Goal: Contribute content: Add original content to the website for others to see

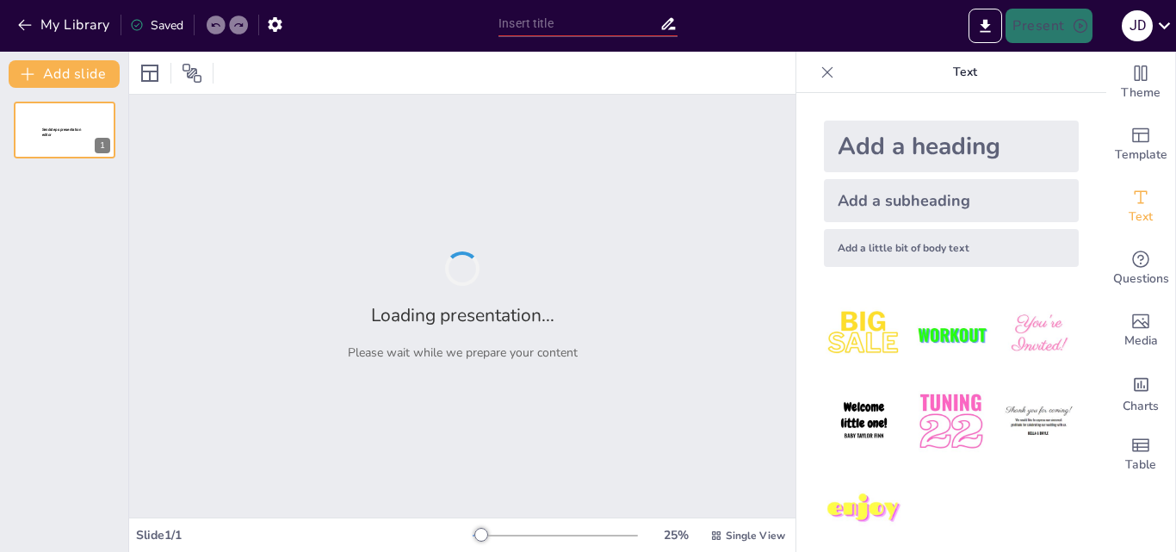
type input "Understanding Global Cities: Demographic Dynamics and Trends"
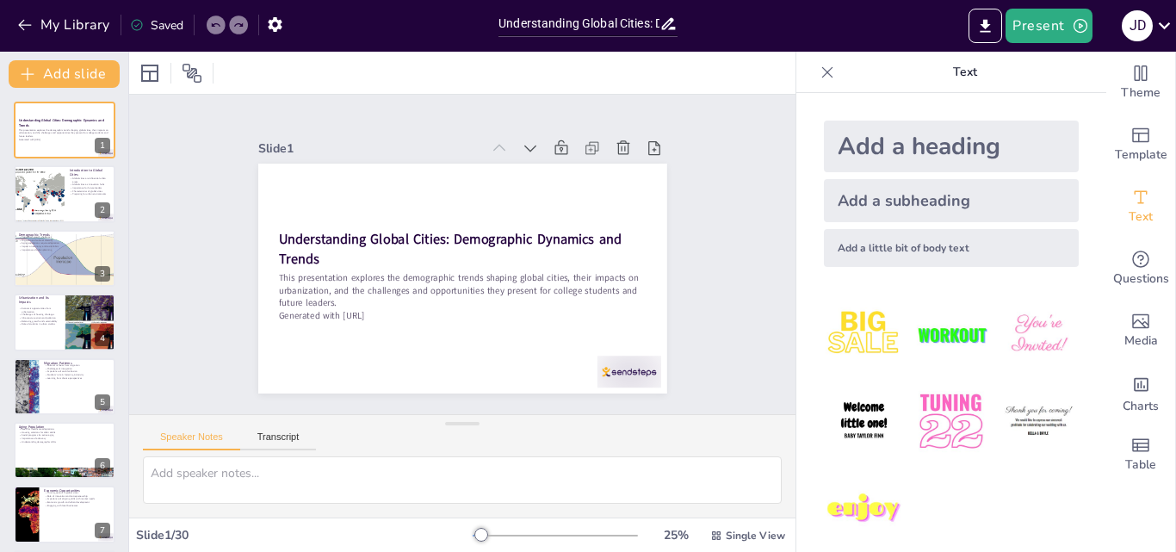
checkbox input "true"
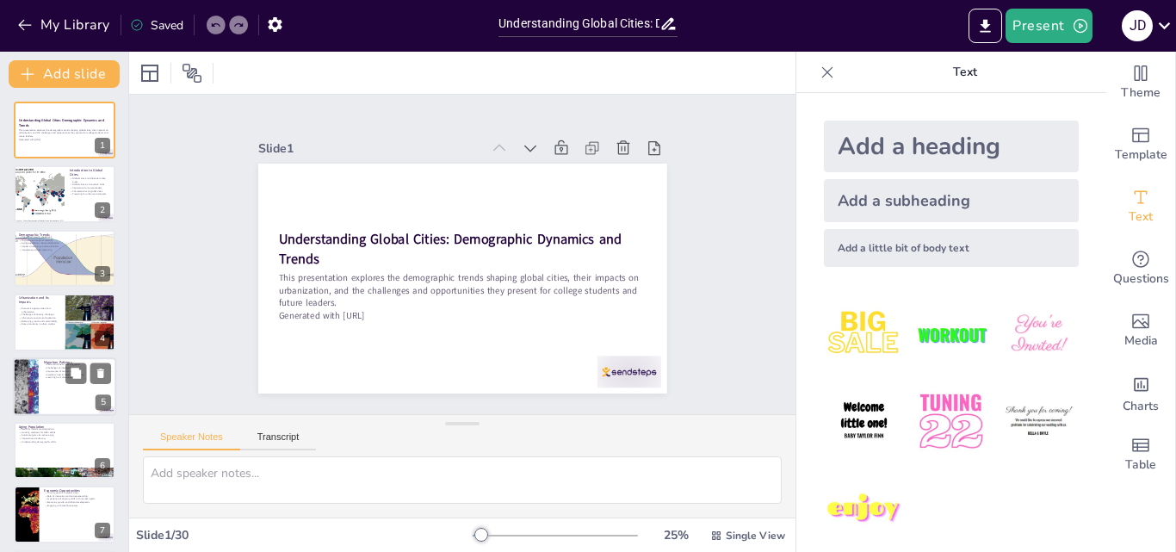
checkbox input "true"
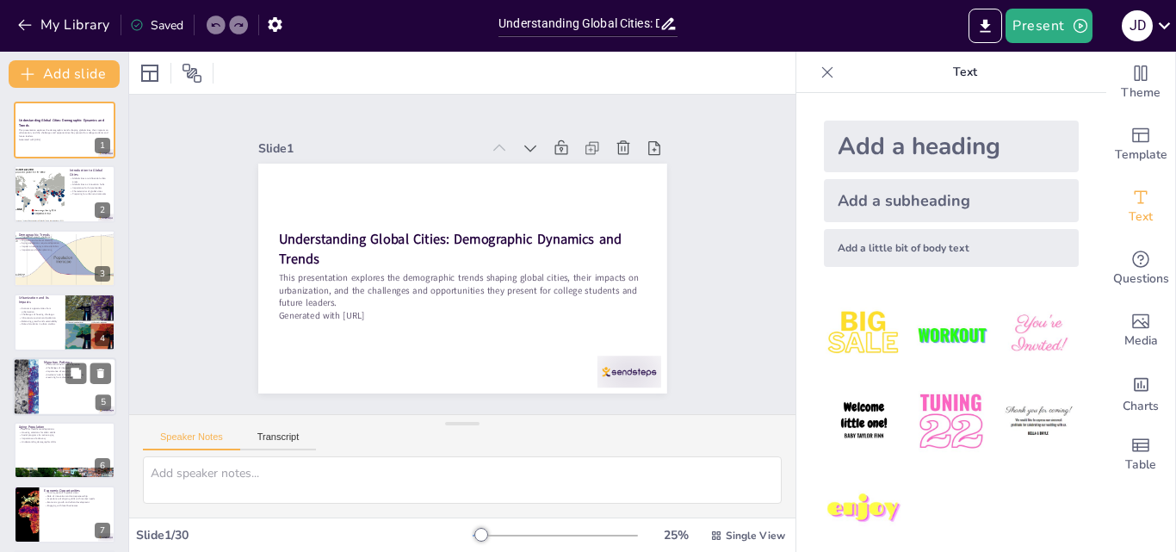
checkbox input "true"
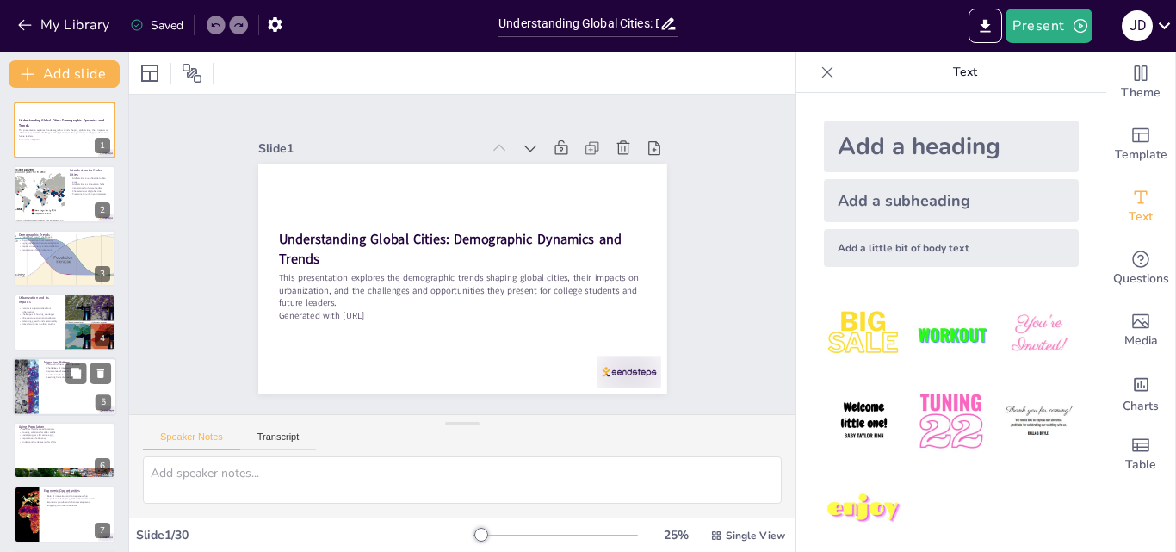
checkbox input "true"
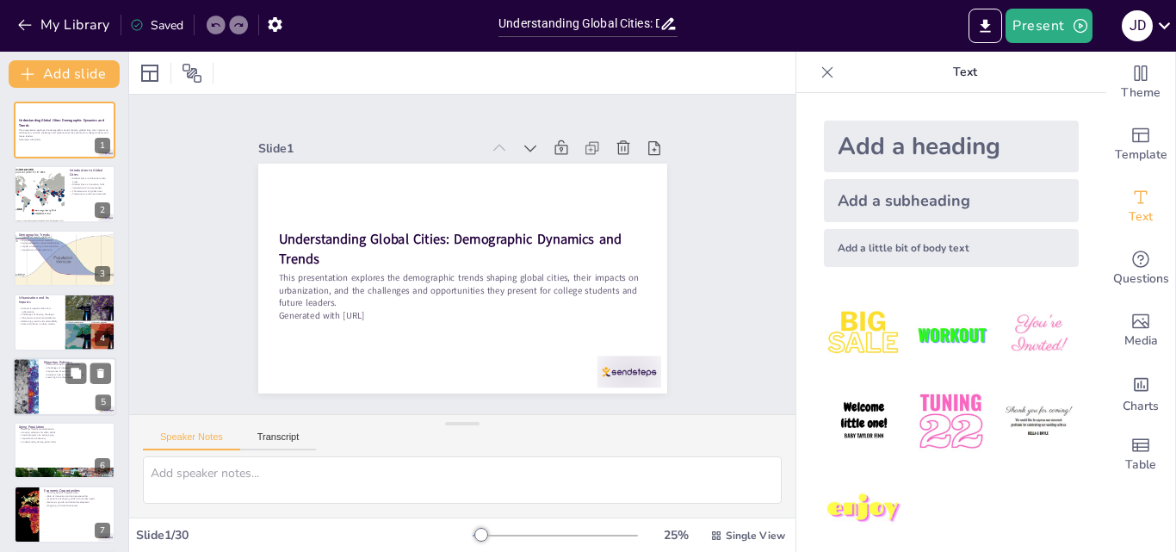
checkbox input "true"
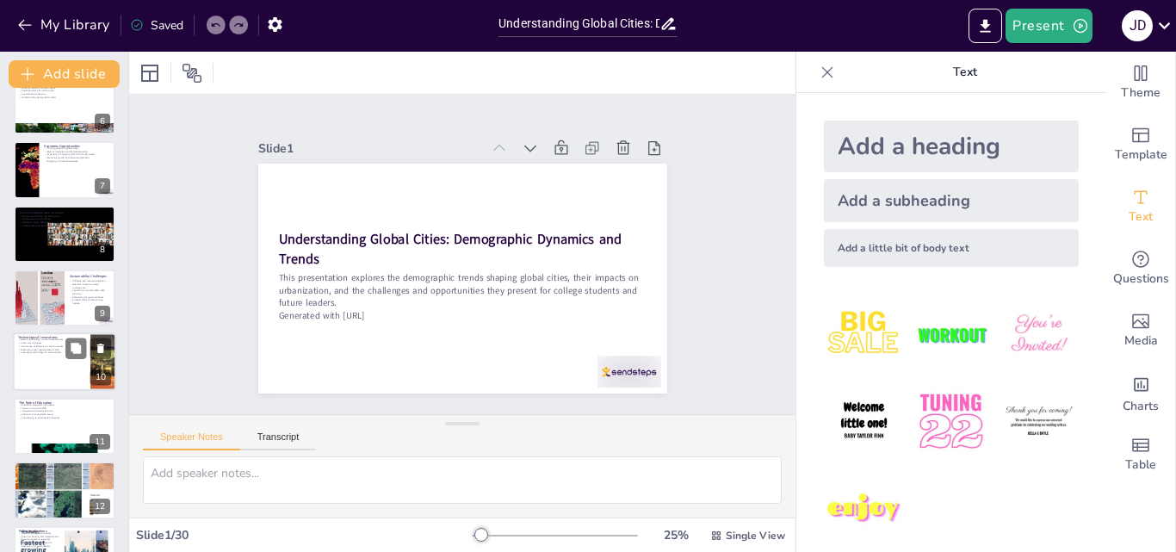
checkbox input "true"
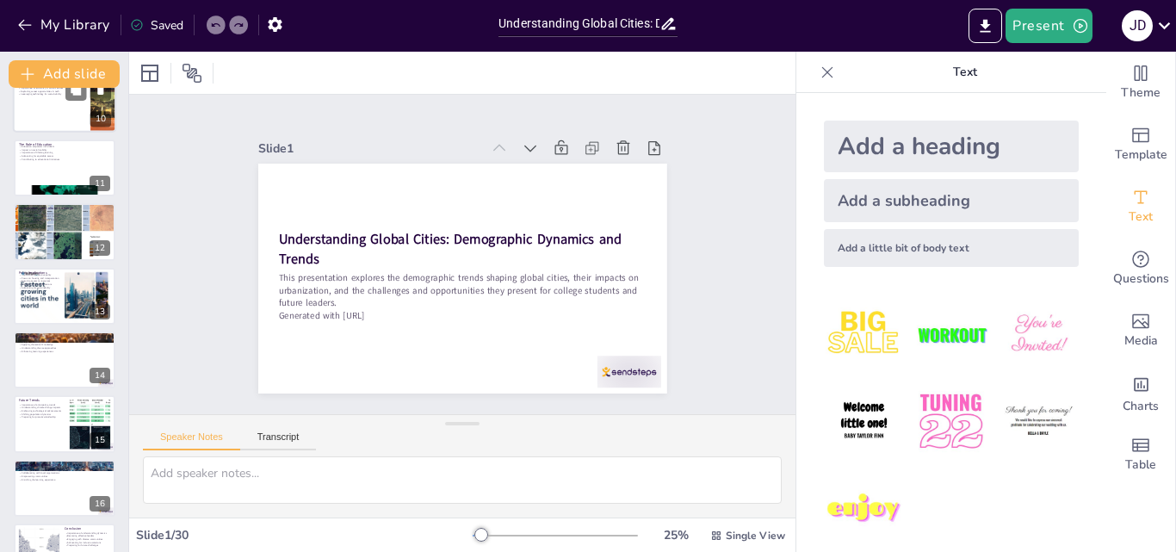
checkbox input "true"
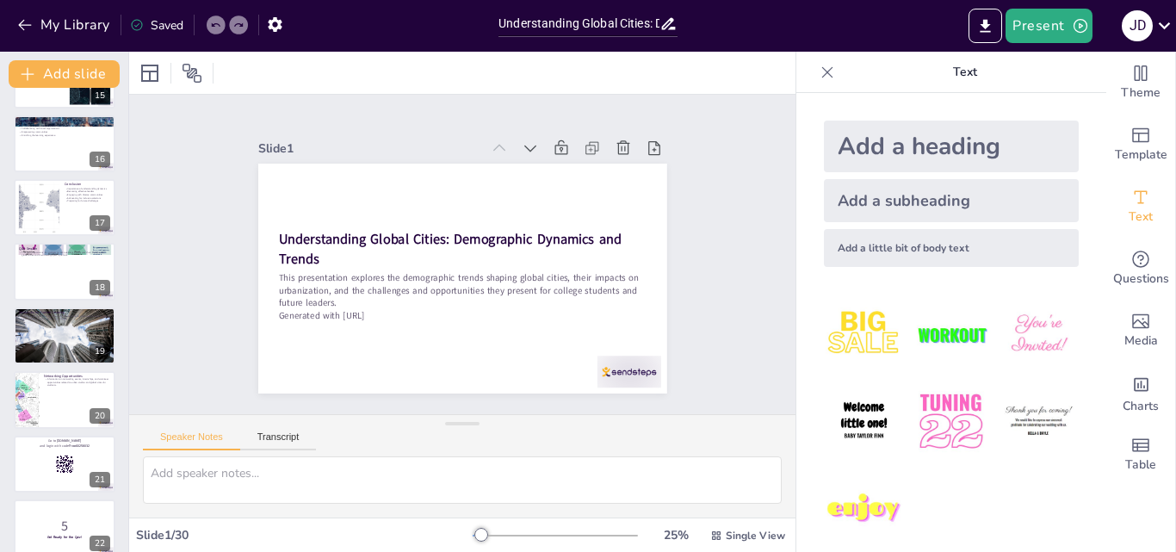
checkbox input "true"
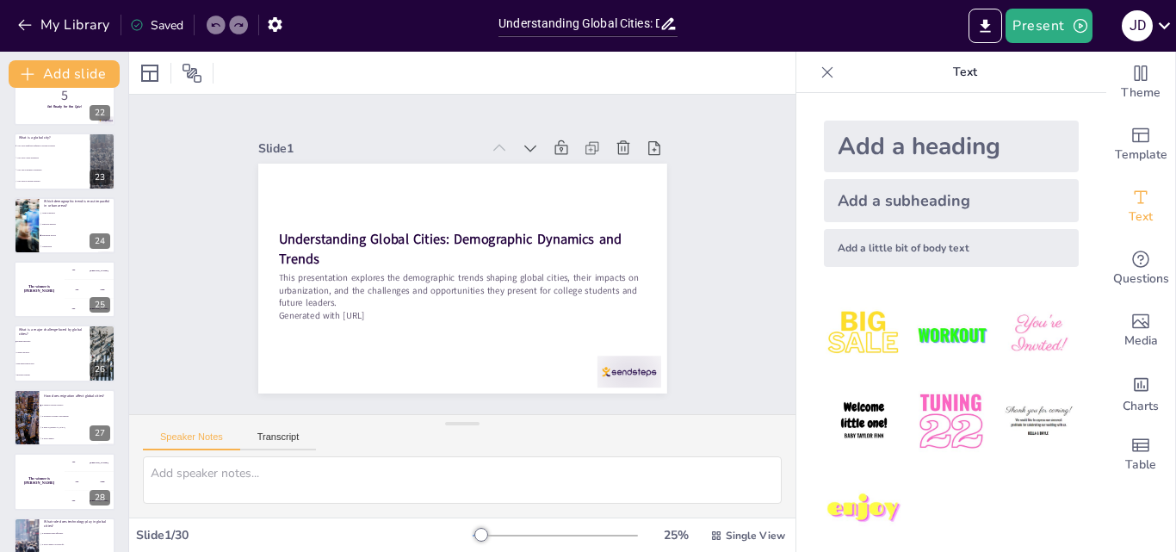
checkbox input "true"
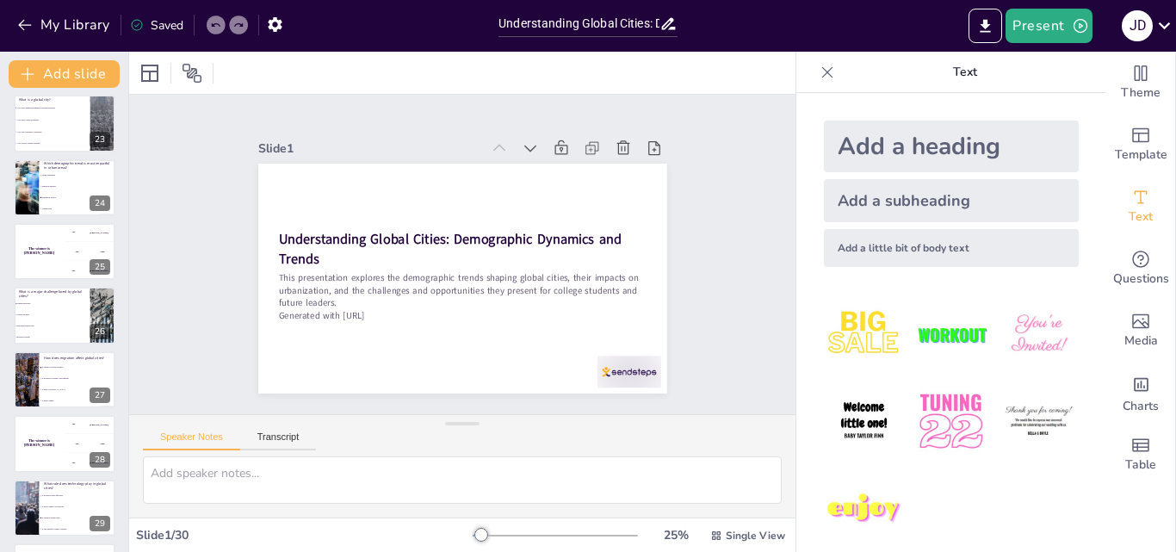
checkbox input "true"
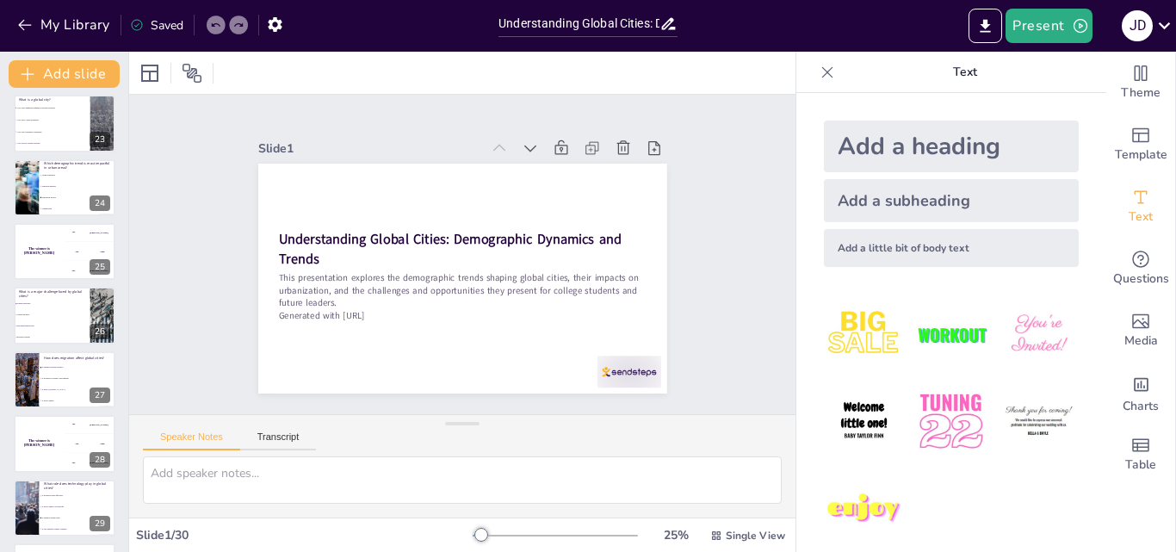
checkbox input "true"
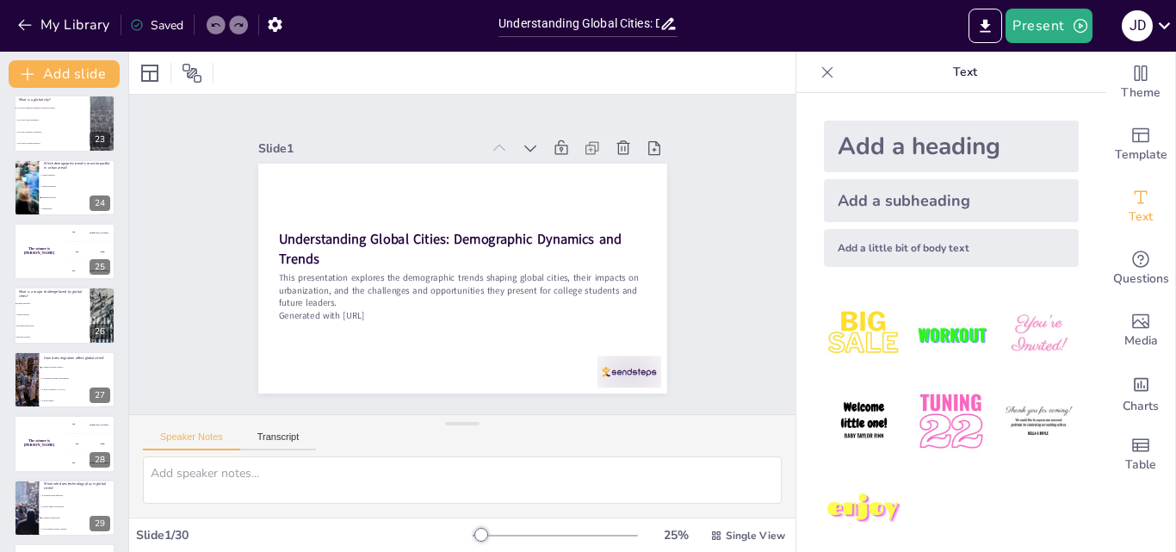
checkbox input "true"
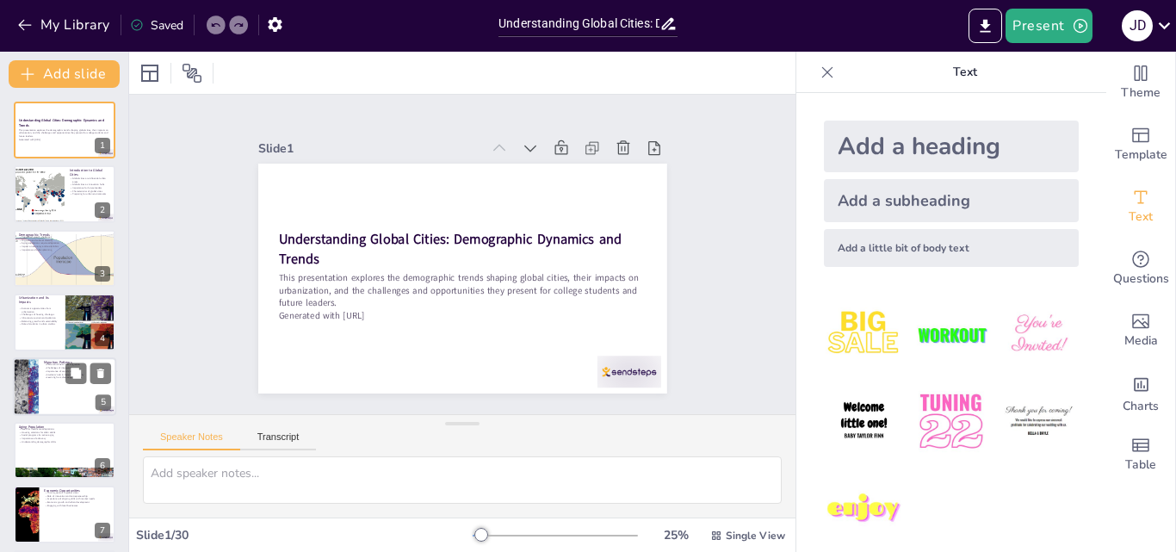
checkbox input "true"
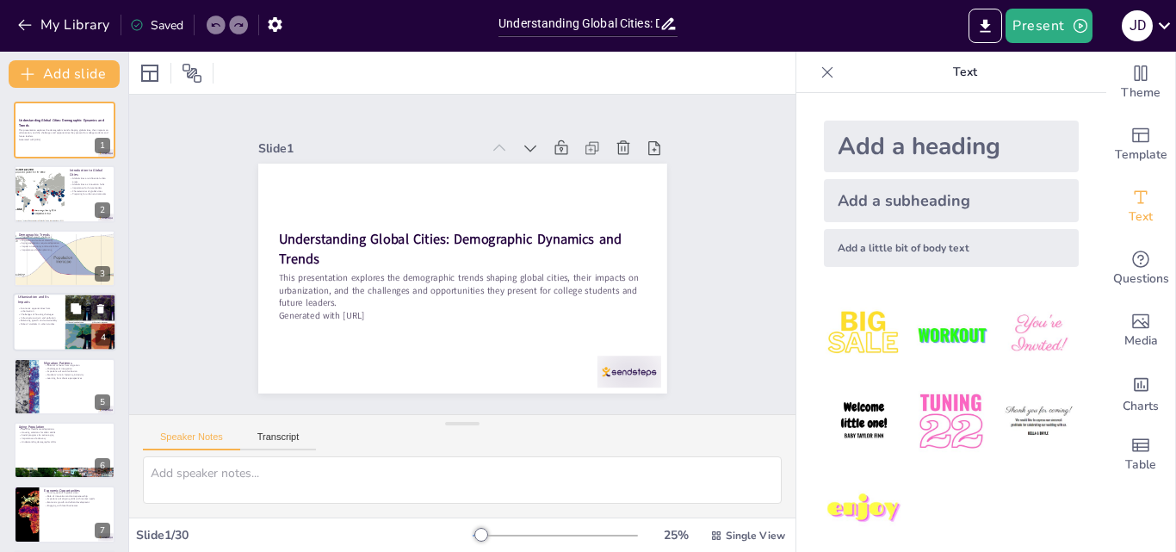
checkbox input "true"
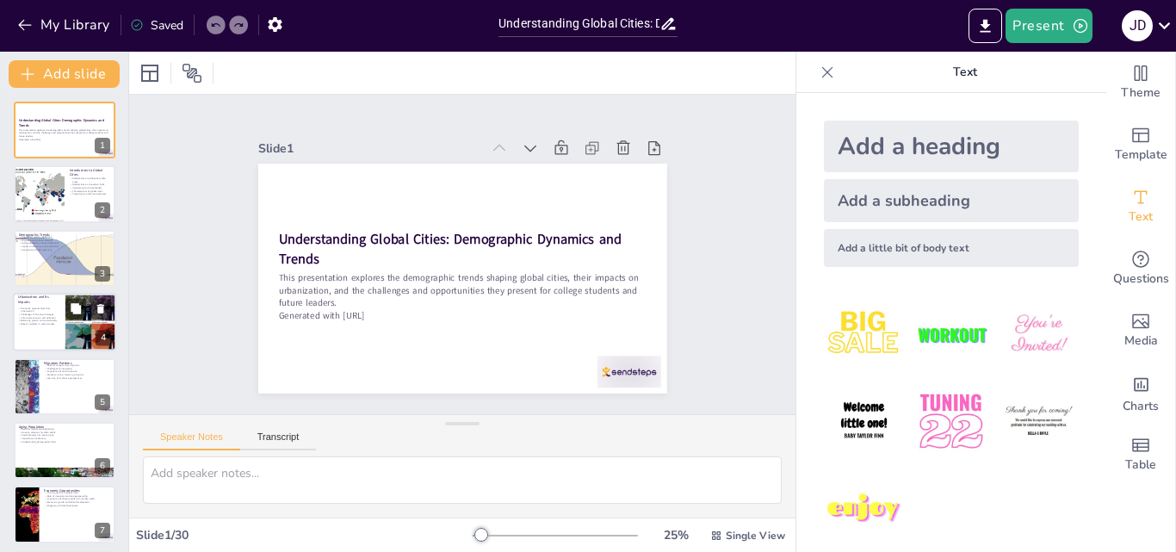
checkbox input "true"
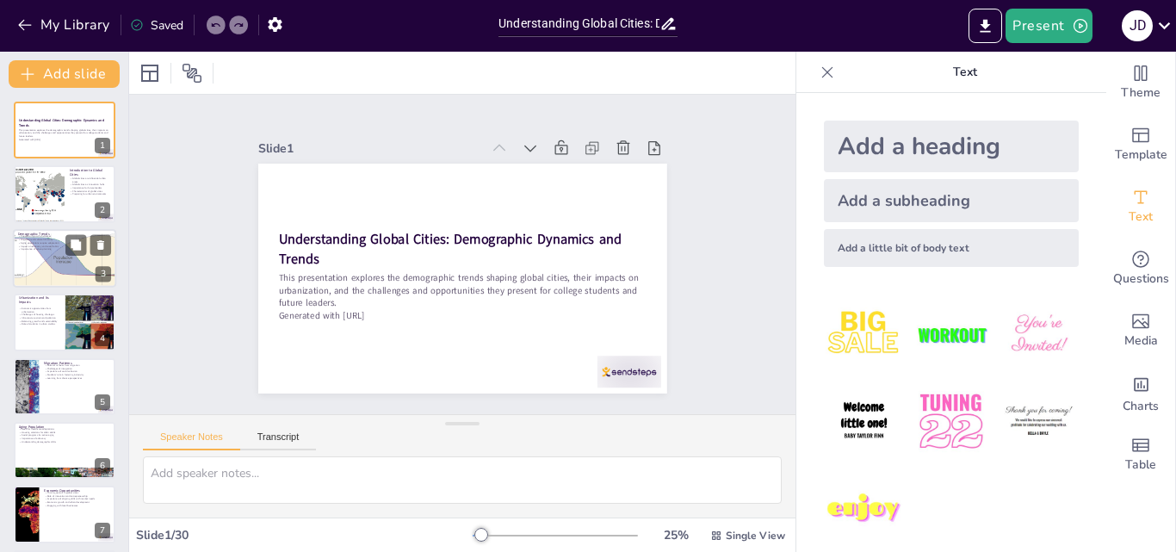
checkbox input "true"
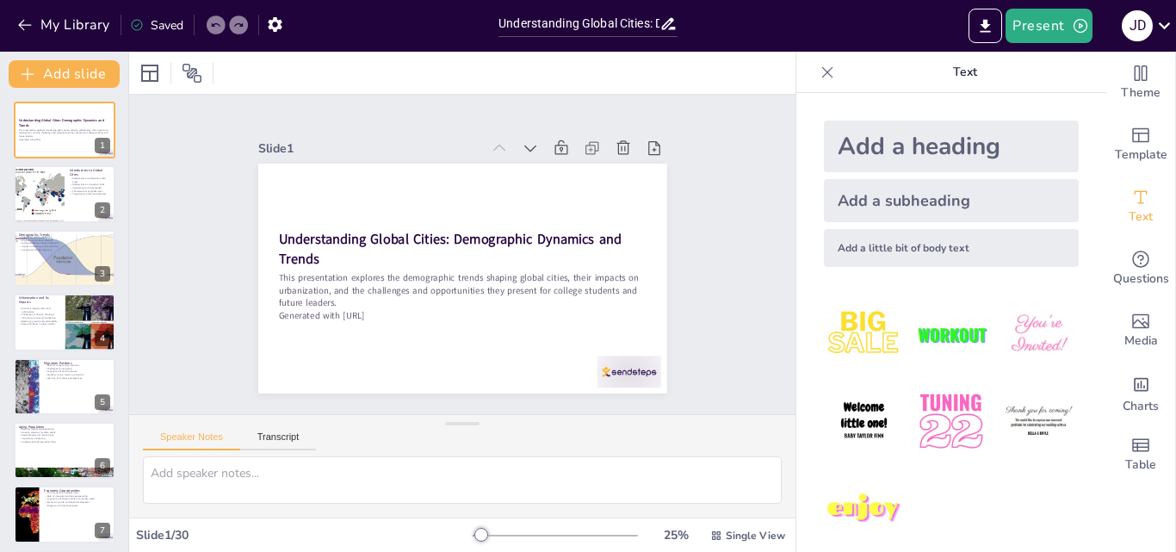
checkbox input "true"
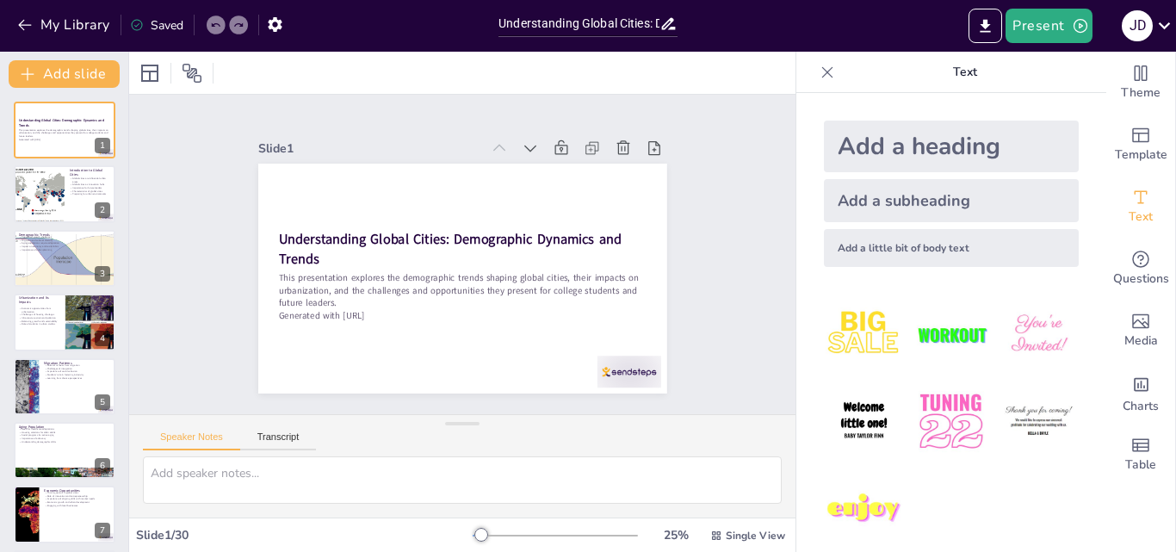
checkbox input "true"
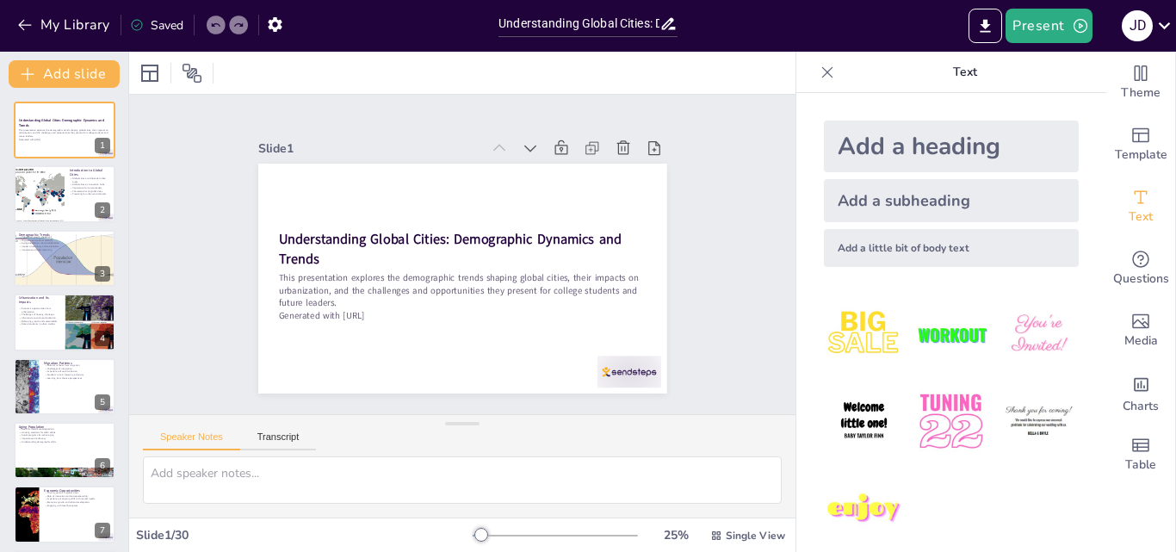
checkbox input "true"
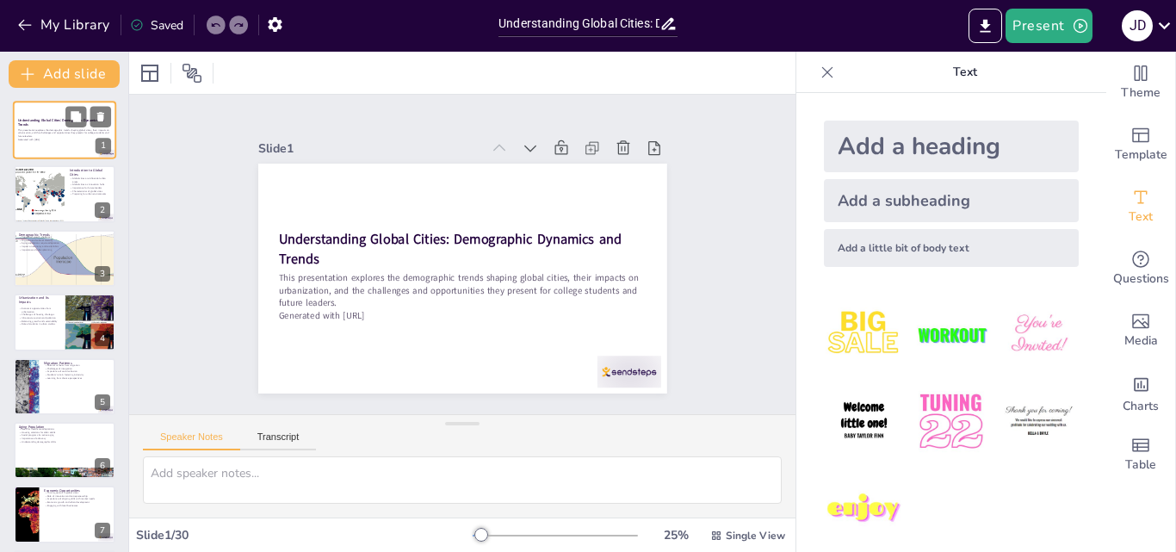
checkbox input "true"
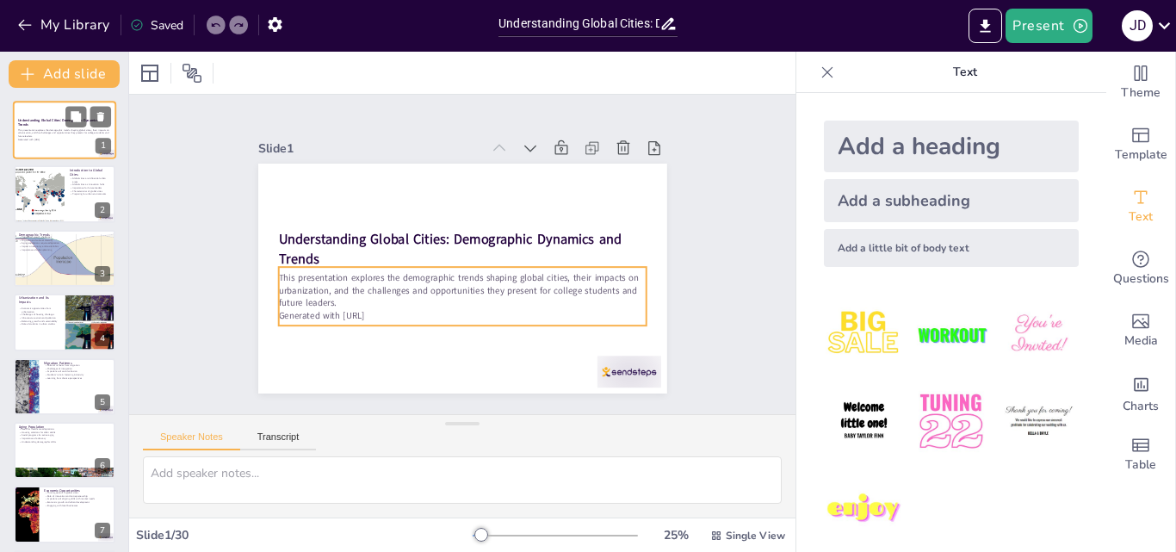
checkbox input "true"
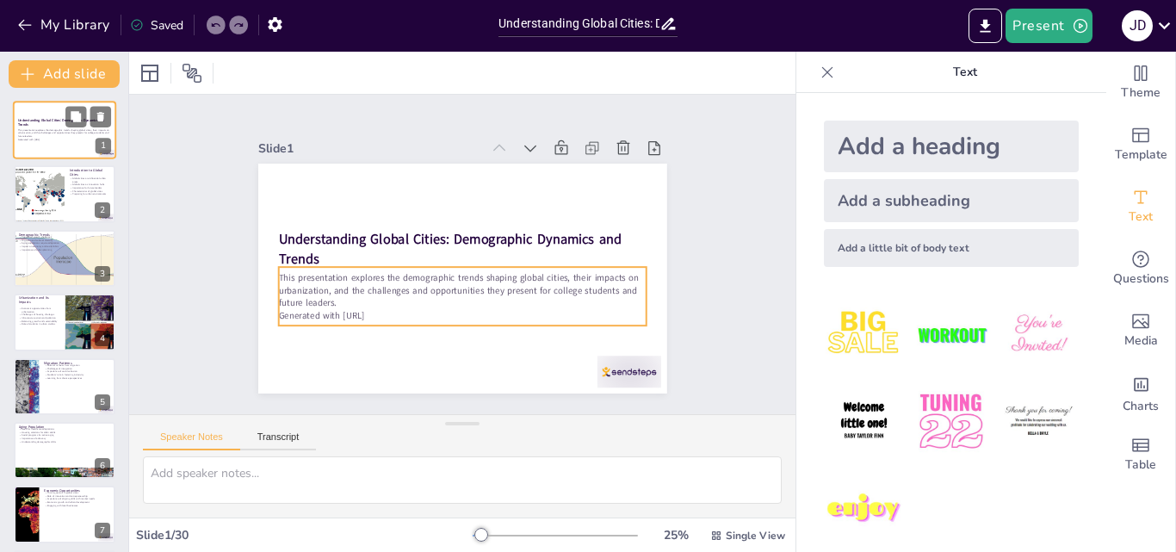
checkbox input "true"
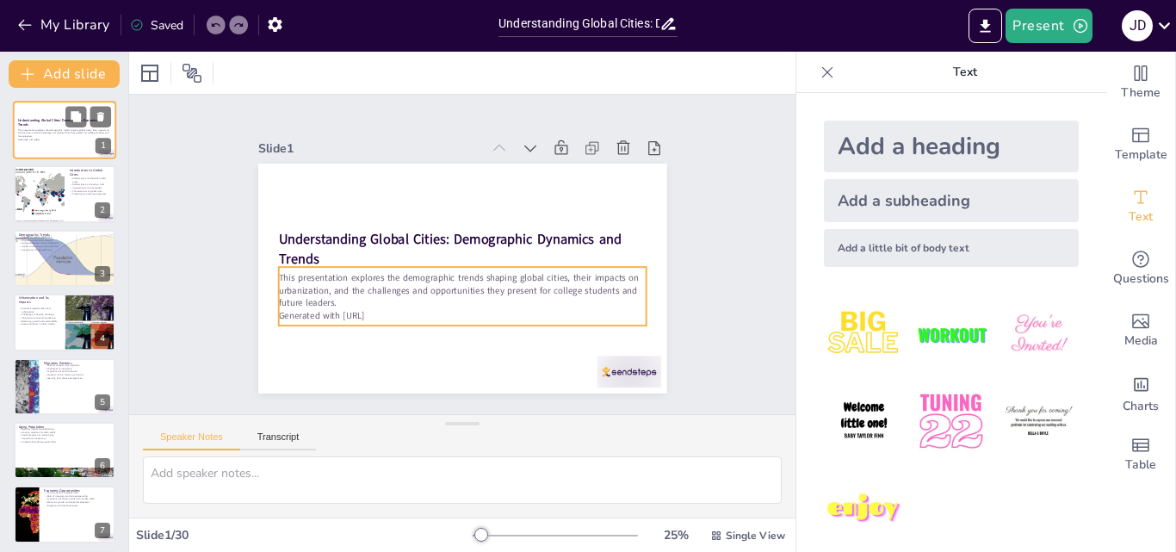
click at [59, 134] on p "This presentation explores the demographic trends shaping global cities, their …" at bounding box center [64, 132] width 93 height 9
checkbox input "true"
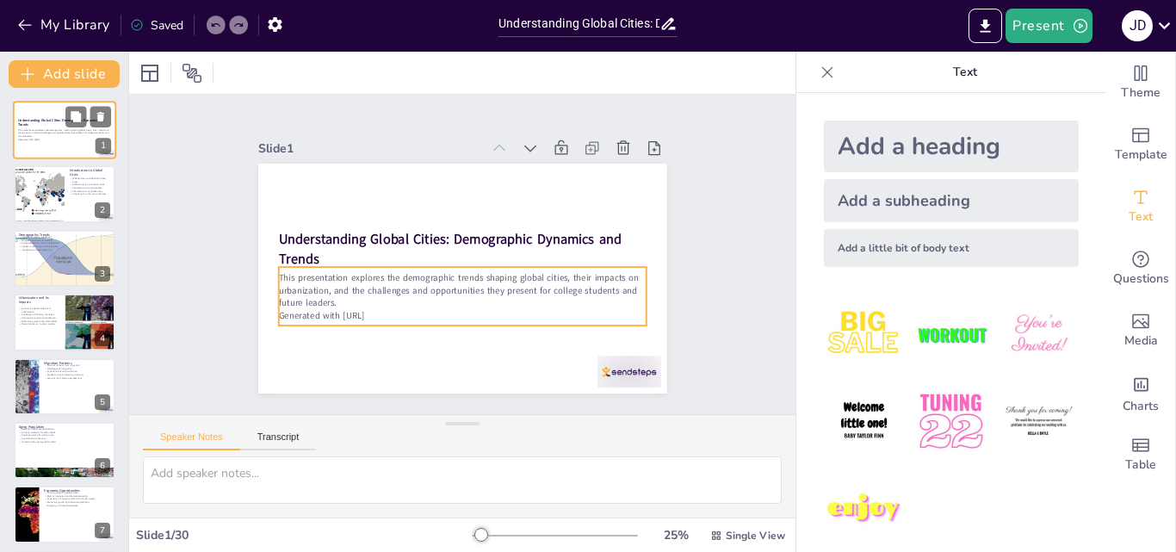
checkbox input "true"
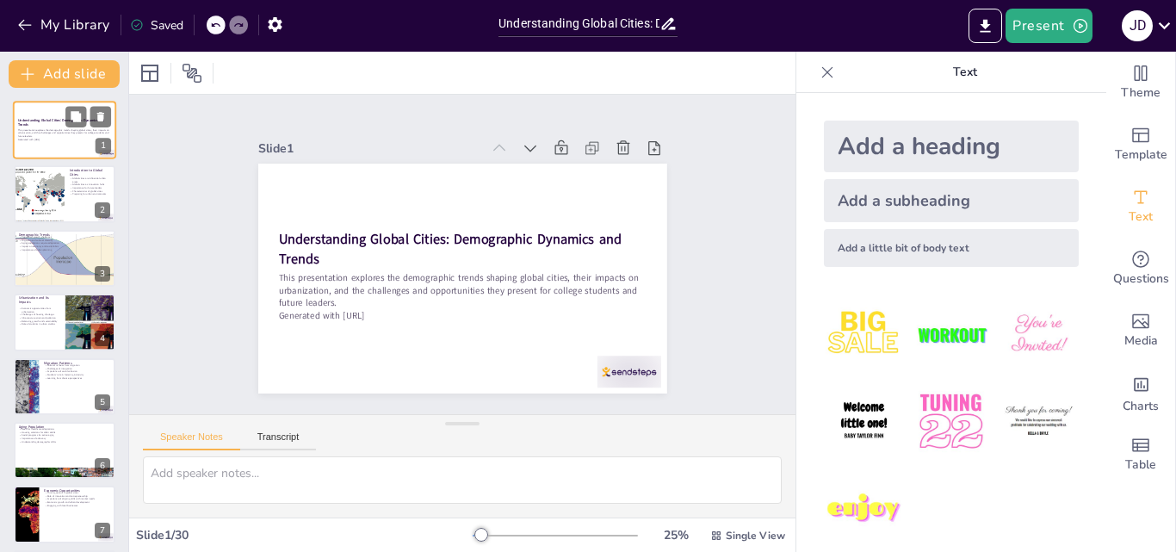
checkbox input "true"
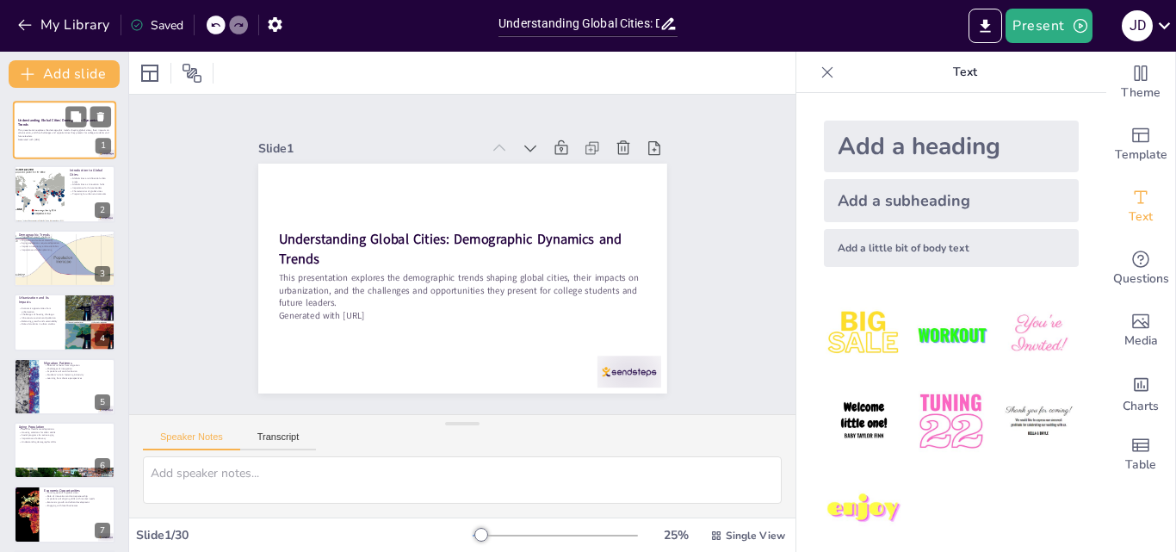
checkbox input "true"
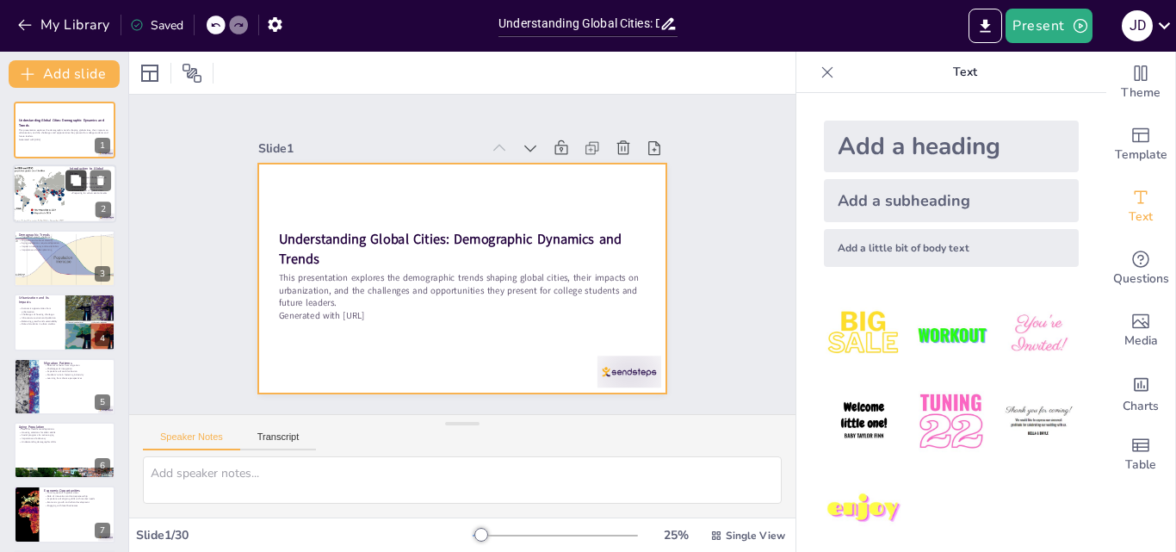
checkbox input "true"
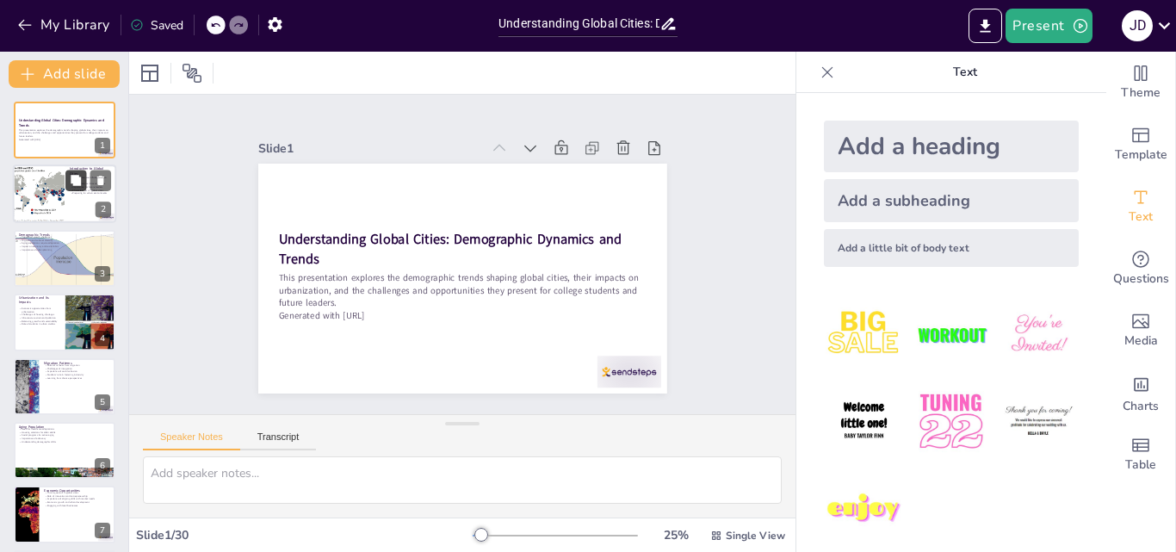
click at [68, 188] on button at bounding box center [75, 180] width 21 height 21
type textarea "Global cities hold significant power in shaping global economic, political, and…"
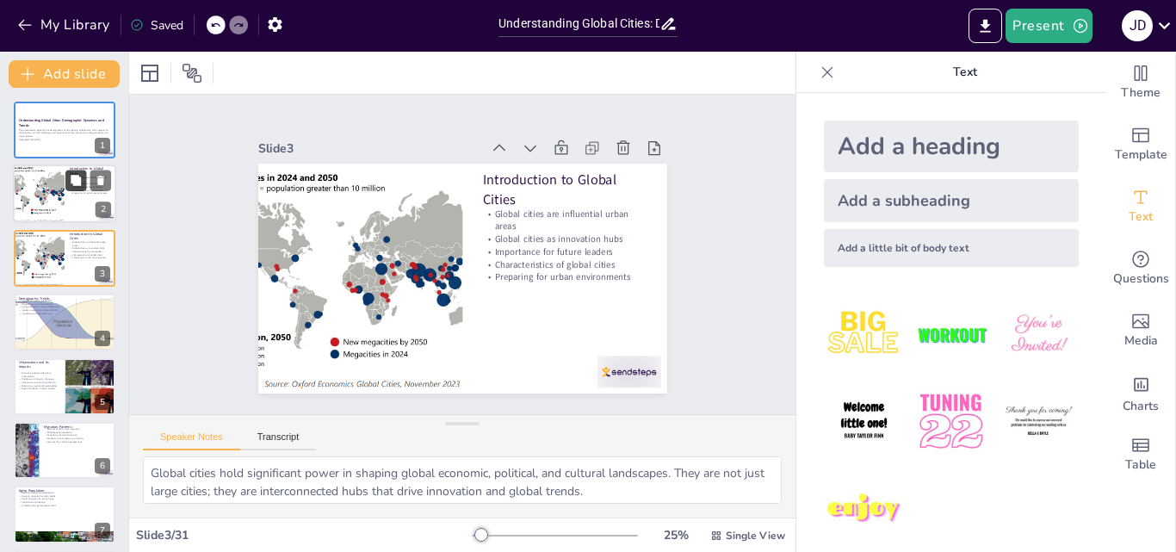
checkbox input "true"
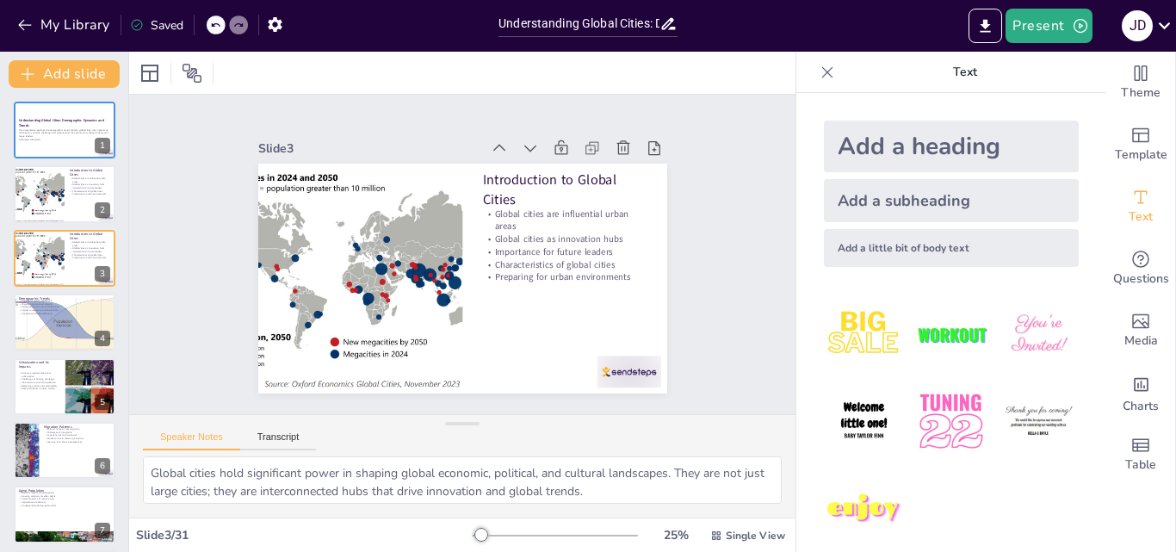
checkbox input "true"
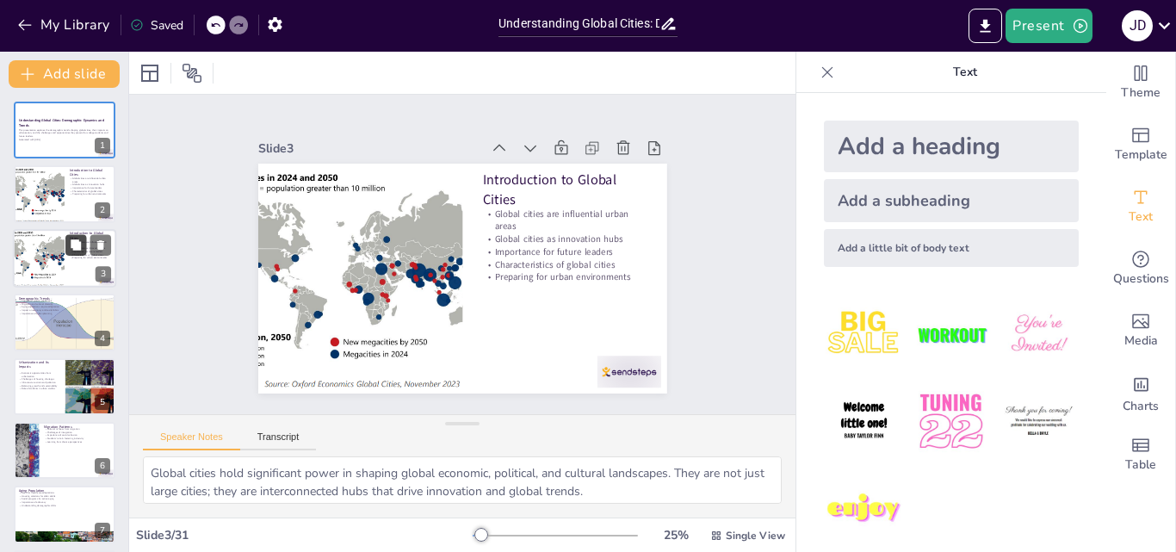
checkbox input "true"
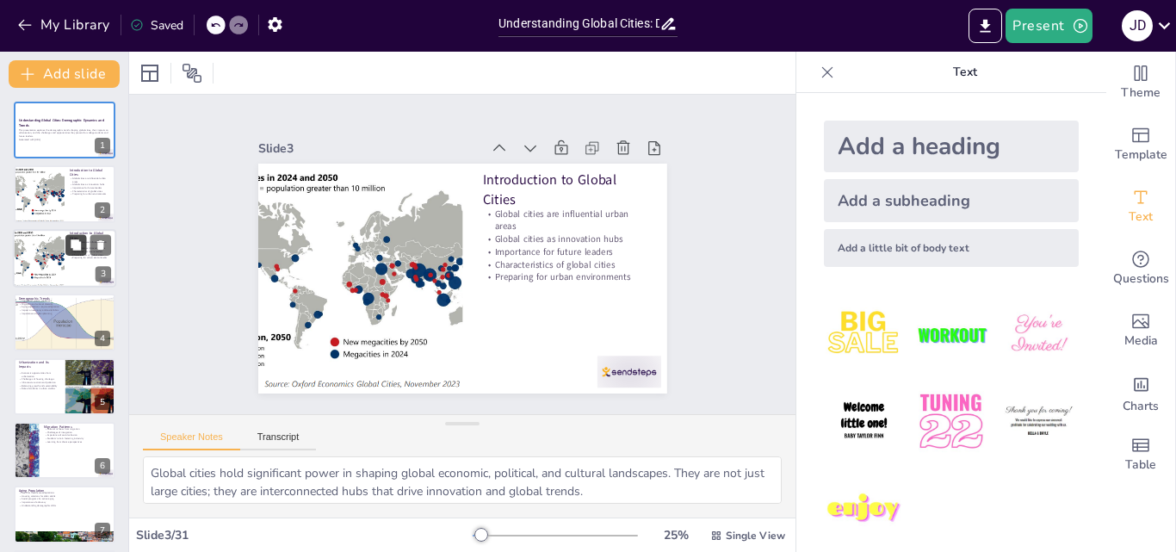
checkbox input "true"
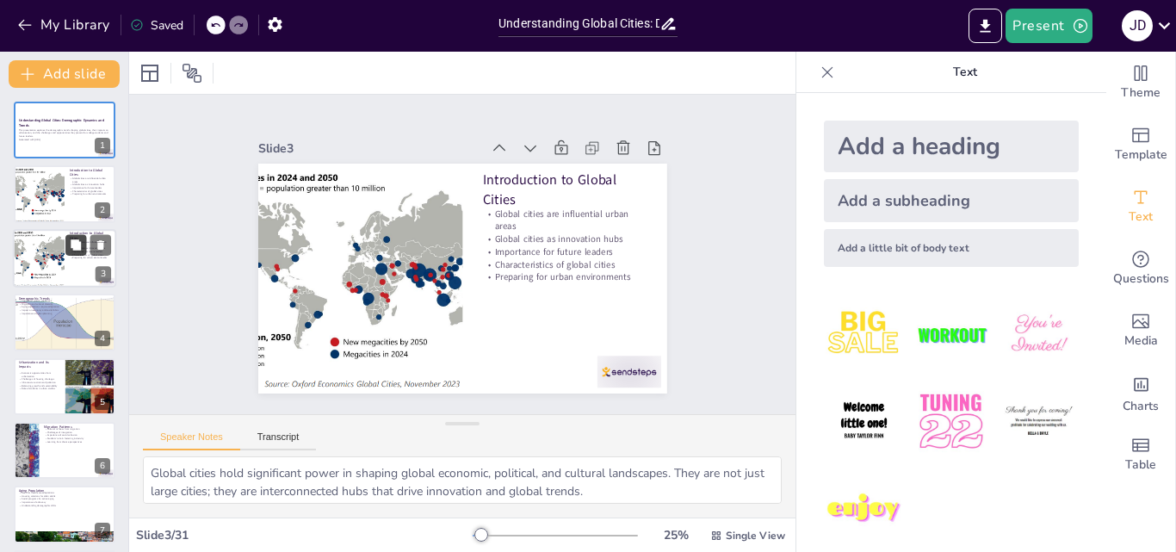
checkbox input "true"
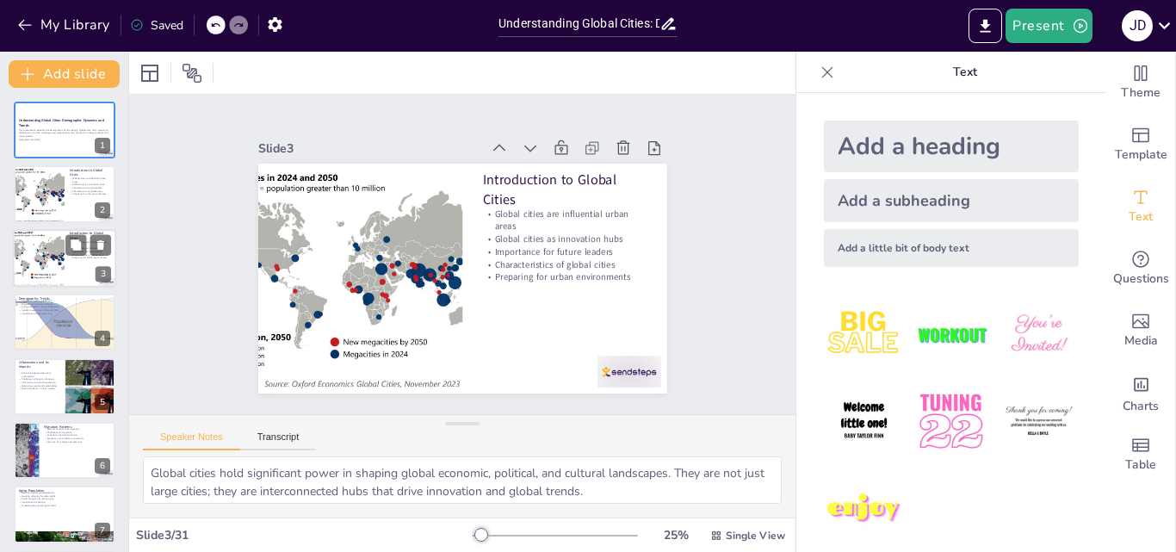
checkbox input "true"
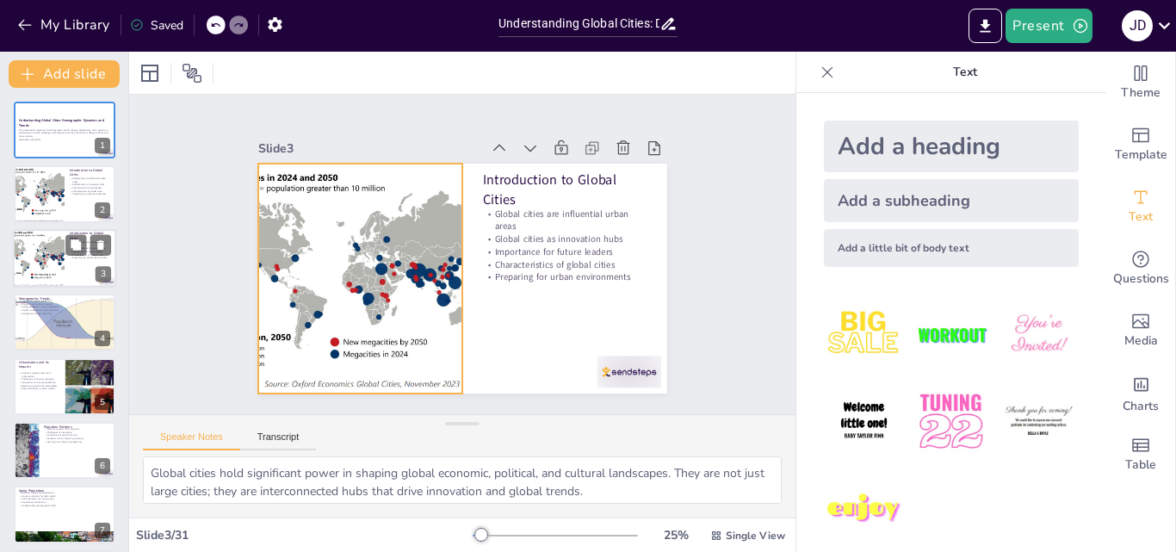
click at [26, 260] on div at bounding box center [38, 258] width 82 height 59
checkbox input "true"
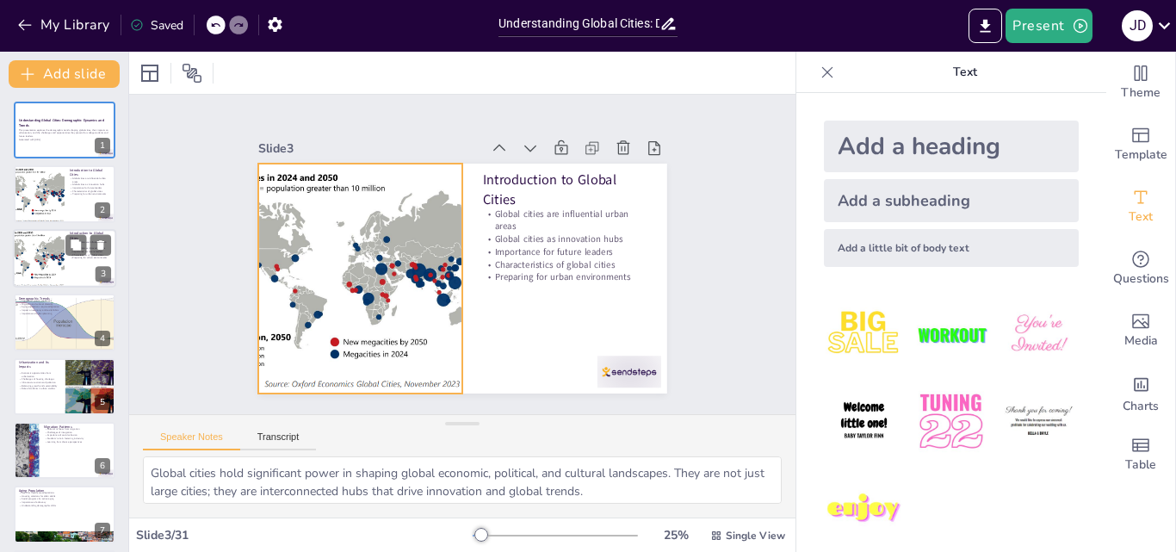
checkbox input "true"
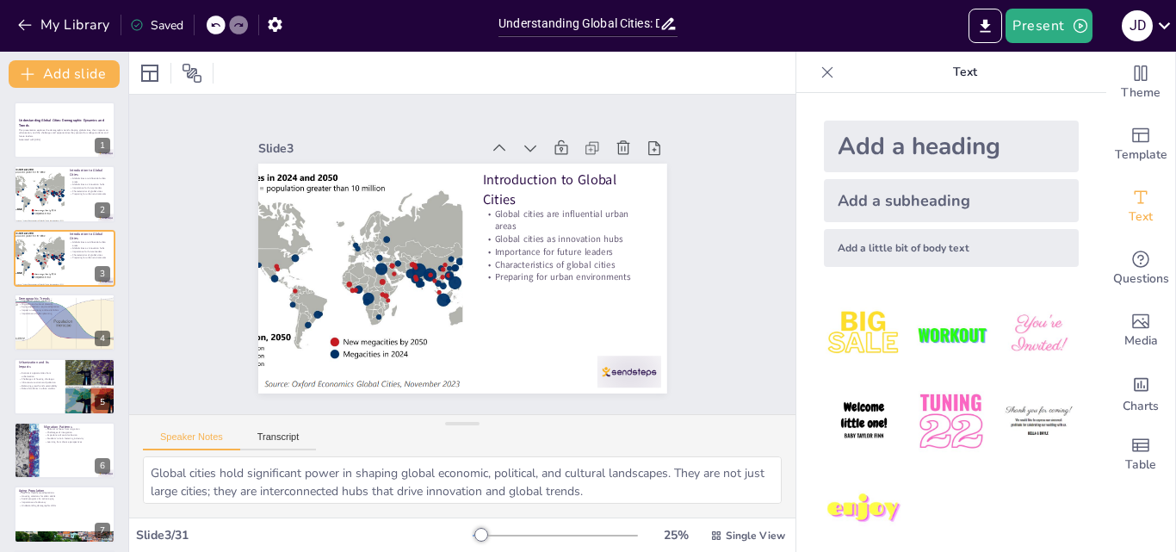
checkbox input "true"
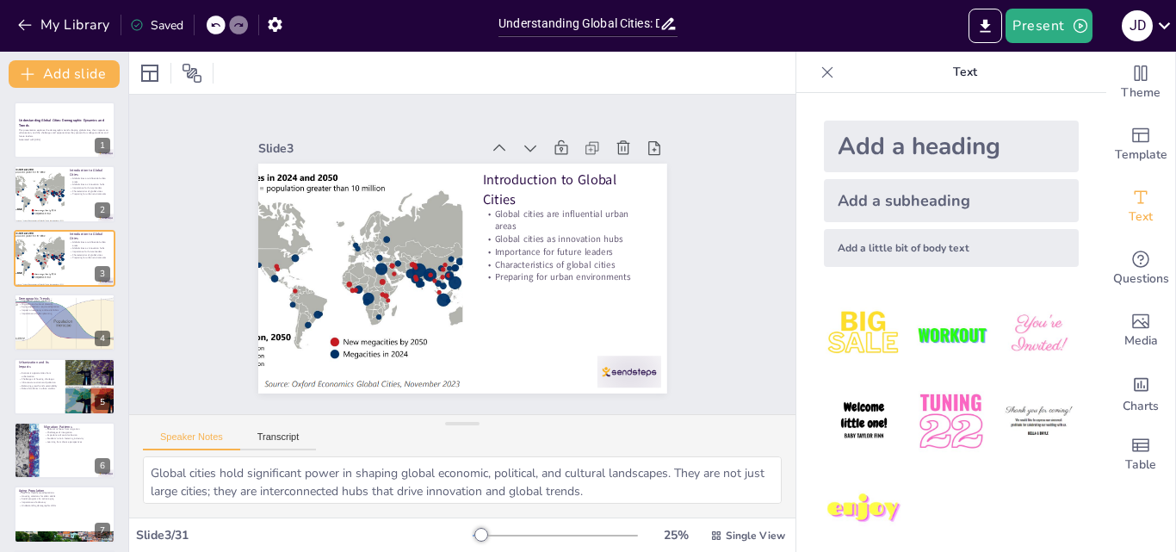
checkbox input "true"
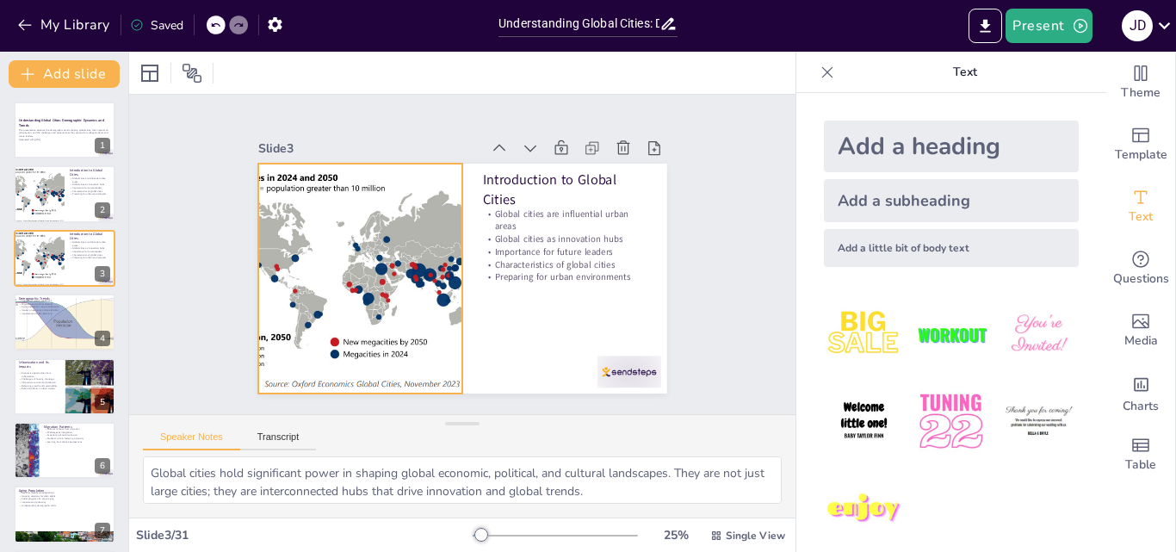
checkbox input "true"
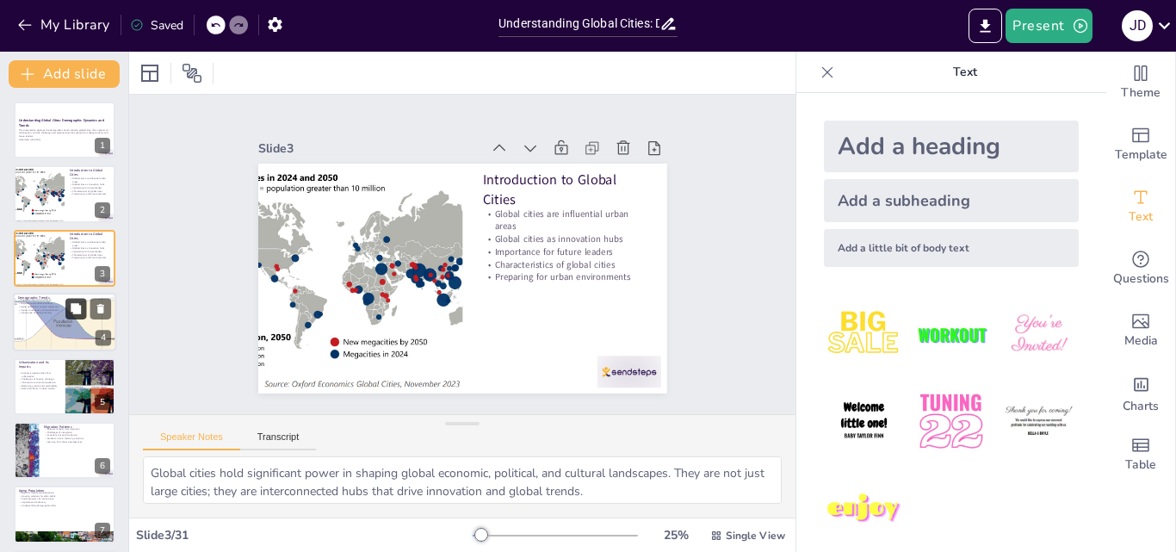
checkbox input "true"
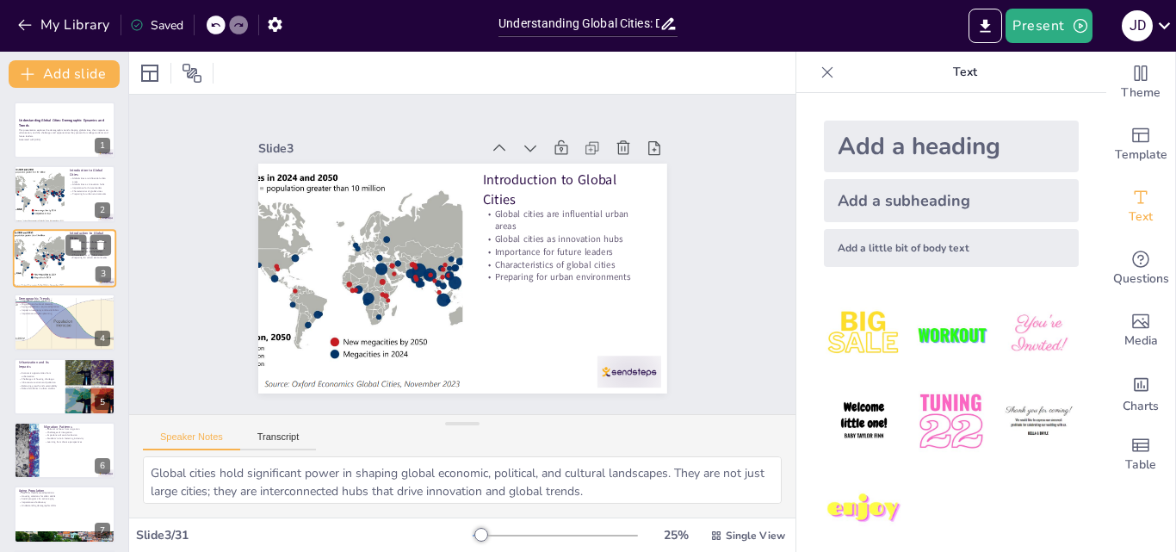
checkbox input "true"
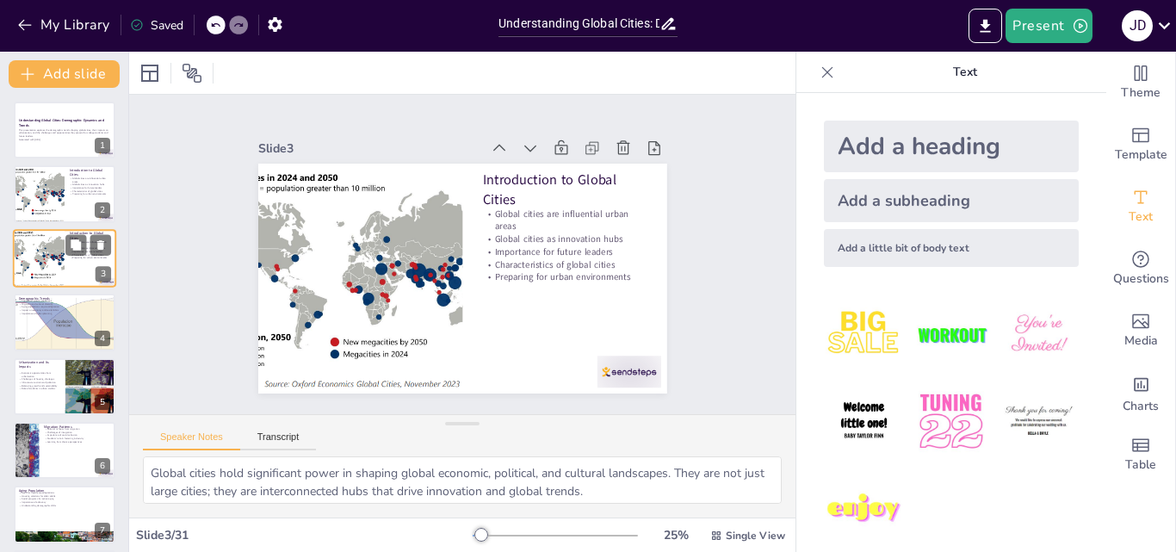
checkbox input "true"
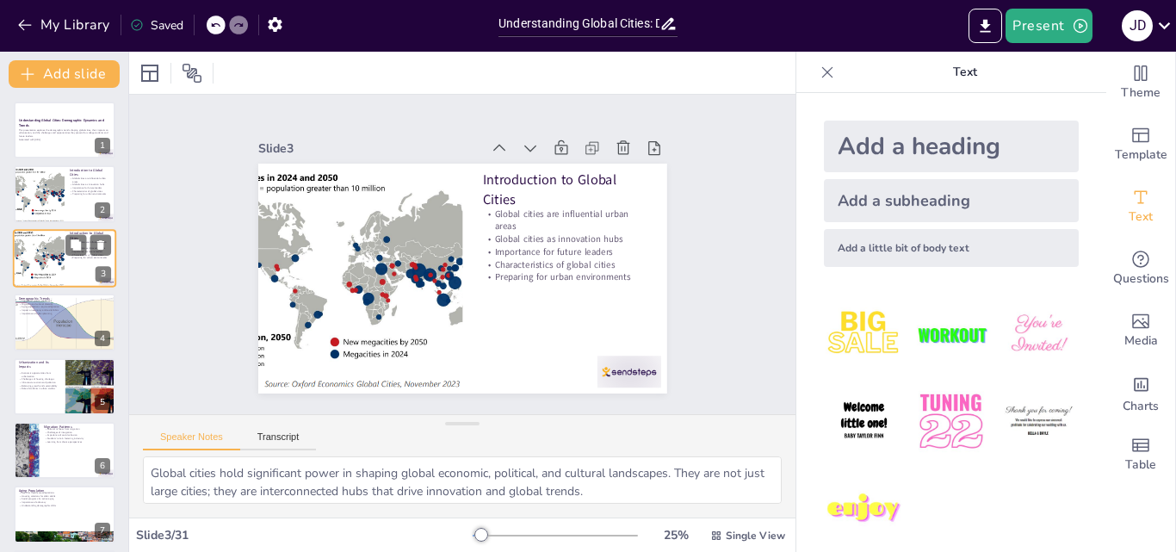
checkbox input "true"
click at [42, 198] on div at bounding box center [38, 194] width 82 height 59
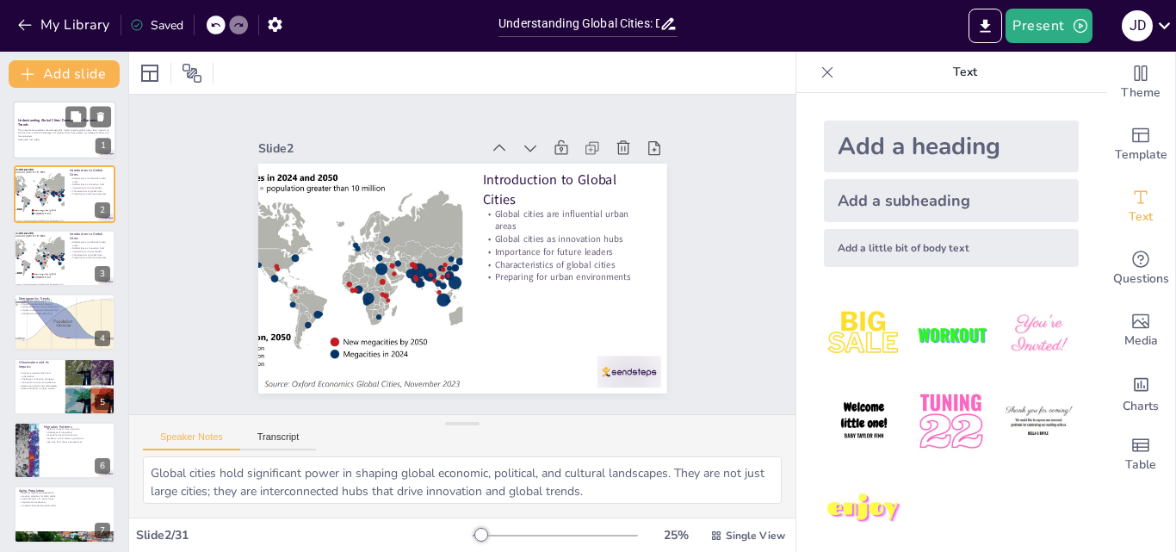
click at [39, 134] on p "This presentation explores the demographic trends shaping global cities, their …" at bounding box center [64, 132] width 93 height 9
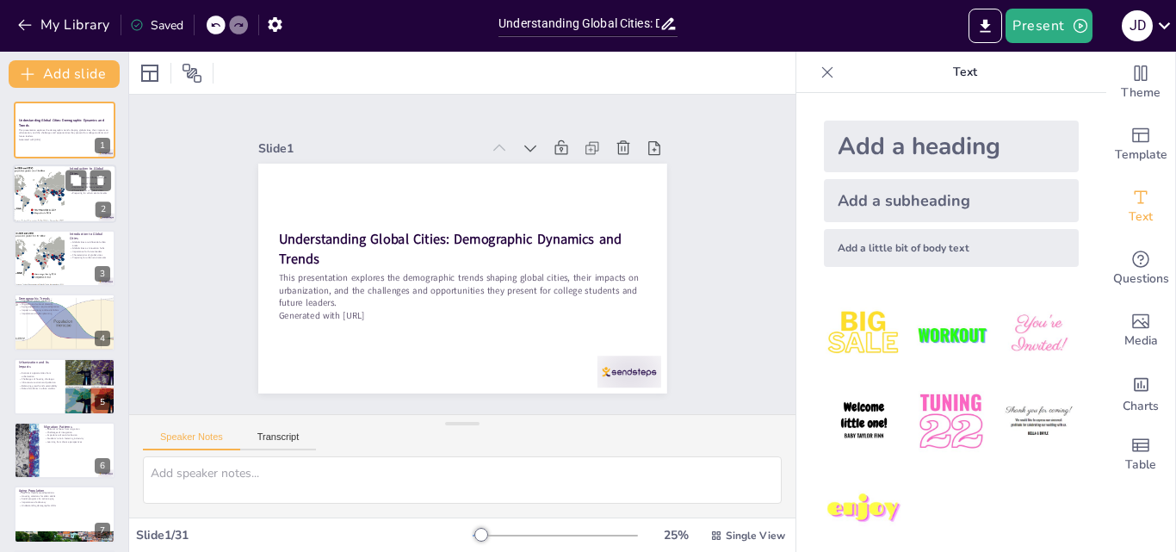
click at [52, 213] on div at bounding box center [38, 194] width 82 height 59
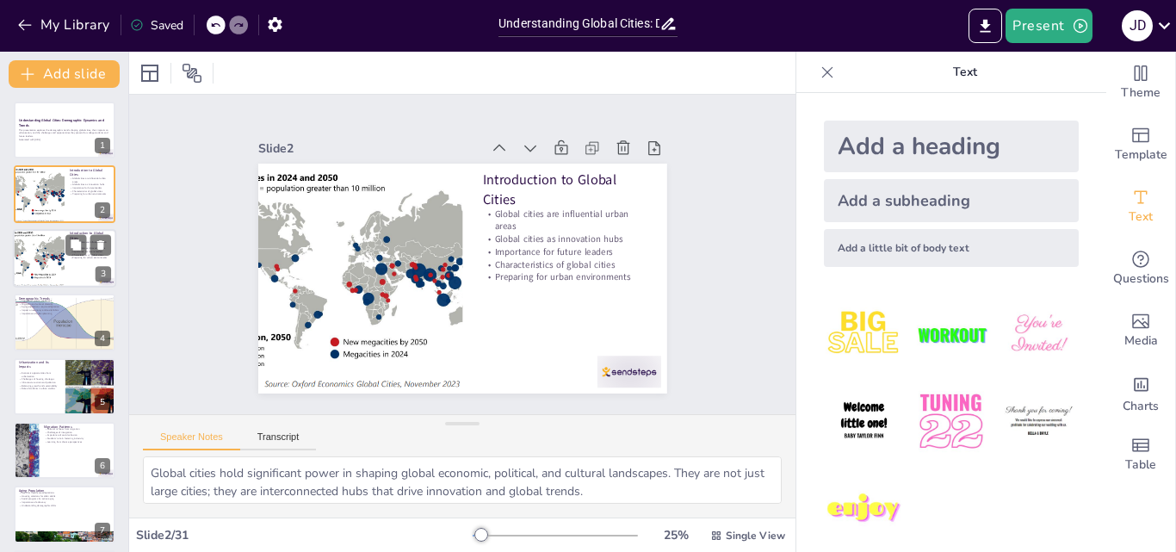
click at [61, 259] on div at bounding box center [38, 258] width 82 height 59
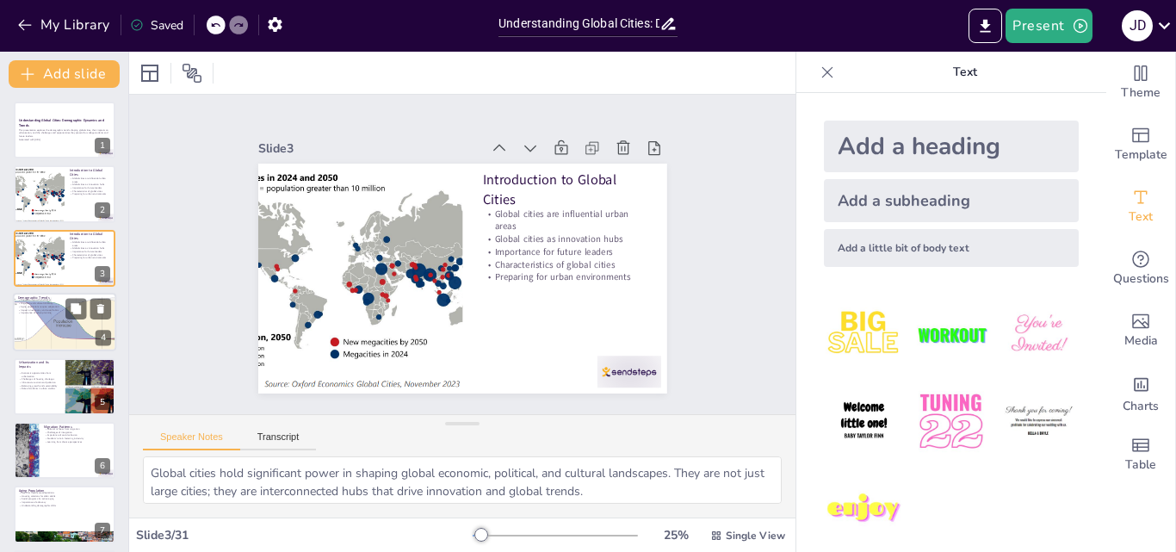
click at [66, 334] on div at bounding box center [64, 322] width 127 height 59
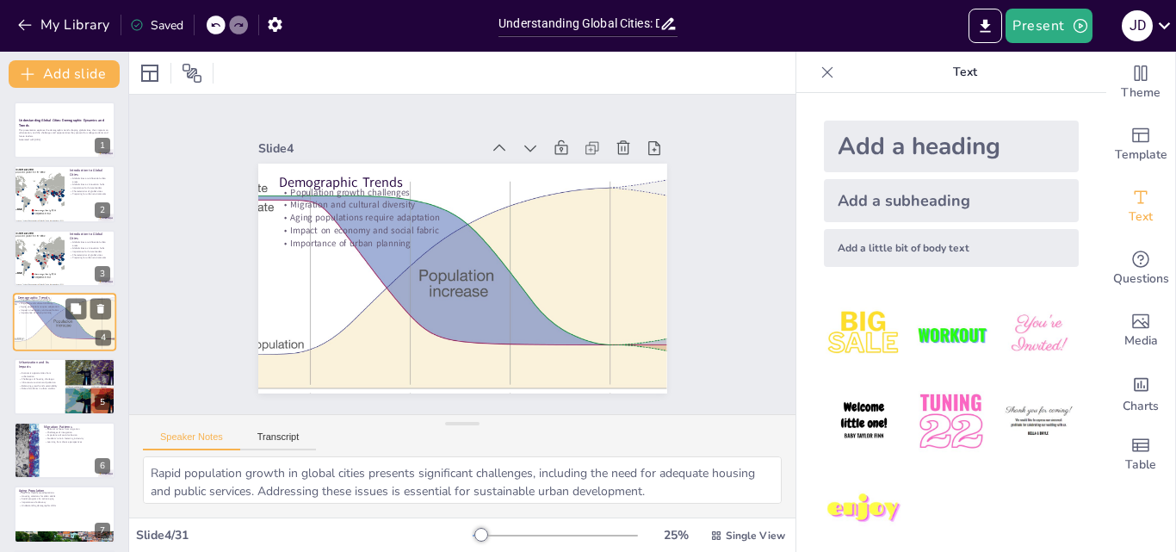
scroll to position [3, 0]
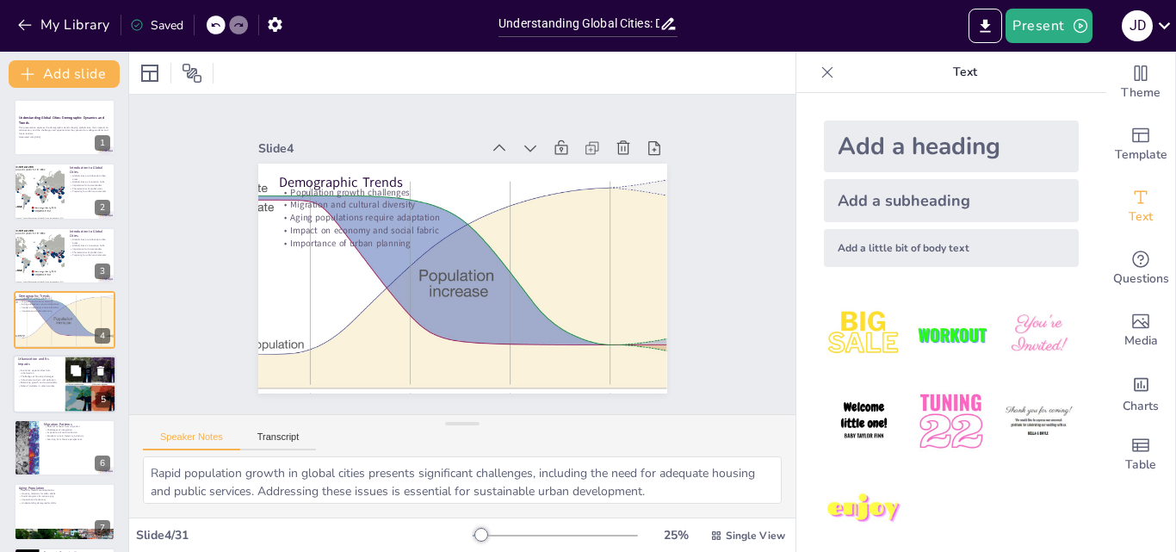
click at [71, 368] on icon at bounding box center [76, 370] width 12 height 12
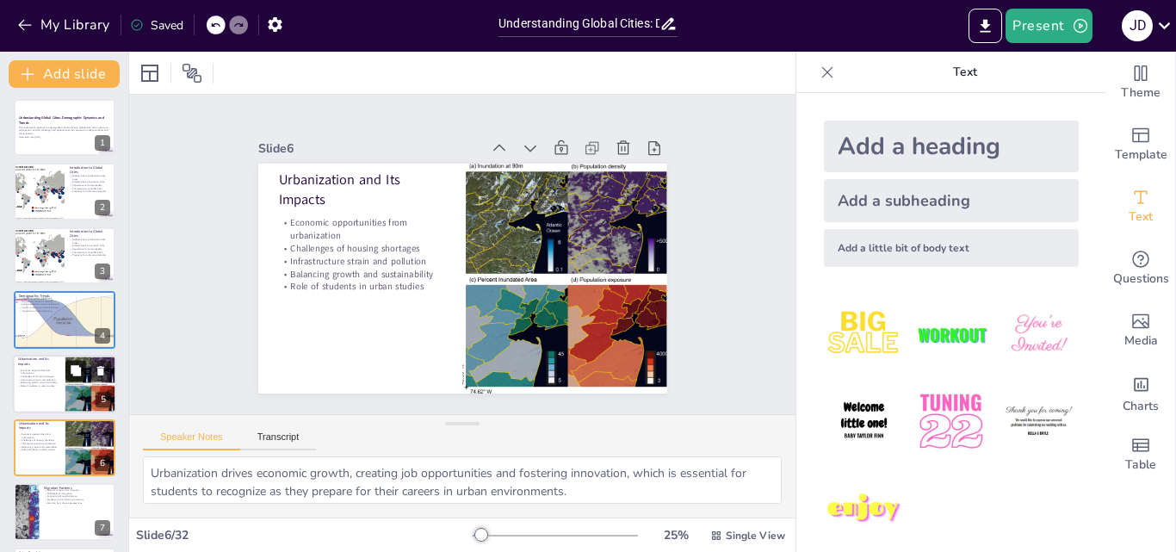
scroll to position [131, 0]
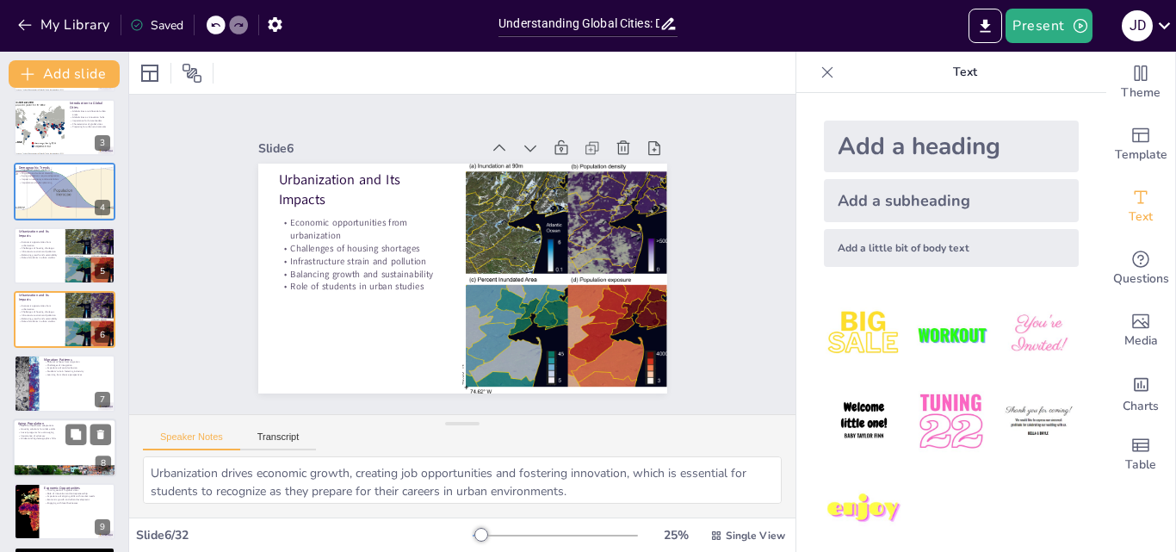
click at [43, 430] on p "Social programs for active aging" at bounding box center [64, 431] width 93 height 3
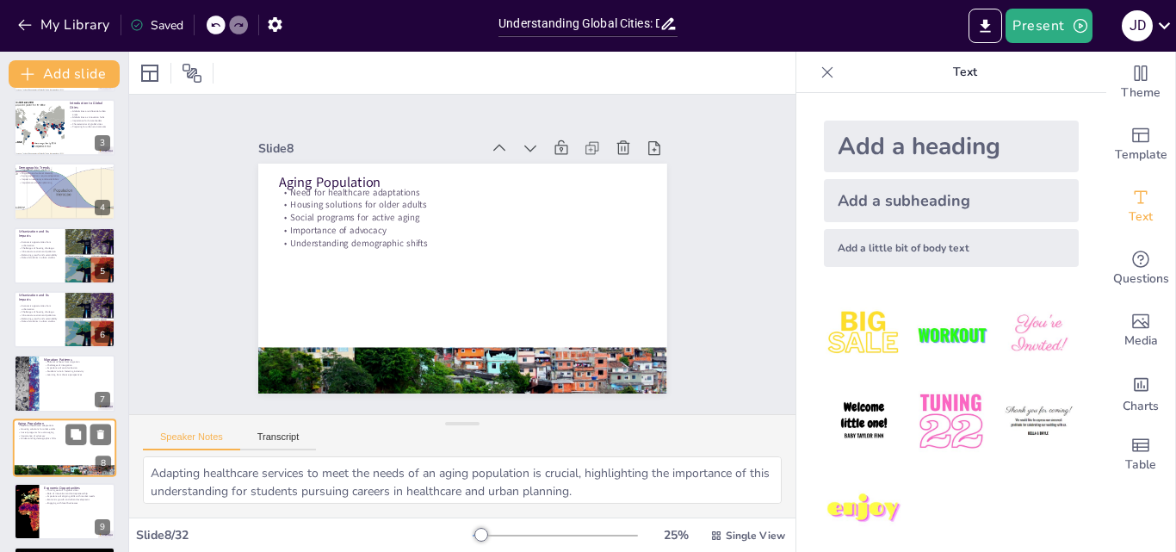
scroll to position [258, 0]
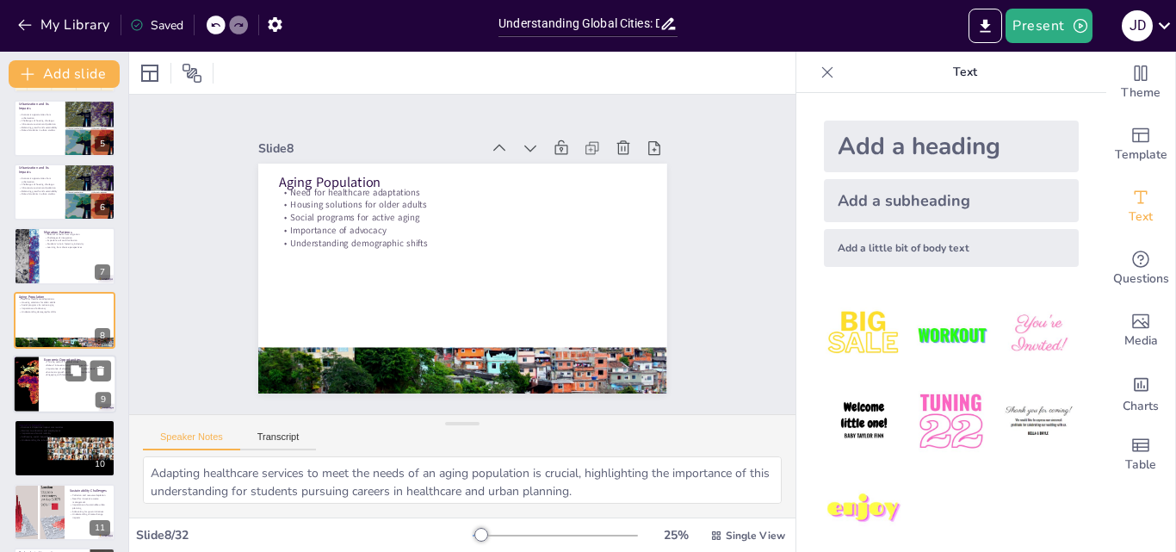
click at [27, 395] on div at bounding box center [25, 384] width 149 height 59
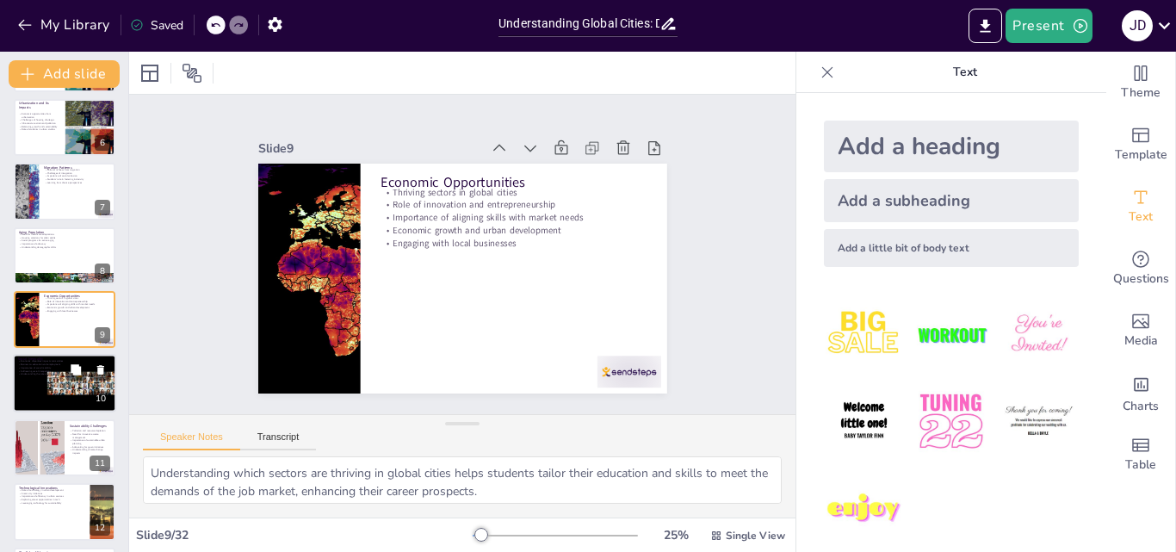
click at [61, 387] on div at bounding box center [64, 384] width 139 height 59
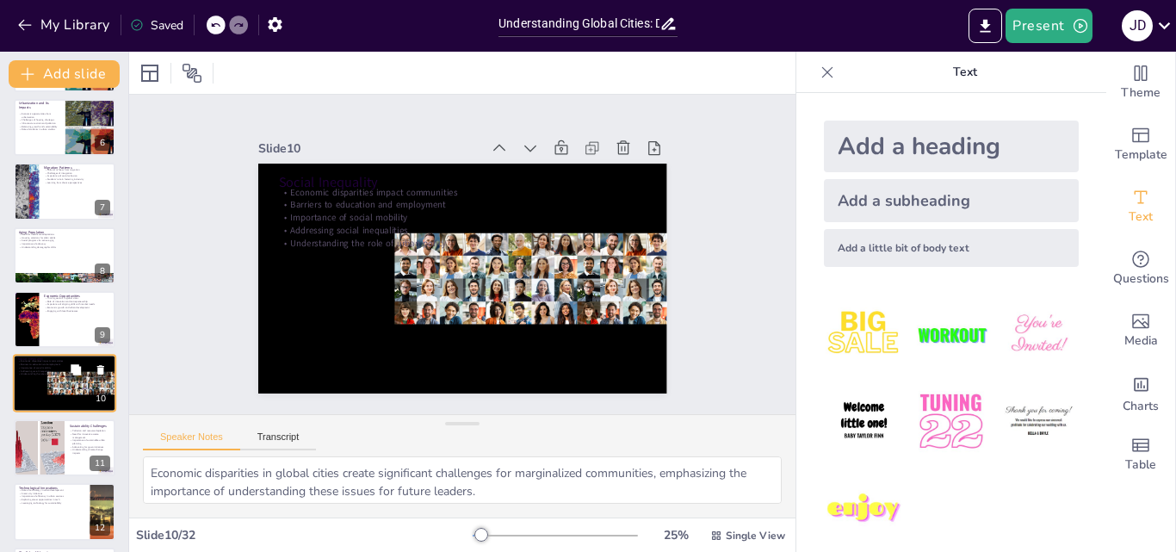
scroll to position [387, 0]
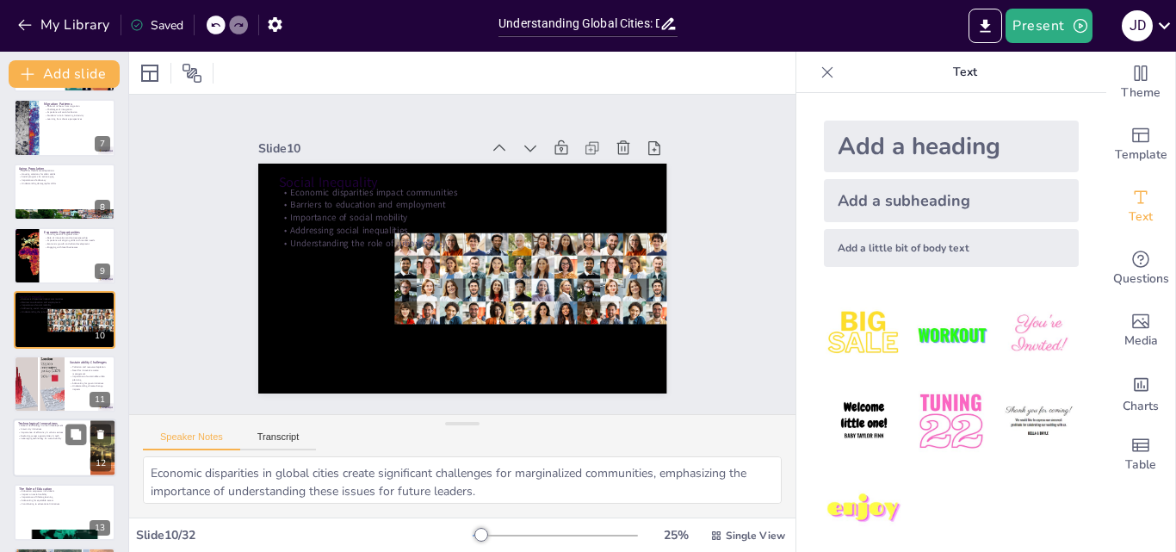
click at [42, 438] on p "Leveraging technology for sustainability" at bounding box center [51, 438] width 67 height 3
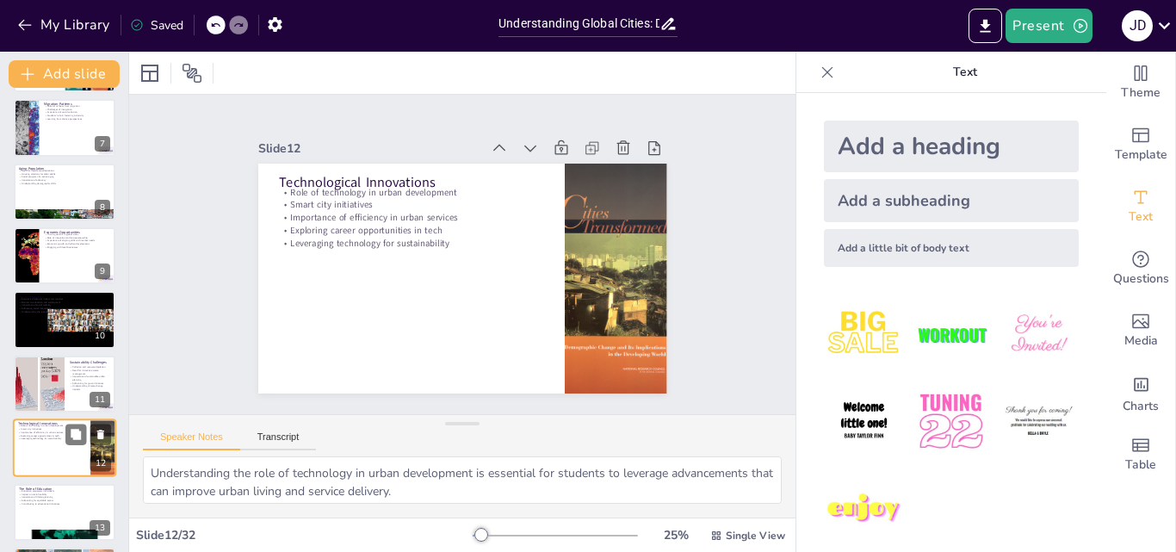
scroll to position [515, 0]
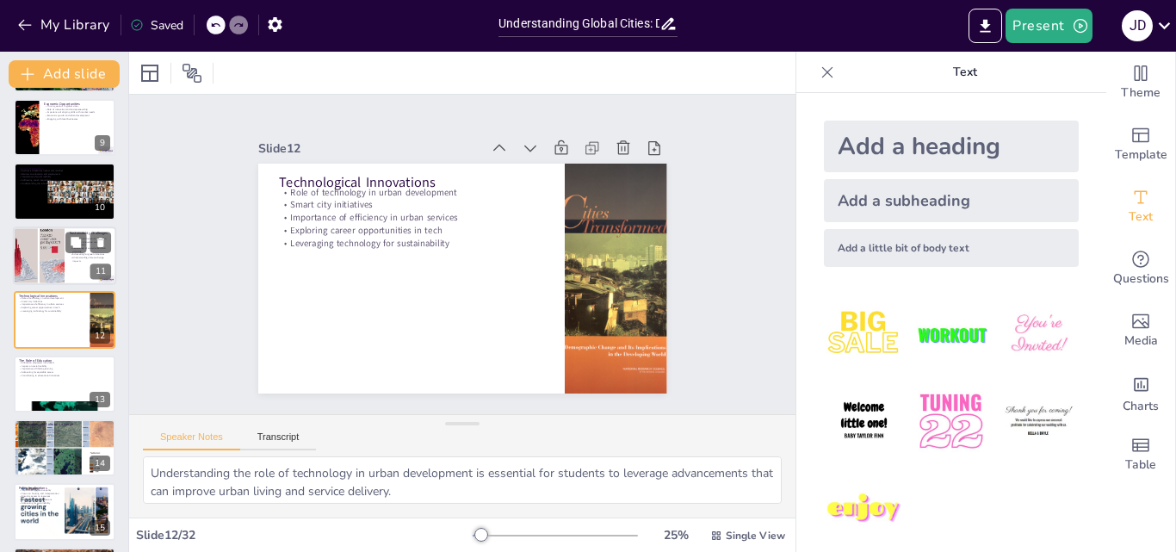
click at [19, 258] on div at bounding box center [38, 255] width 105 height 59
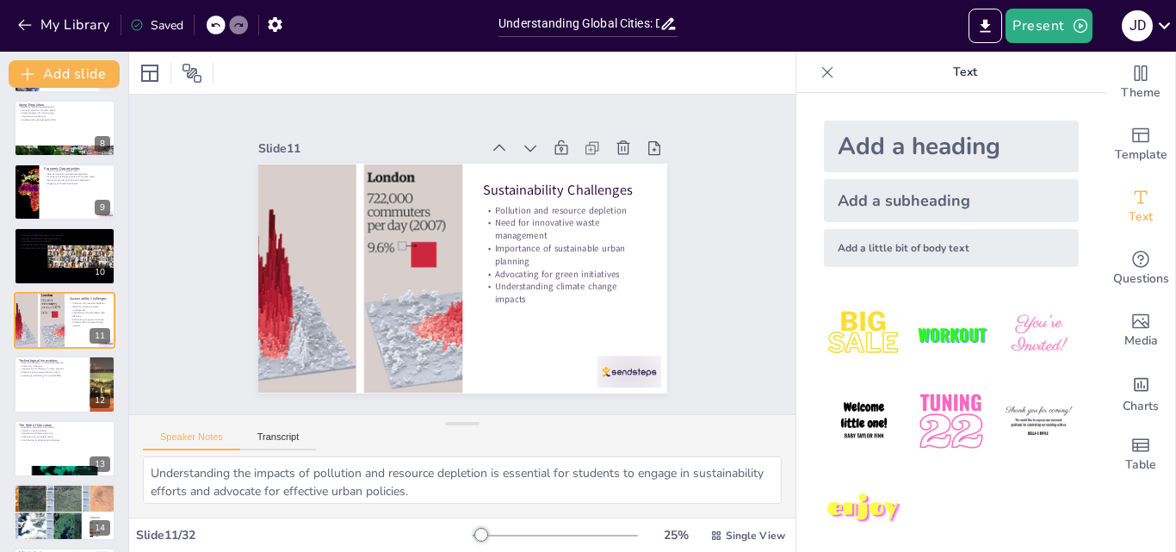
click at [486, 534] on div at bounding box center [555, 536] width 165 height 14
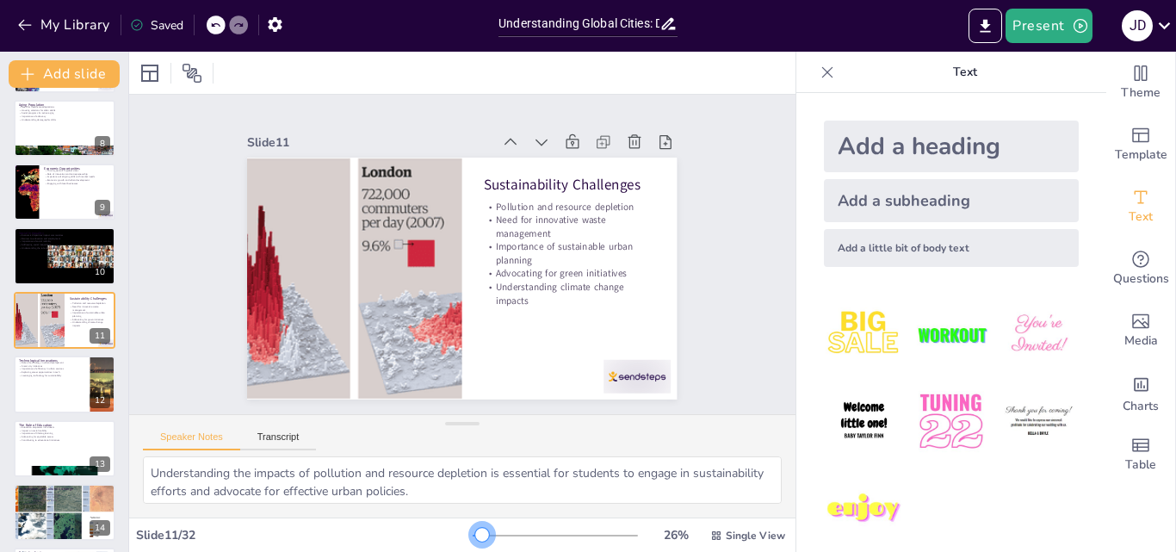
drag, startPoint x: 486, startPoint y: 534, endPoint x: 470, endPoint y: 530, distance: 16.7
click at [475, 530] on div at bounding box center [482, 535] width 14 height 14
click at [46, 381] on div at bounding box center [64, 384] width 103 height 59
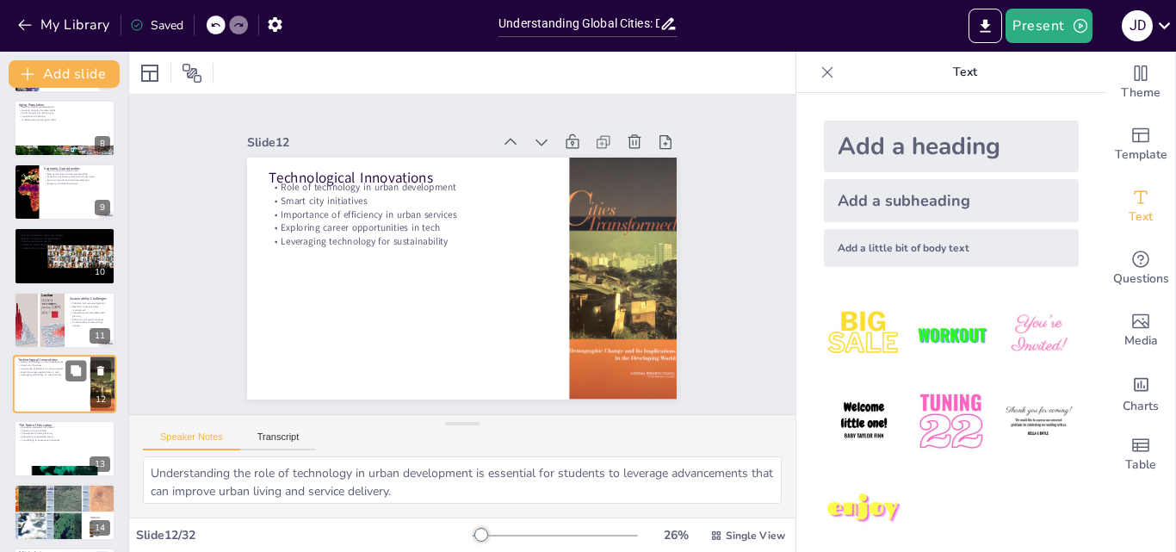
scroll to position [515, 0]
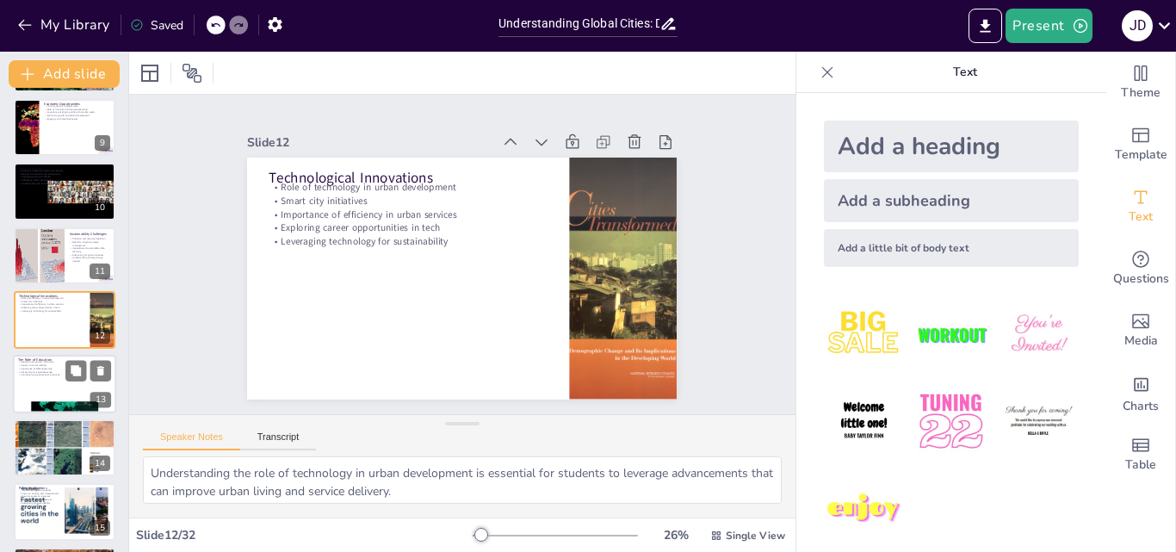
click at [44, 398] on div at bounding box center [64, 384] width 103 height 59
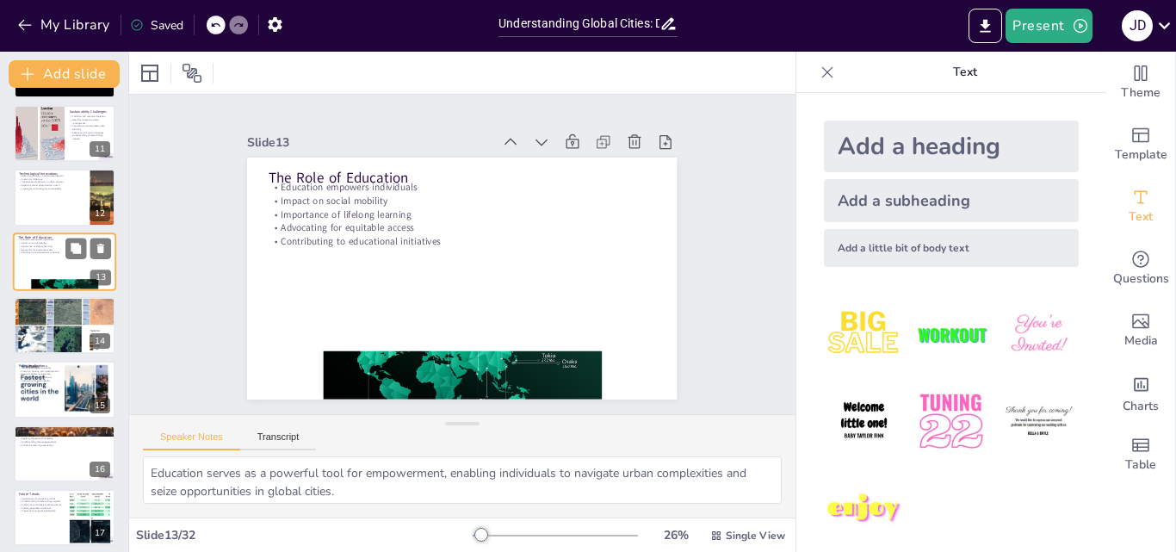
scroll to position [665, 0]
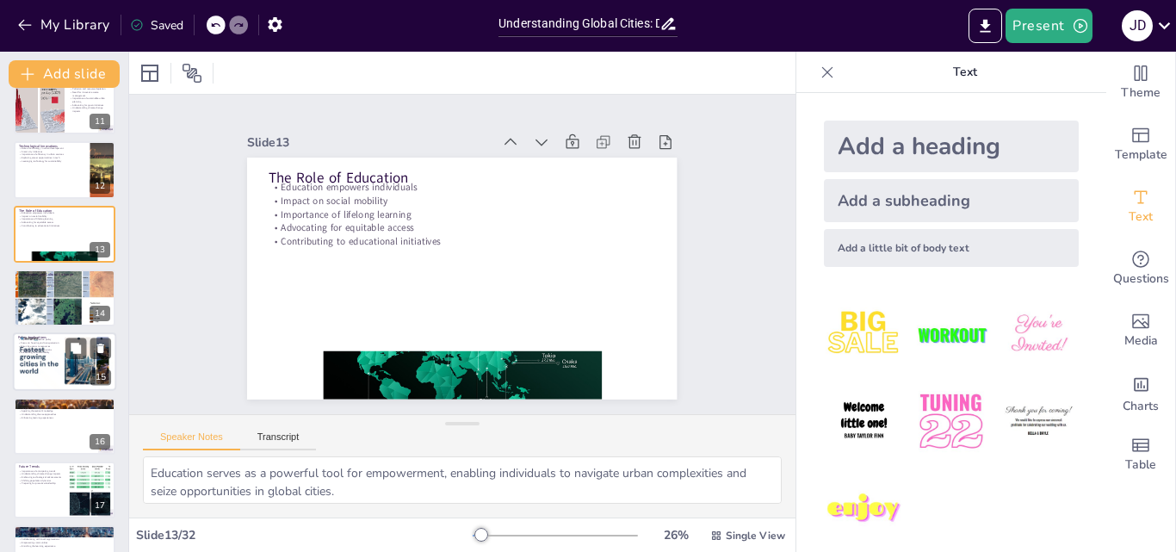
click at [45, 381] on div at bounding box center [64, 361] width 103 height 69
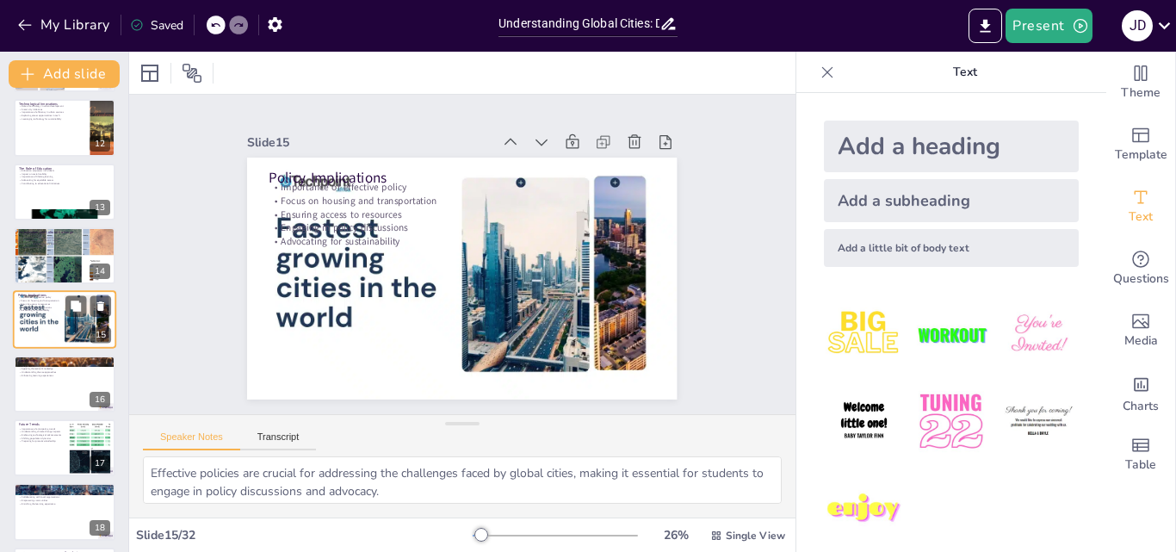
scroll to position [793, 0]
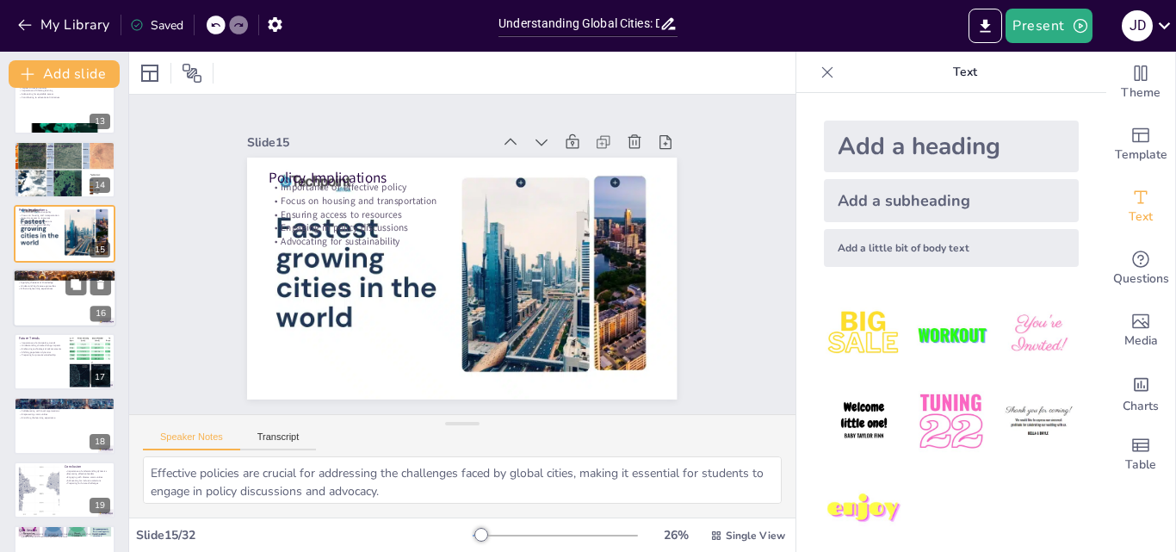
click at [53, 294] on div at bounding box center [64, 298] width 103 height 59
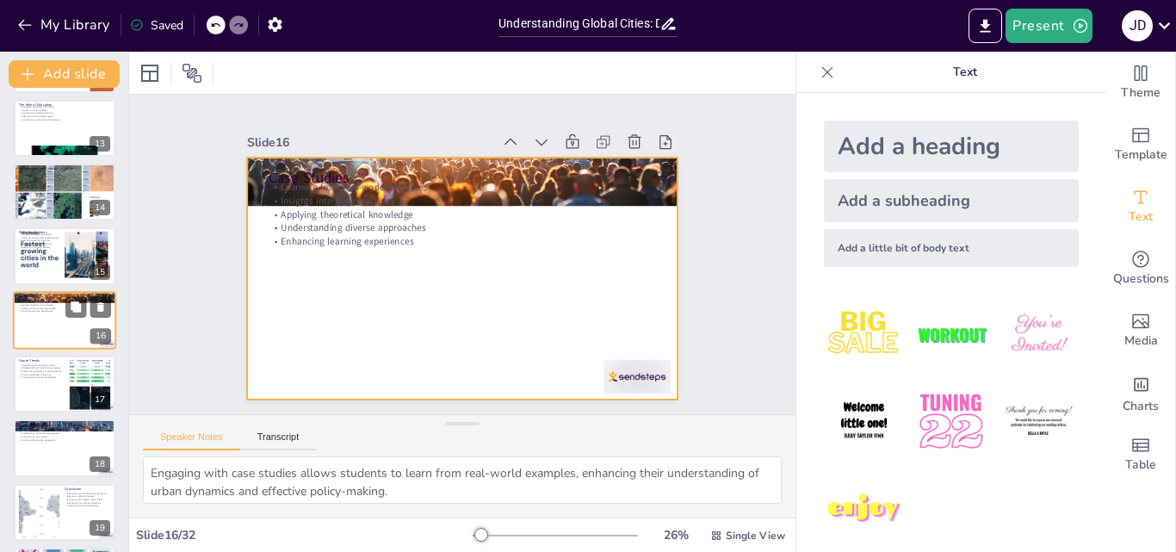
click at [59, 341] on div at bounding box center [64, 320] width 103 height 59
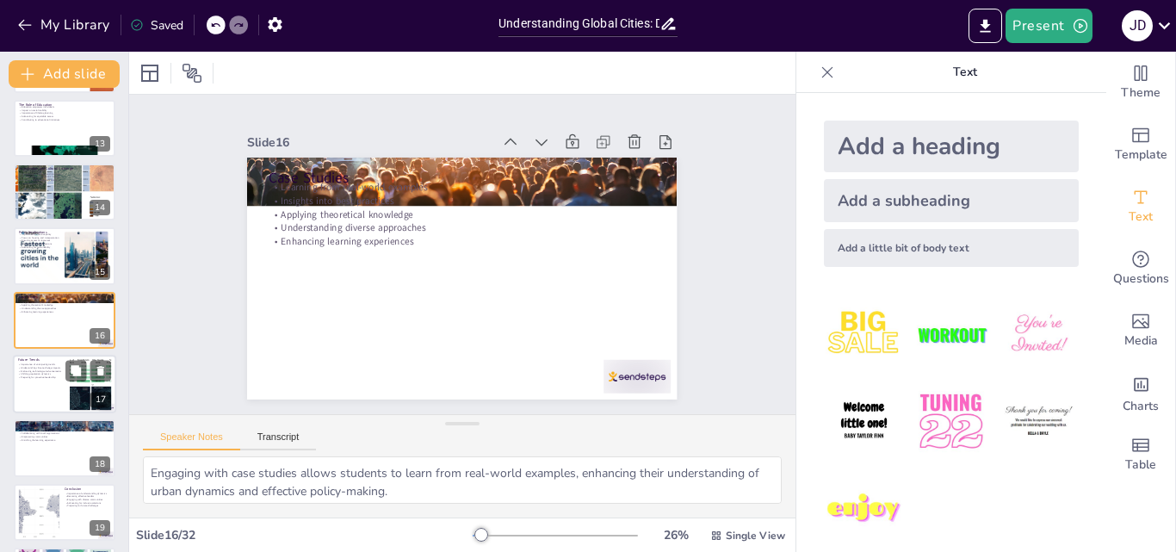
click at [59, 363] on p "Importance of anticipating trends" at bounding box center [41, 364] width 46 height 3
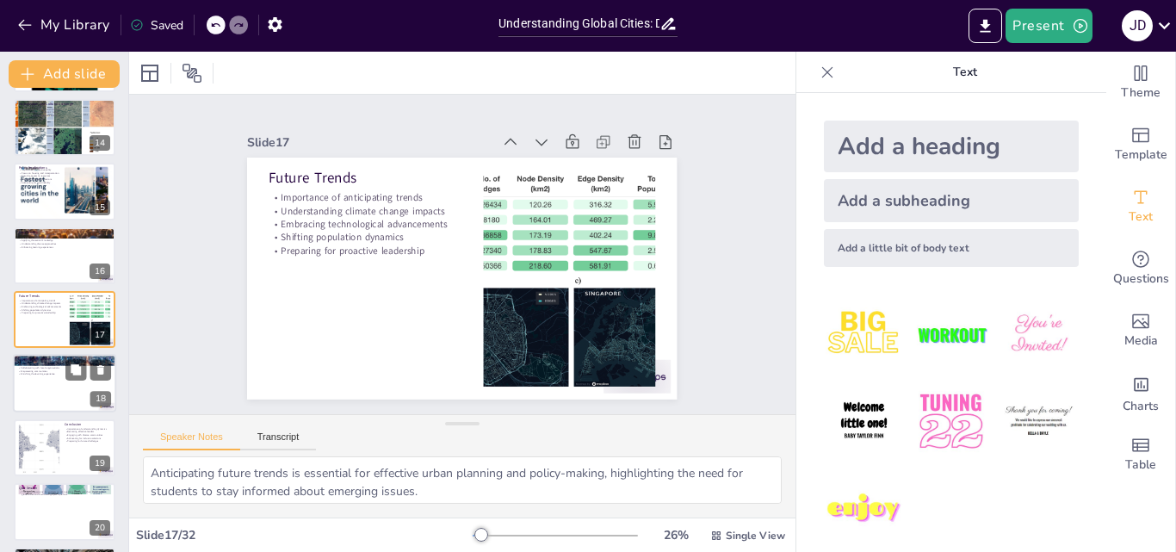
click at [47, 393] on div at bounding box center [64, 384] width 103 height 59
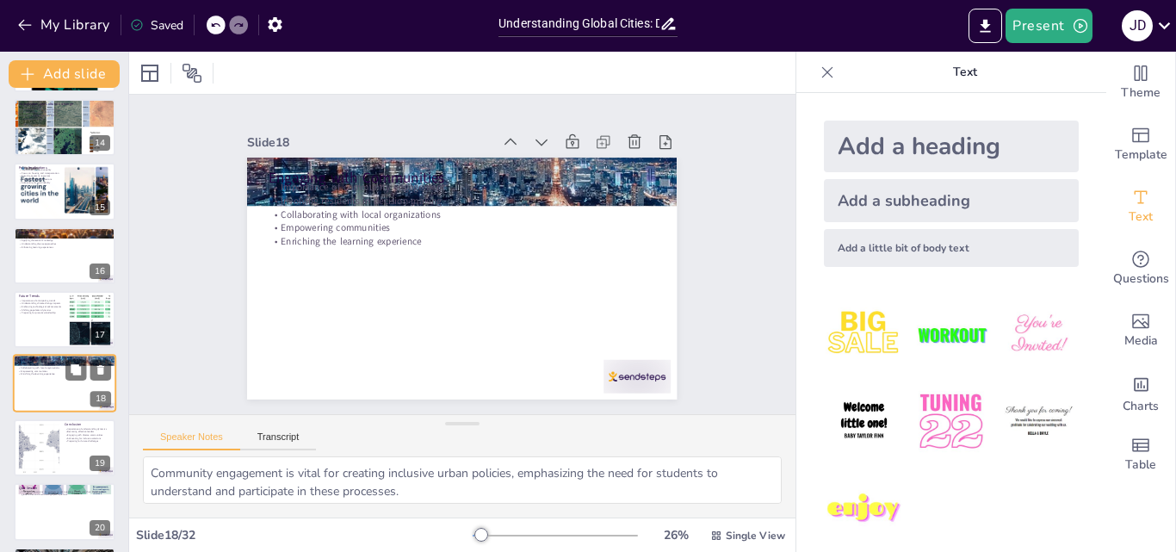
scroll to position [899, 0]
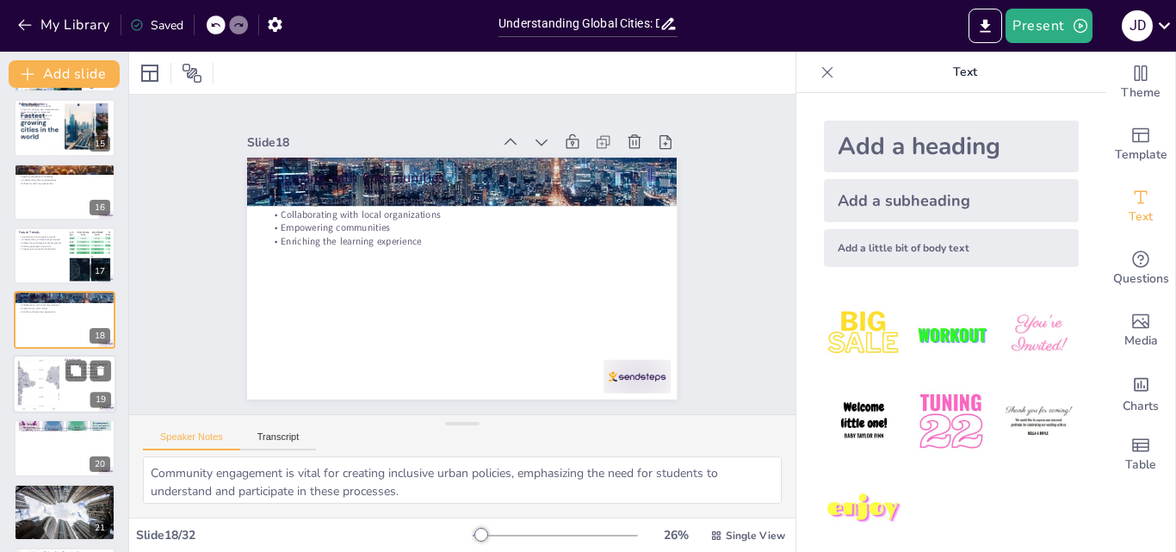
click at [49, 374] on div at bounding box center [38, 383] width 105 height 53
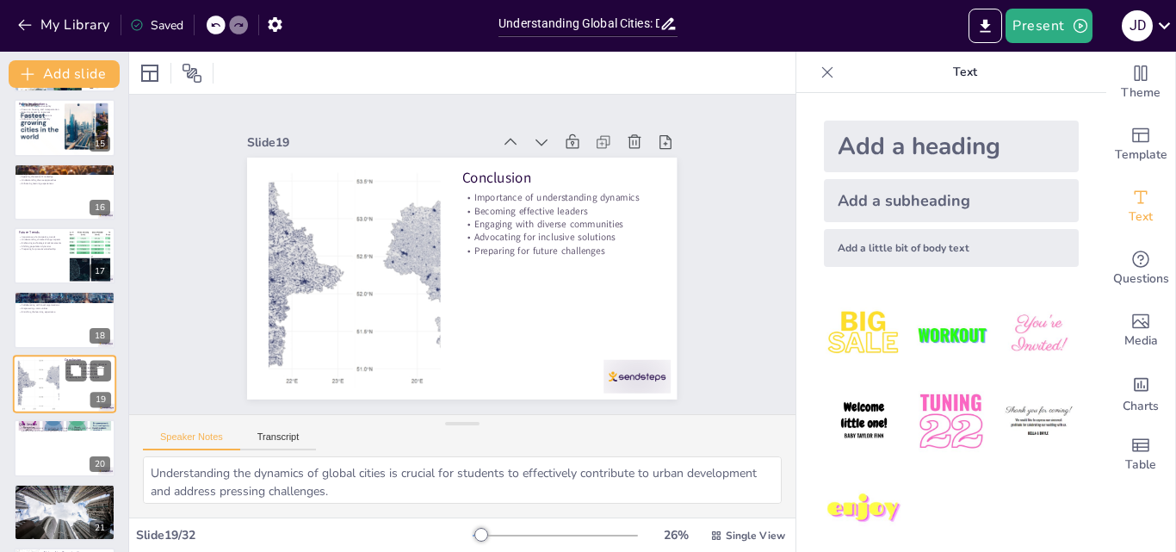
scroll to position [962, 0]
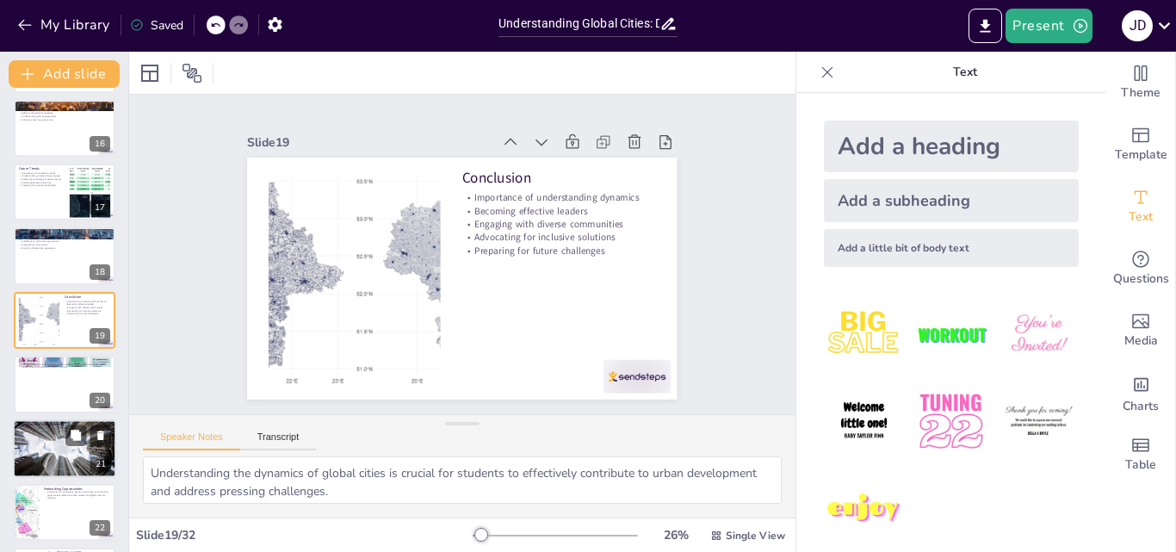
click at [44, 436] on div at bounding box center [64, 448] width 103 height 59
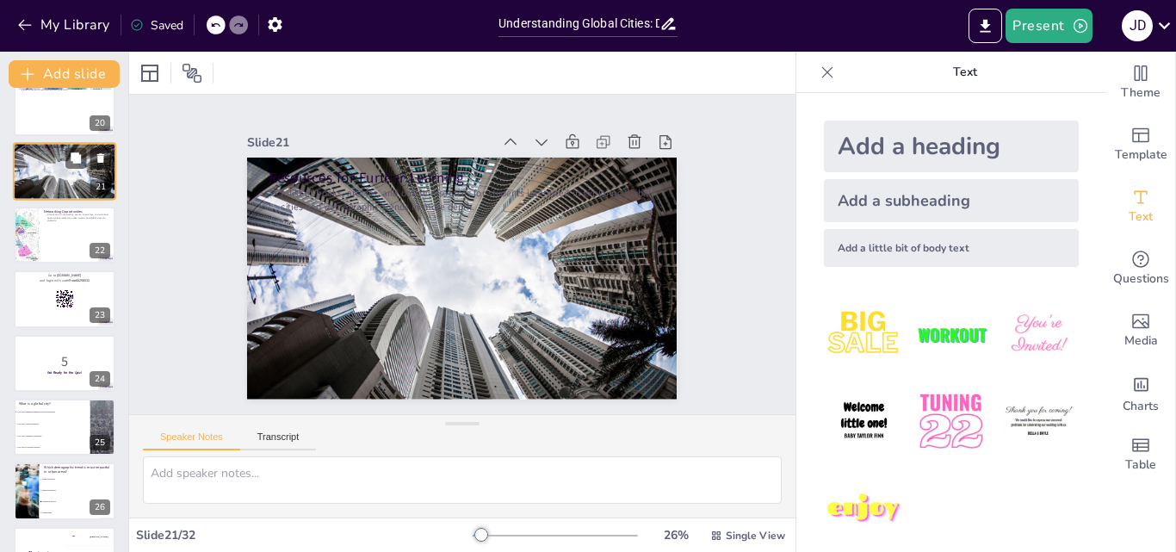
scroll to position [1349, 0]
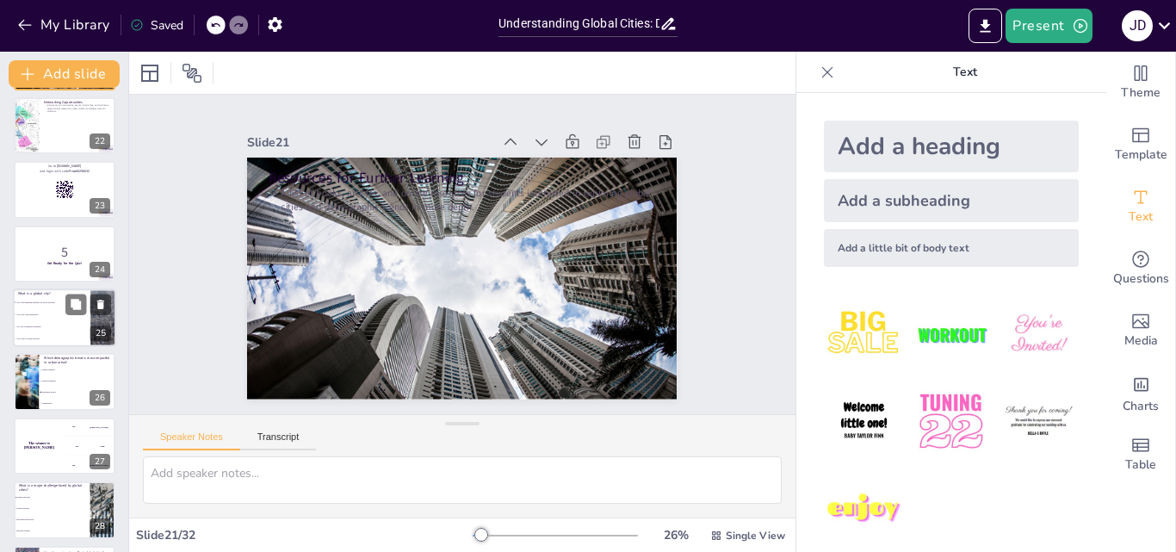
click at [54, 331] on li "A city that is primarily residential" at bounding box center [51, 326] width 77 height 12
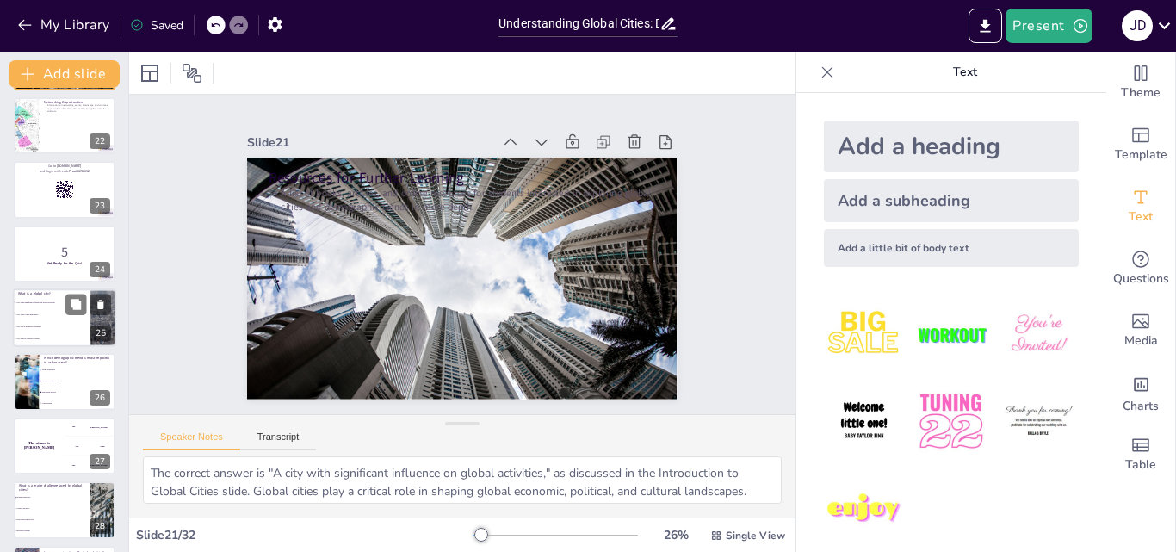
scroll to position [1347, 0]
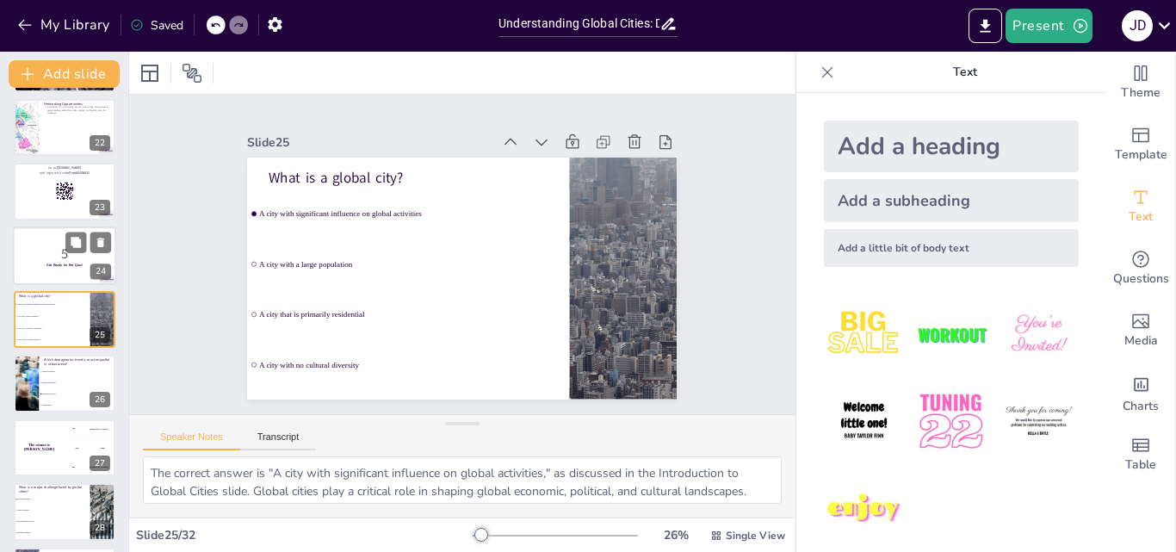
click at [49, 269] on div at bounding box center [64, 255] width 103 height 59
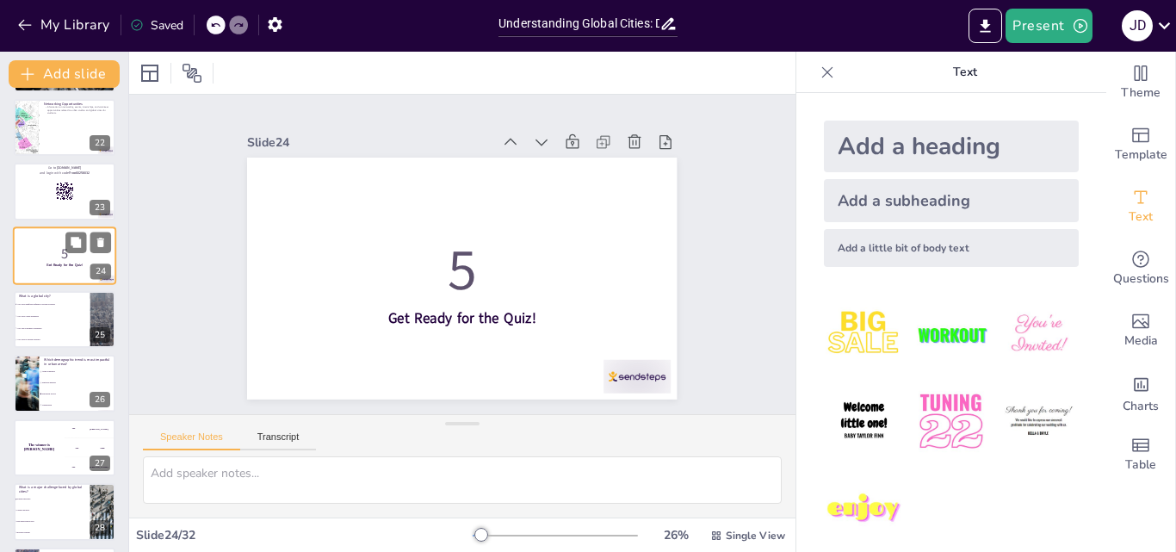
scroll to position [1283, 0]
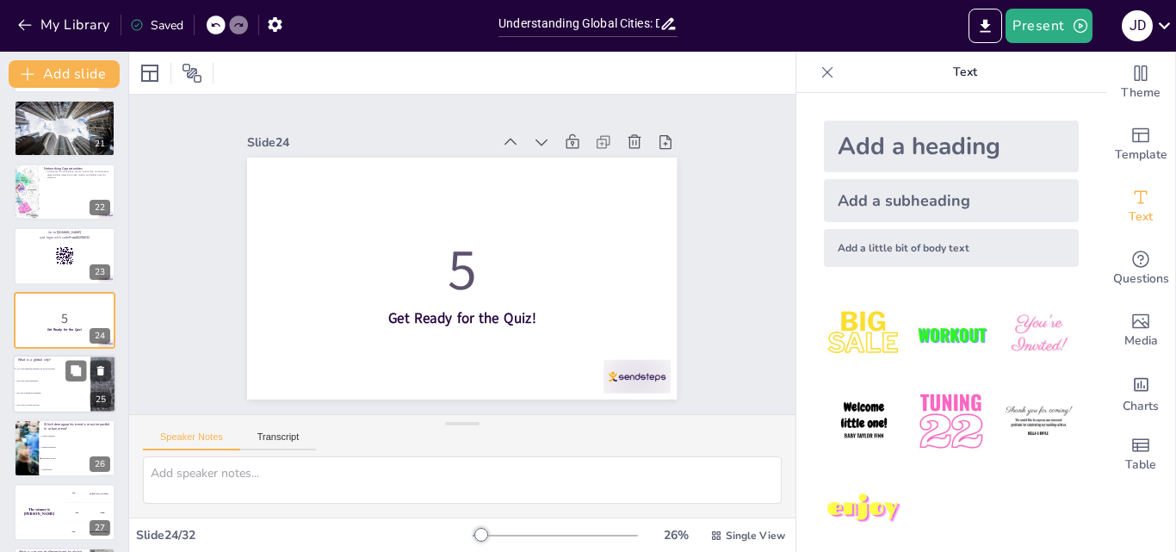
click at [55, 377] on li "A city with a large population" at bounding box center [51, 380] width 77 height 12
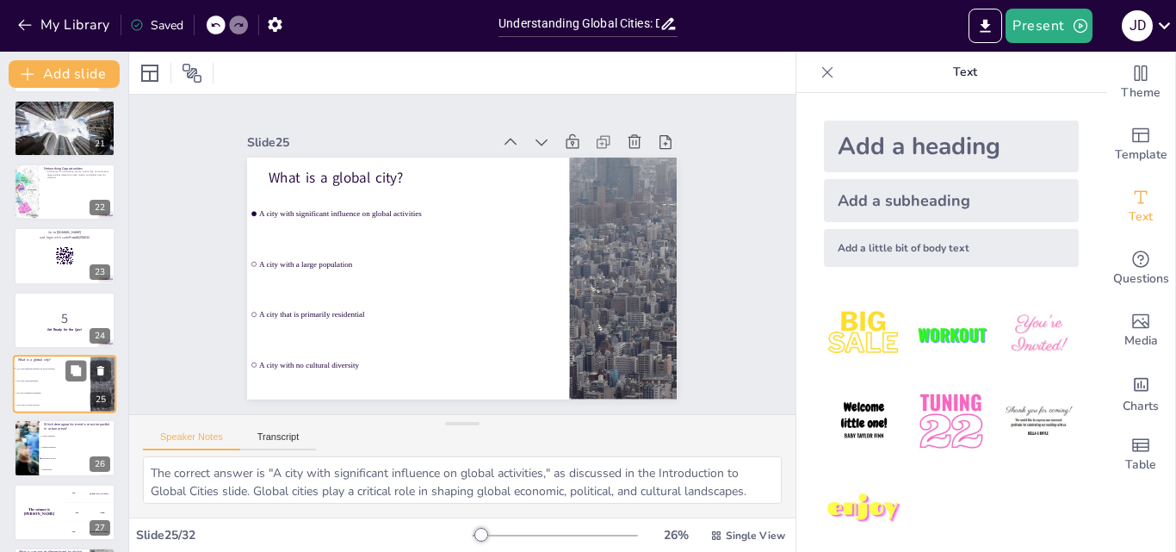
scroll to position [1347, 0]
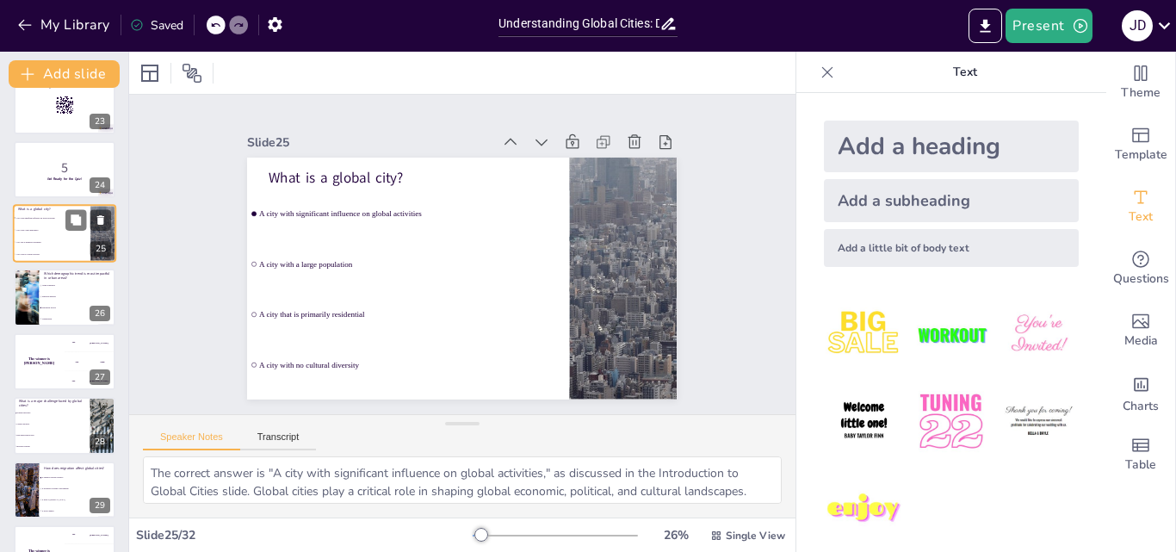
click at [55, 377] on div "The winner is [PERSON_NAME]" at bounding box center [39, 361] width 51 height 57
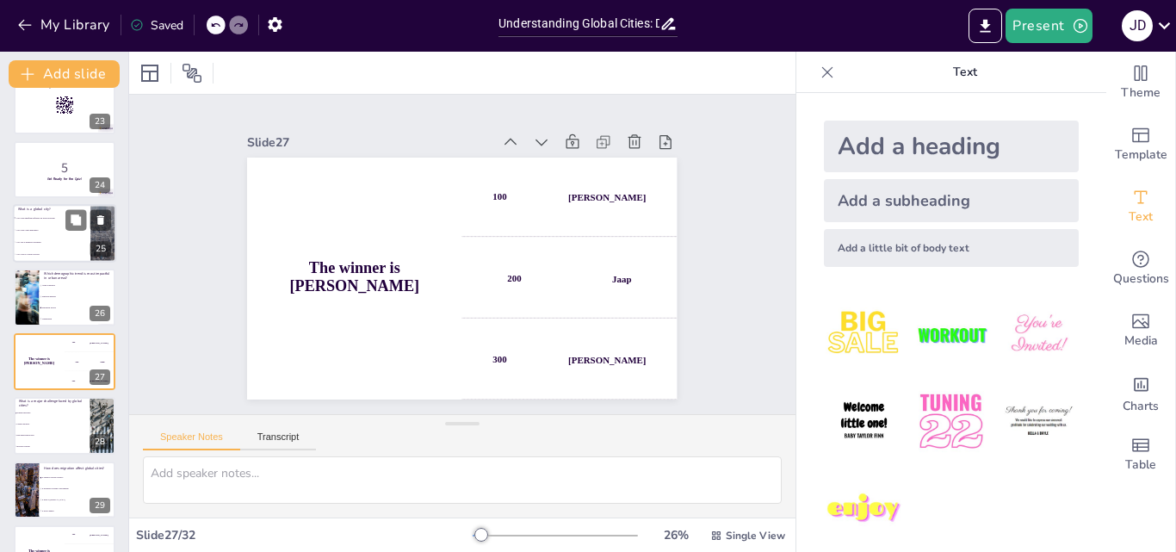
scroll to position [1475, 0]
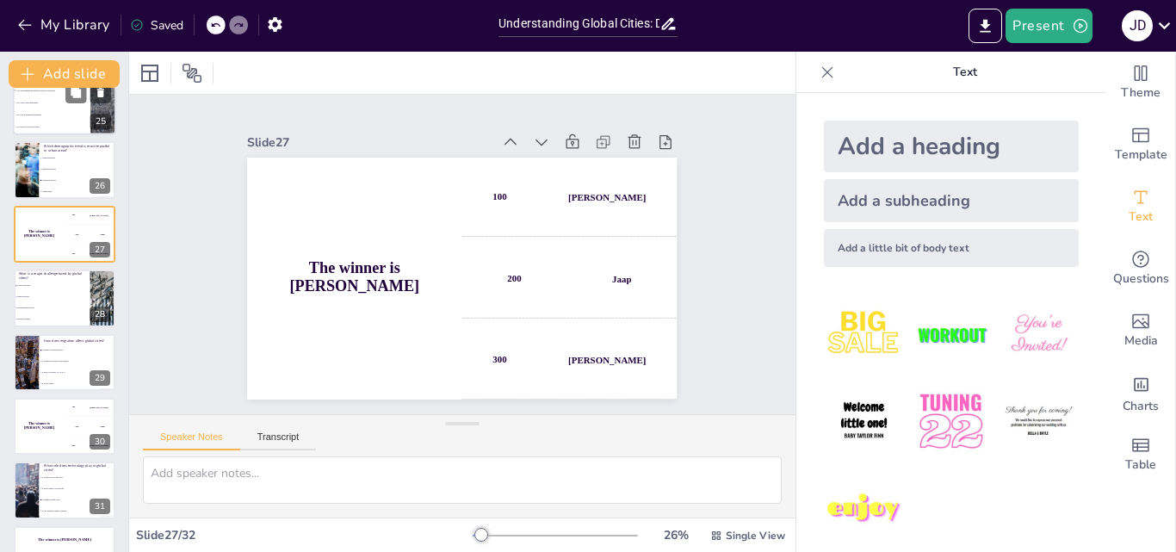
click at [55, 377] on li "It leads to [MEDICAL_DATA]" at bounding box center [78, 372] width 77 height 10
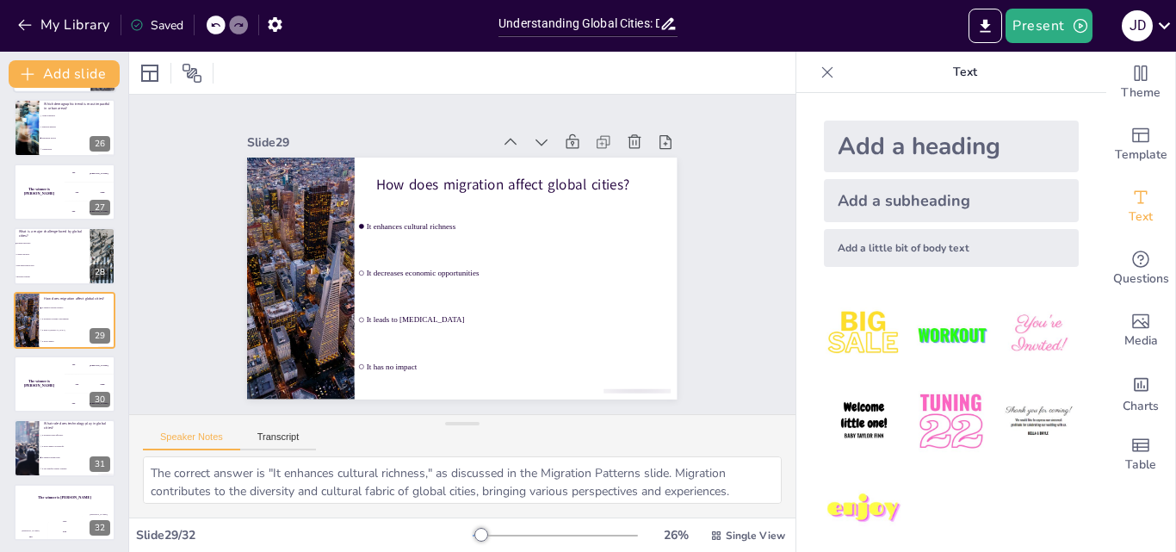
scroll to position [1606, 0]
click at [282, 18] on icon "button" at bounding box center [275, 24] width 18 height 18
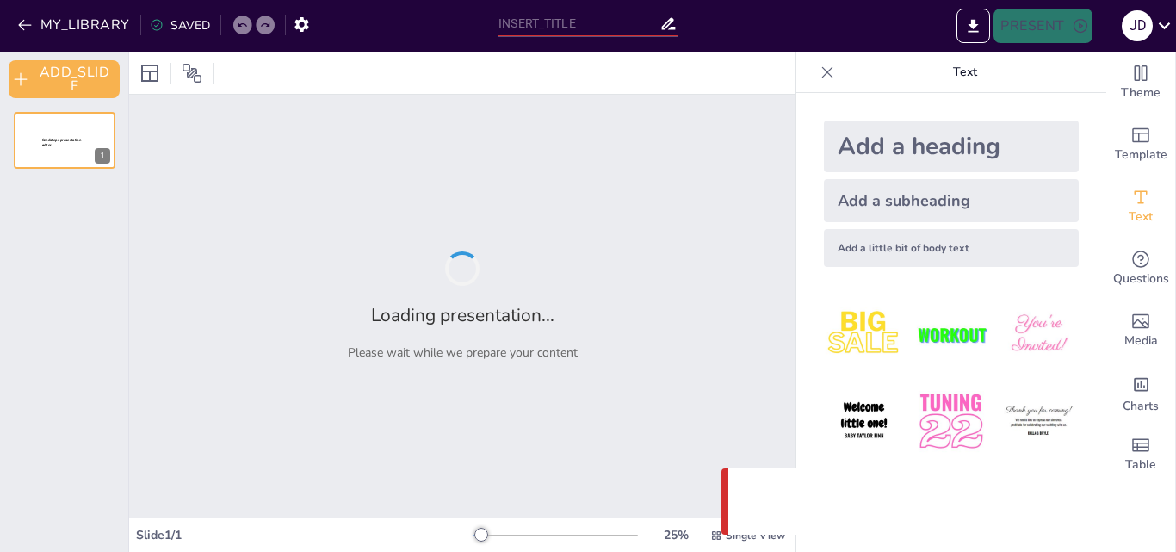
type input "Understanding Global Cities: Demographic Dynamics and Trends"
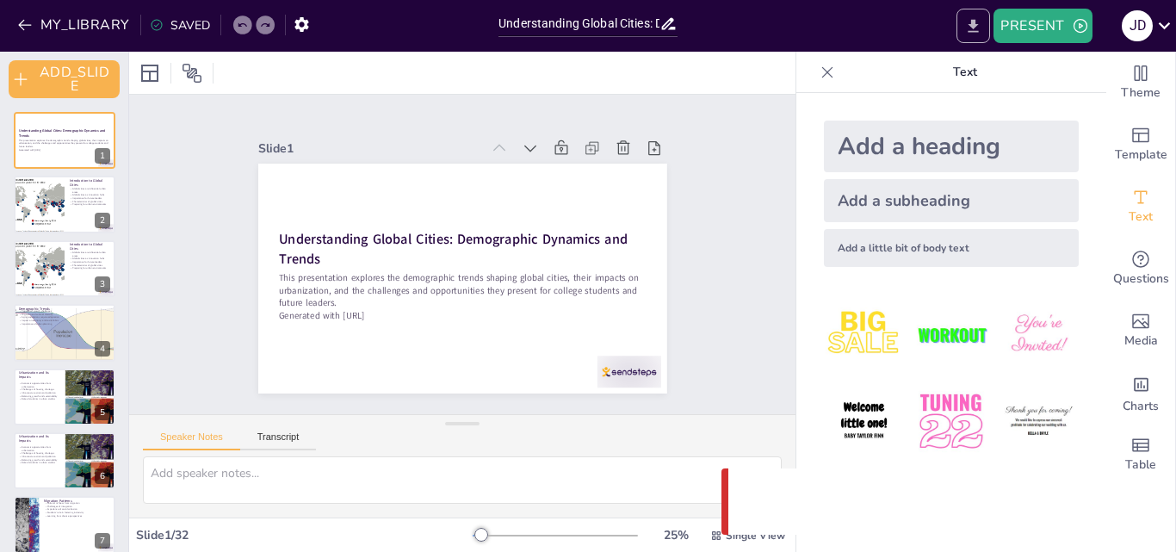
checkbox input "true"
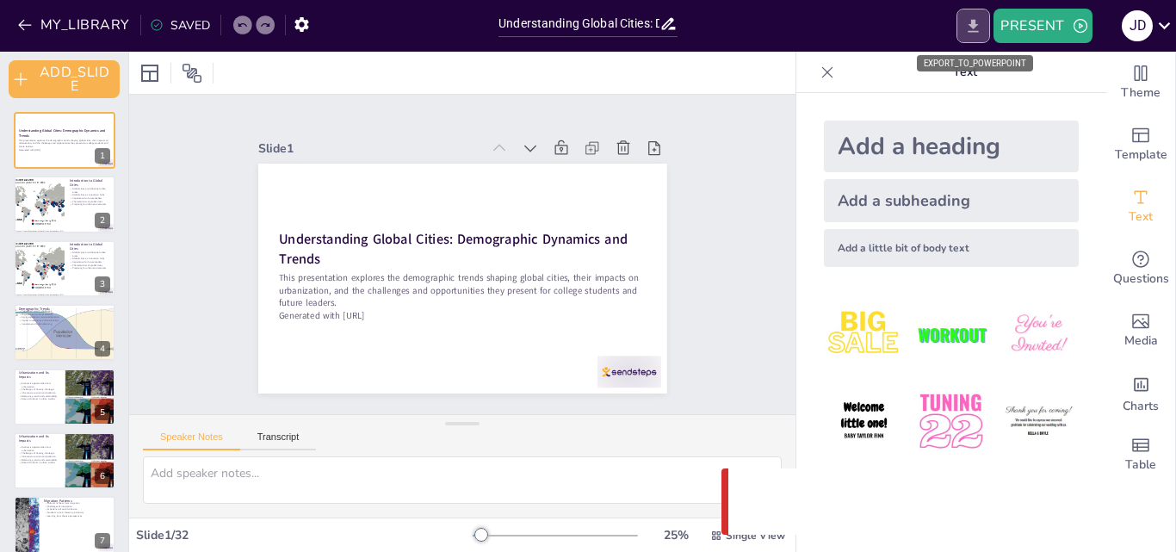
click at [969, 26] on icon "EXPORT_TO_POWERPOINT" at bounding box center [973, 26] width 18 height 18
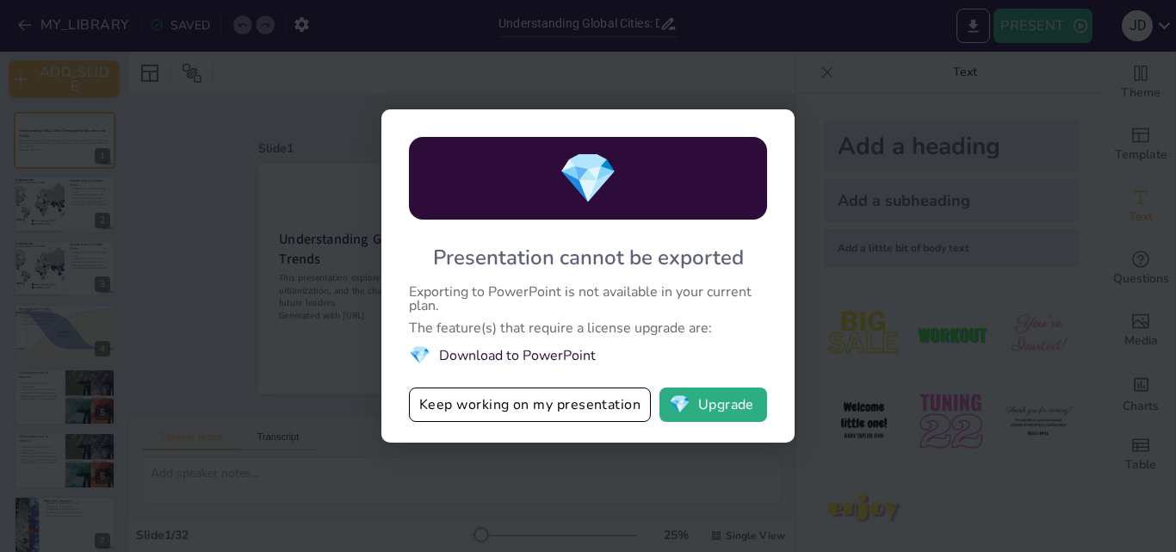
click at [667, 65] on div "💎 Presentation cannot be exported Exporting to PowerPoint is not available in y…" at bounding box center [588, 276] width 1176 height 552
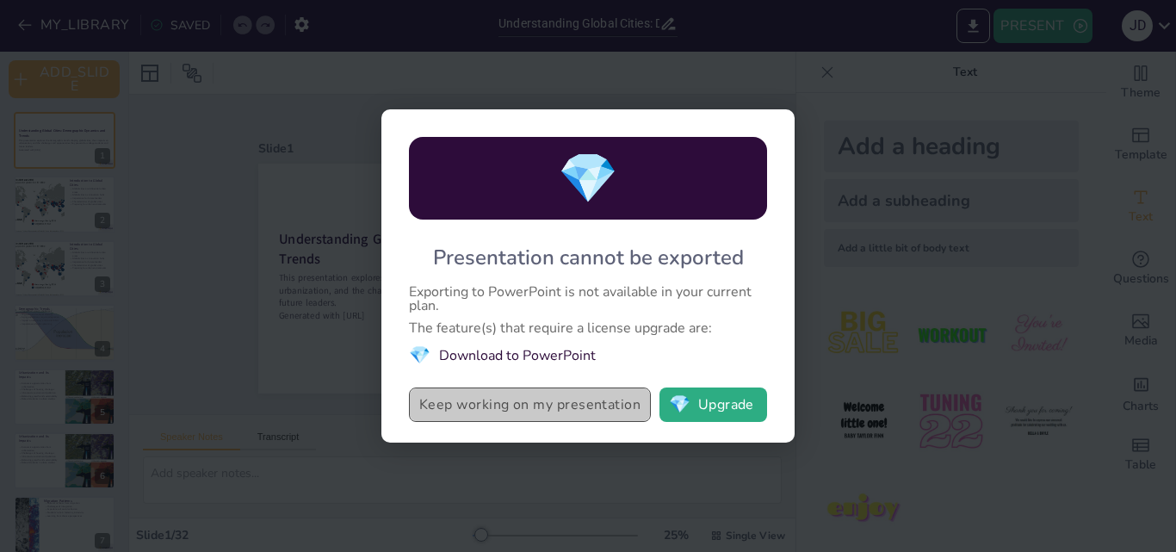
click at [526, 397] on button "Keep working on my presentation" at bounding box center [530, 404] width 242 height 34
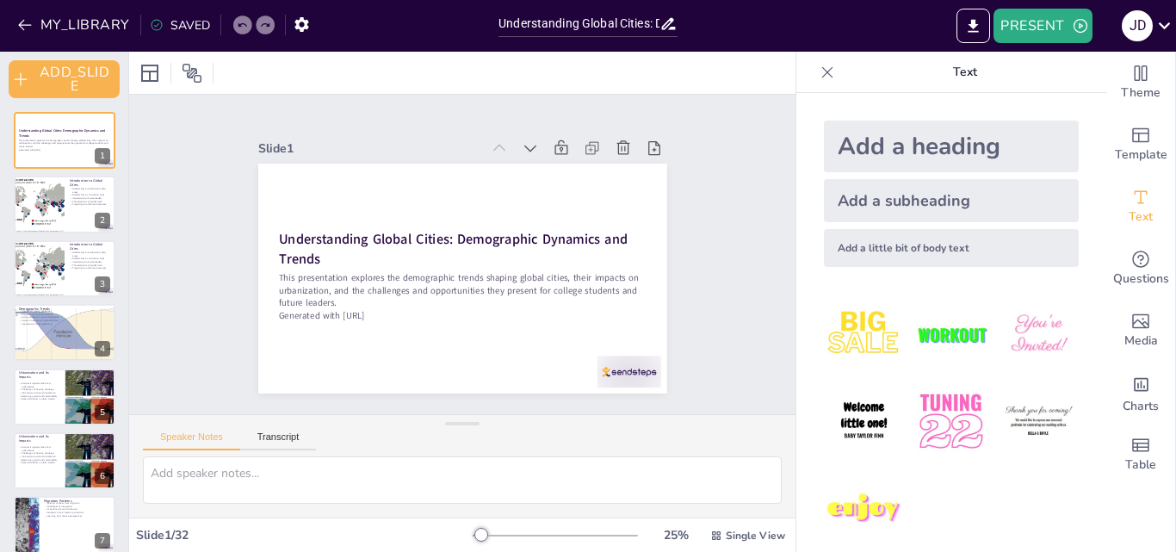
checkbox input "true"
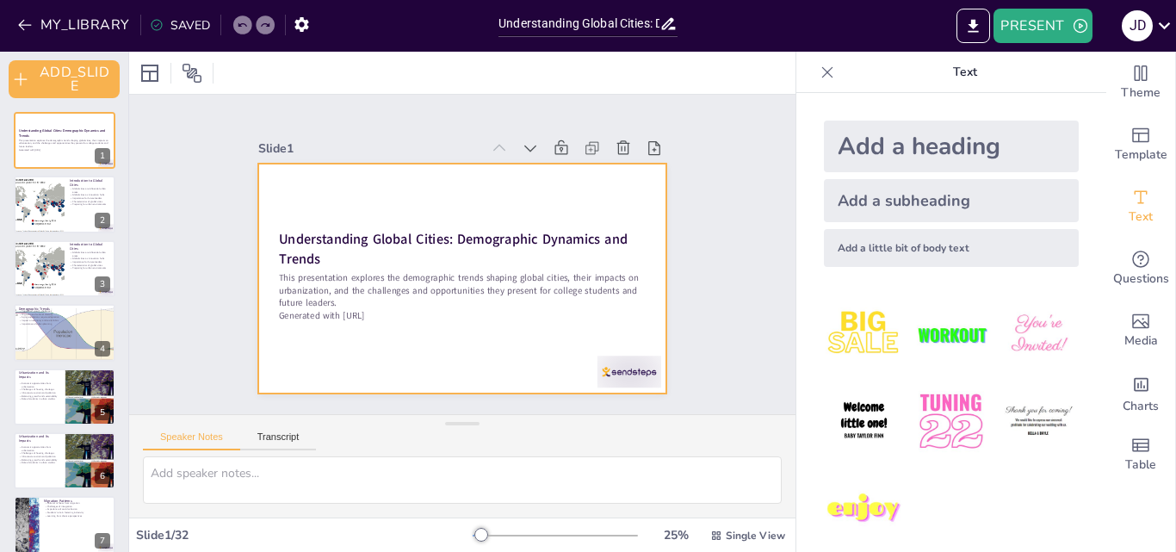
checkbox input "true"
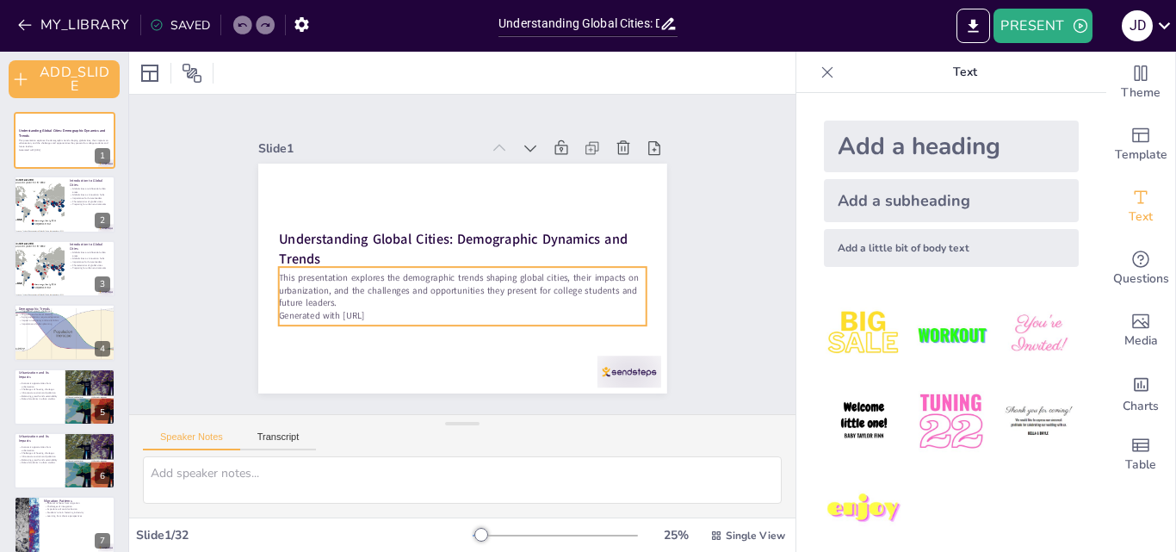
checkbox input "true"
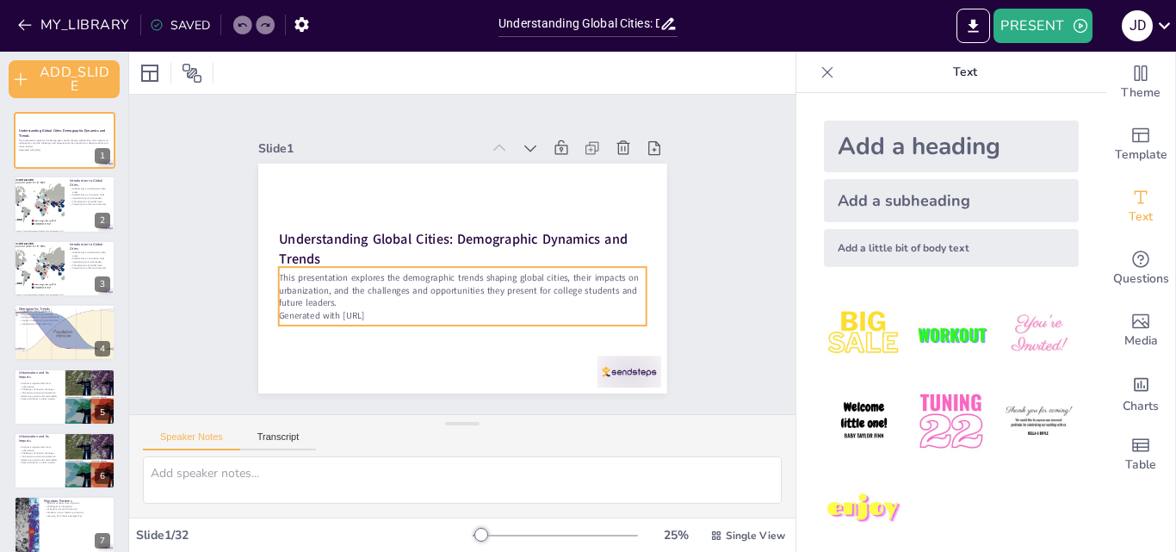
checkbox input "true"
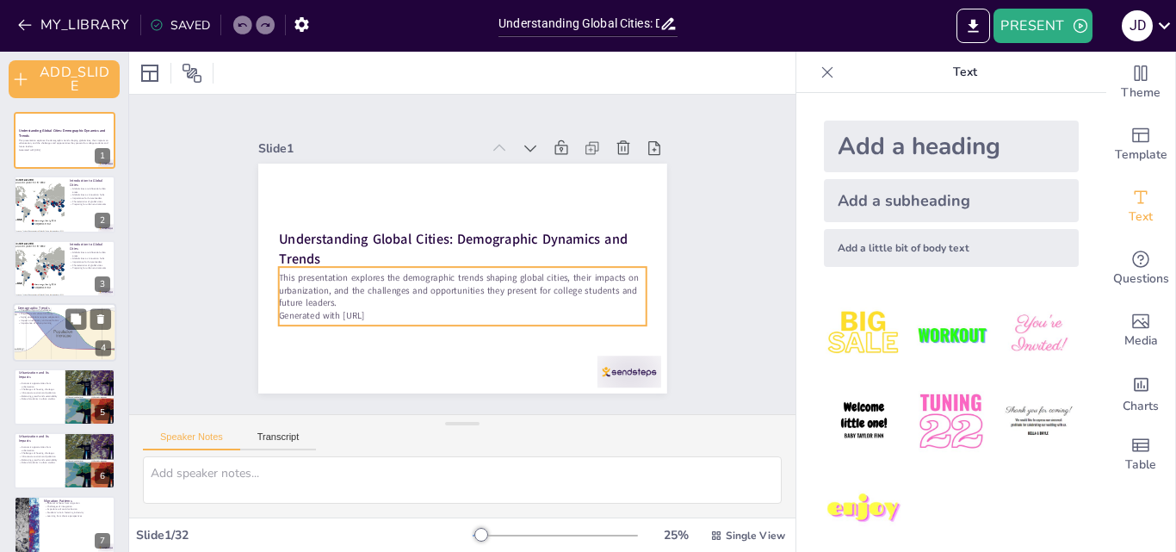
checkbox input "true"
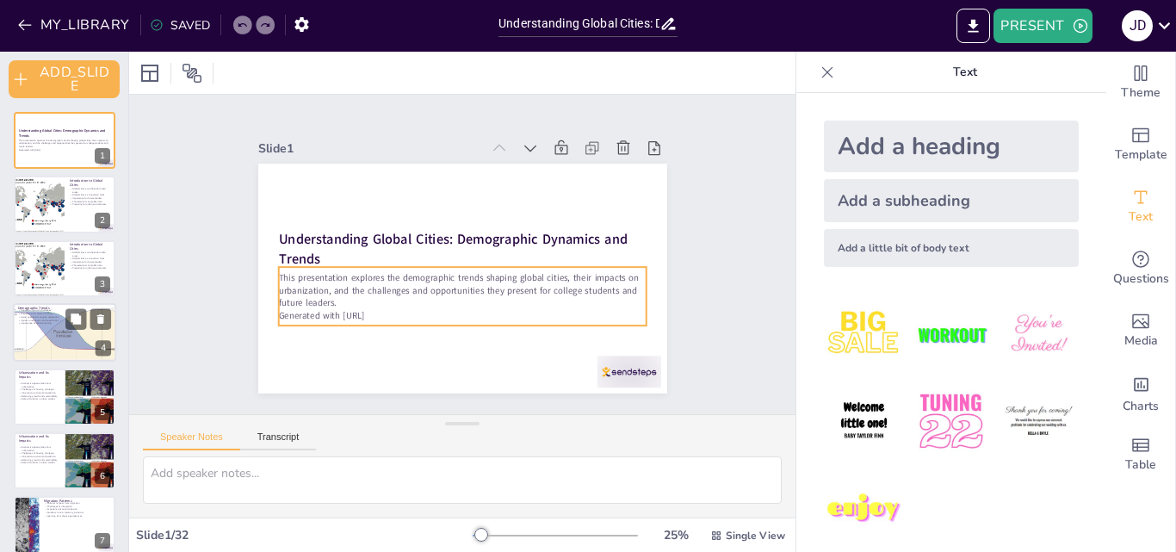
checkbox input "true"
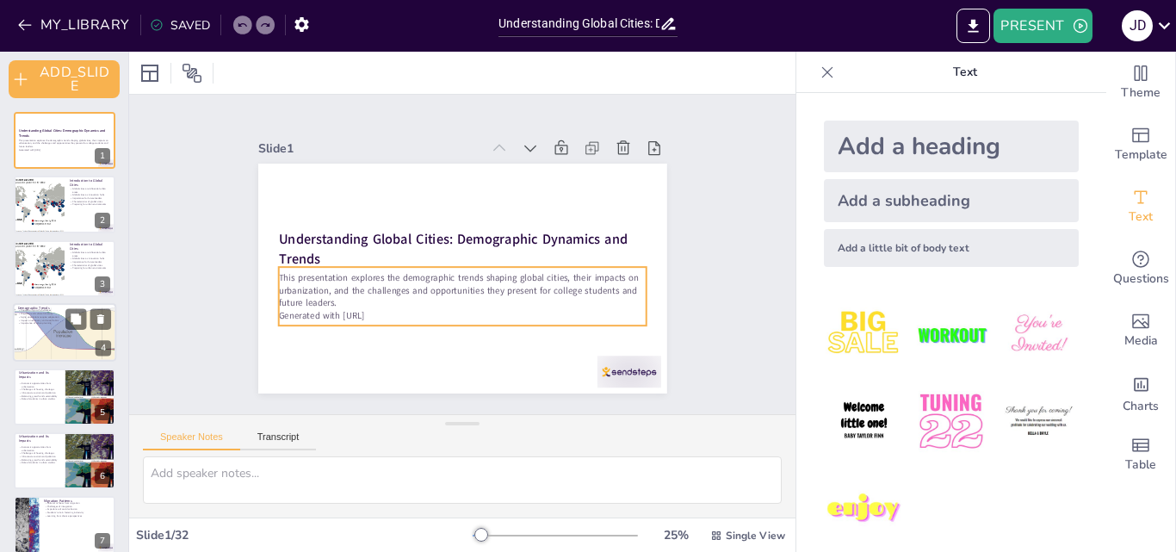
checkbox input "true"
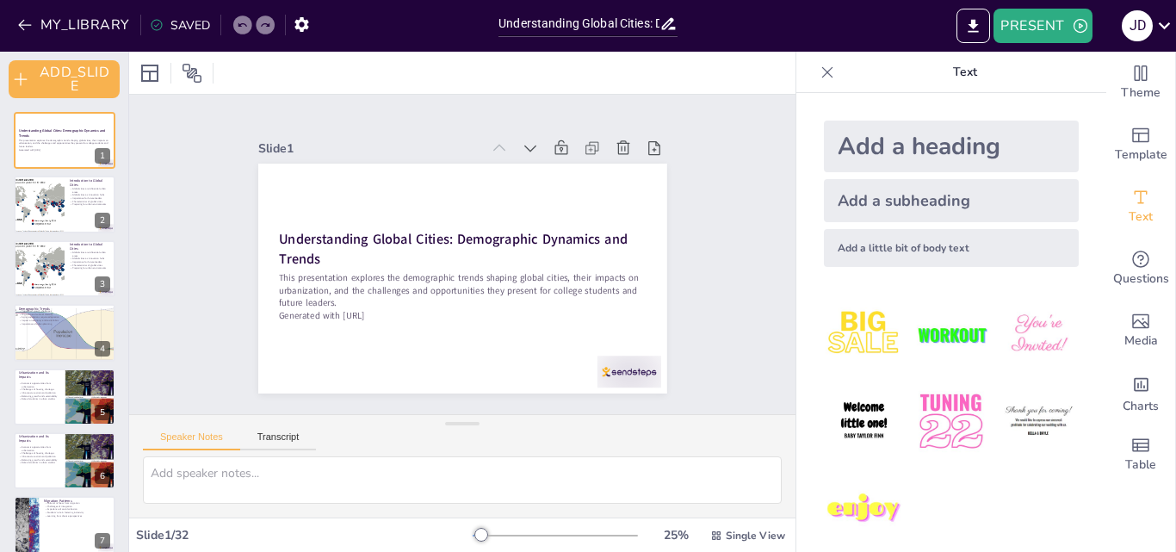
checkbox input "true"
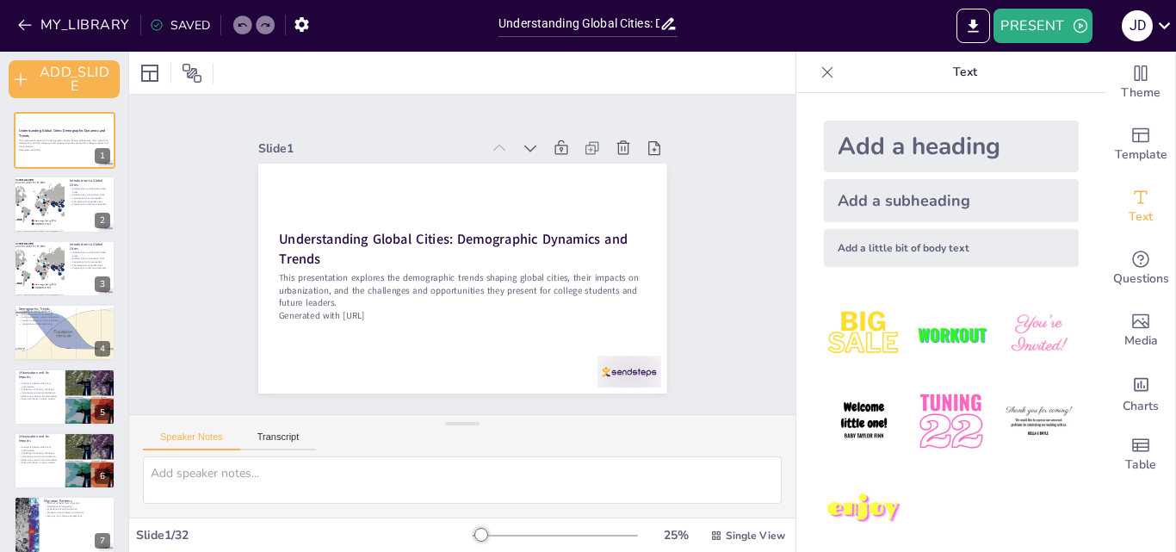
checkbox input "true"
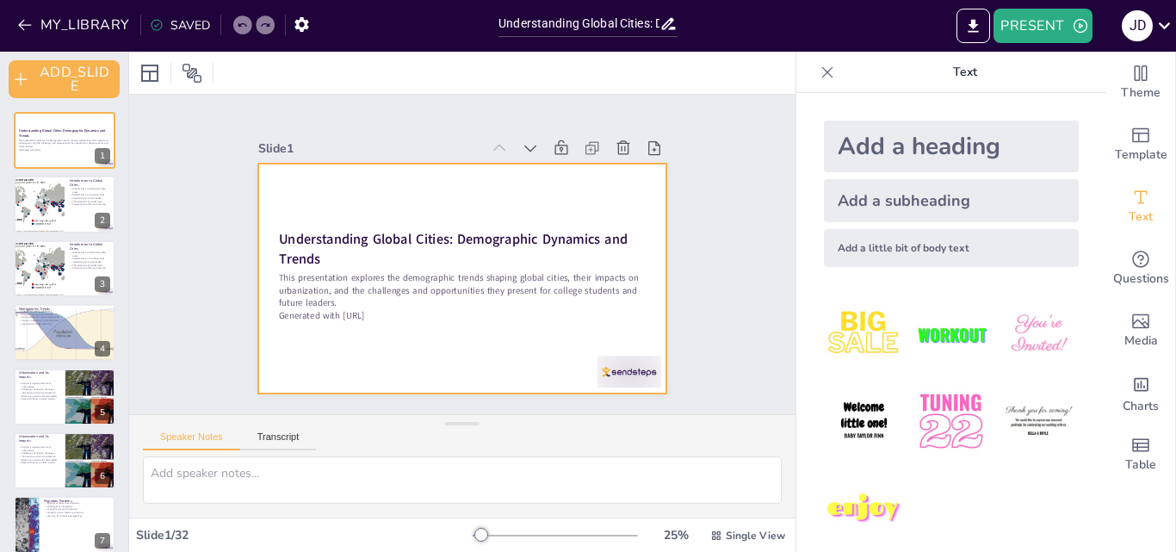
checkbox input "true"
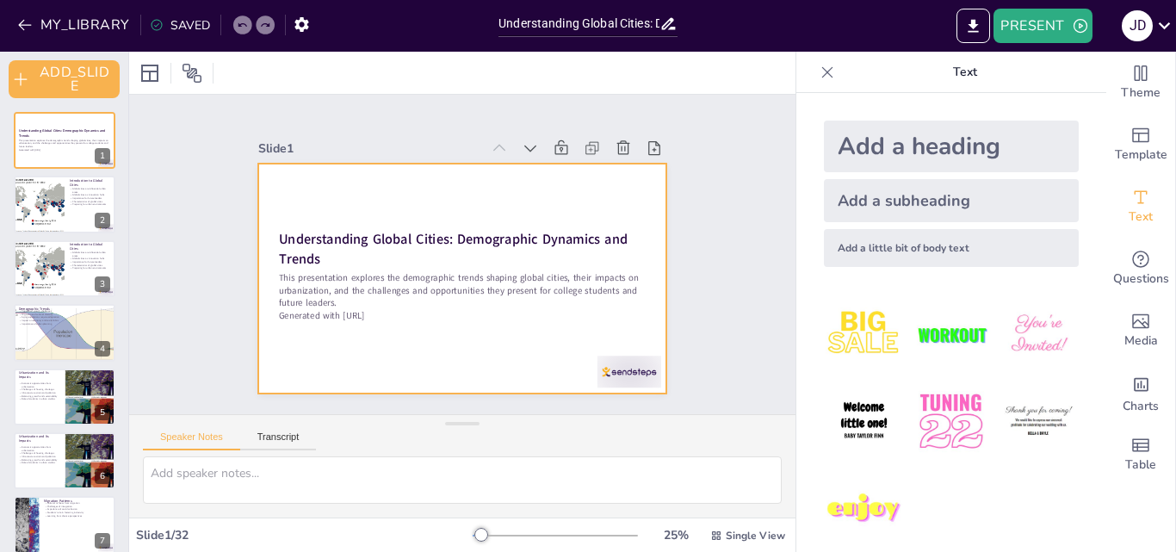
checkbox input "true"
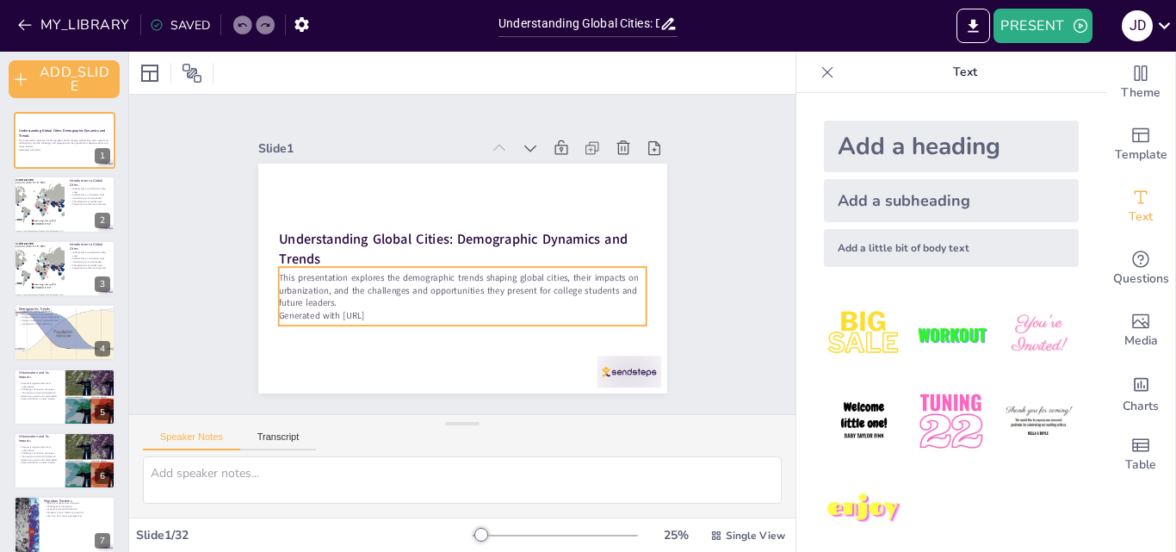
checkbox input "true"
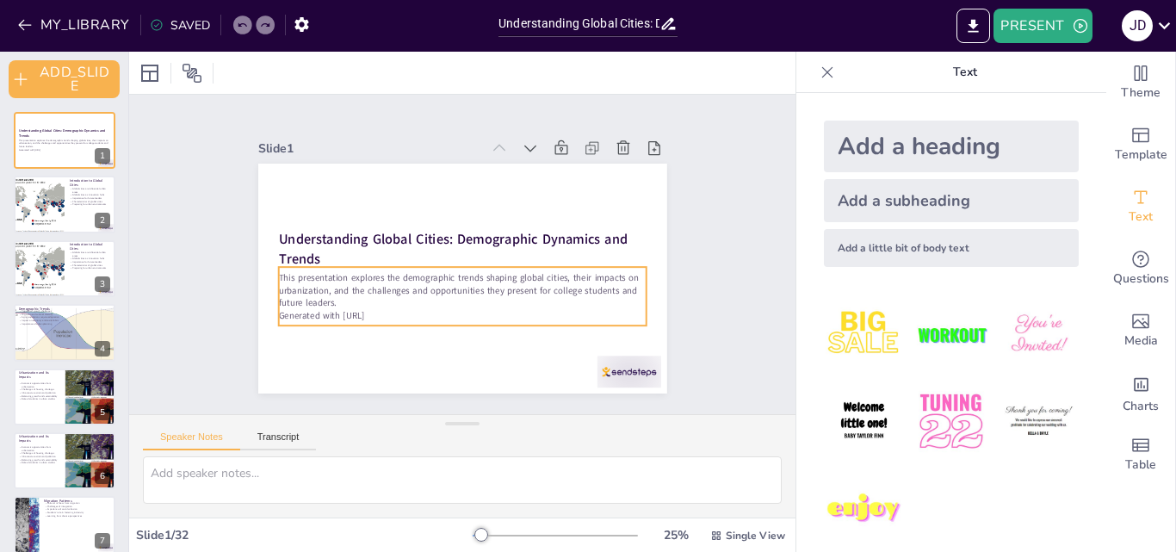
checkbox input "true"
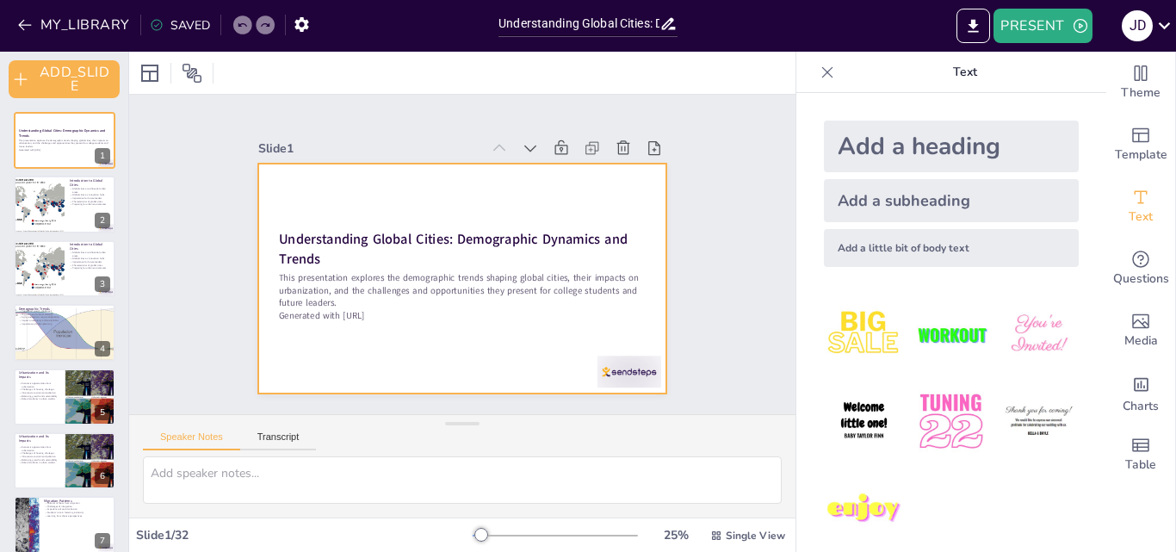
checkbox input "true"
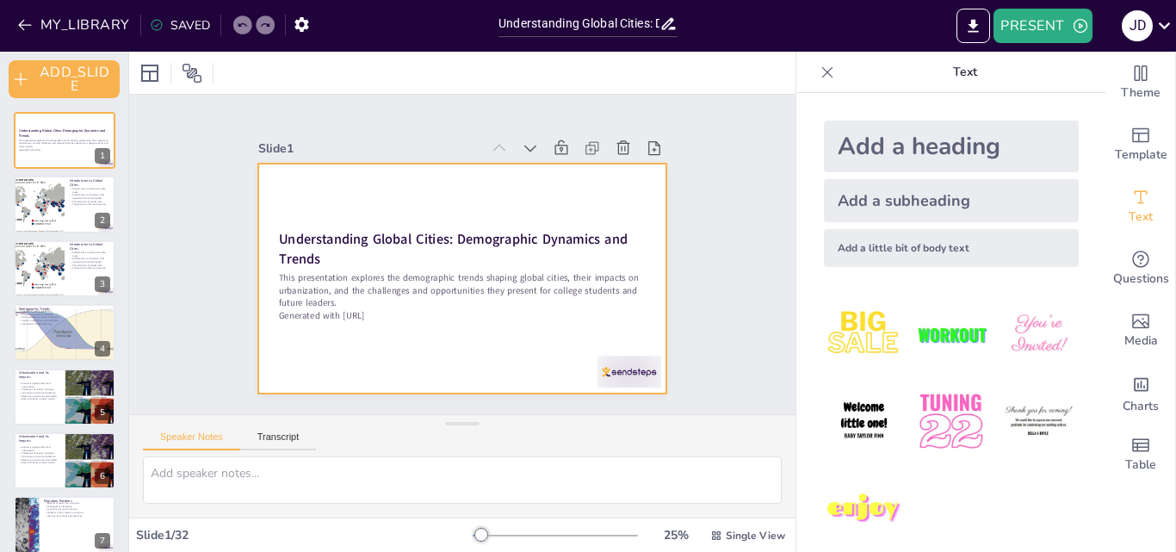
checkbox input "true"
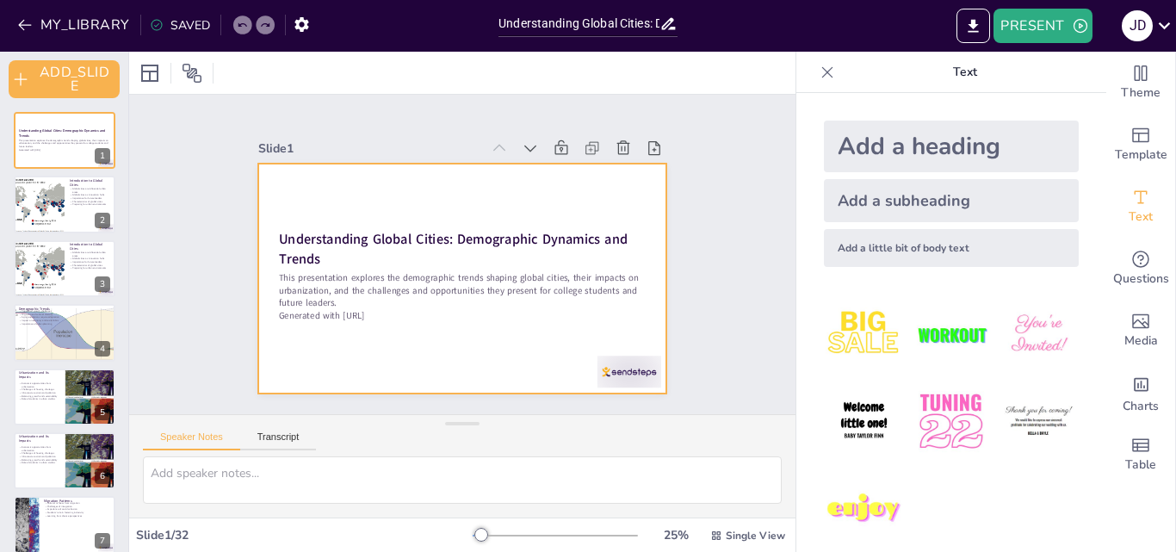
checkbox input "true"
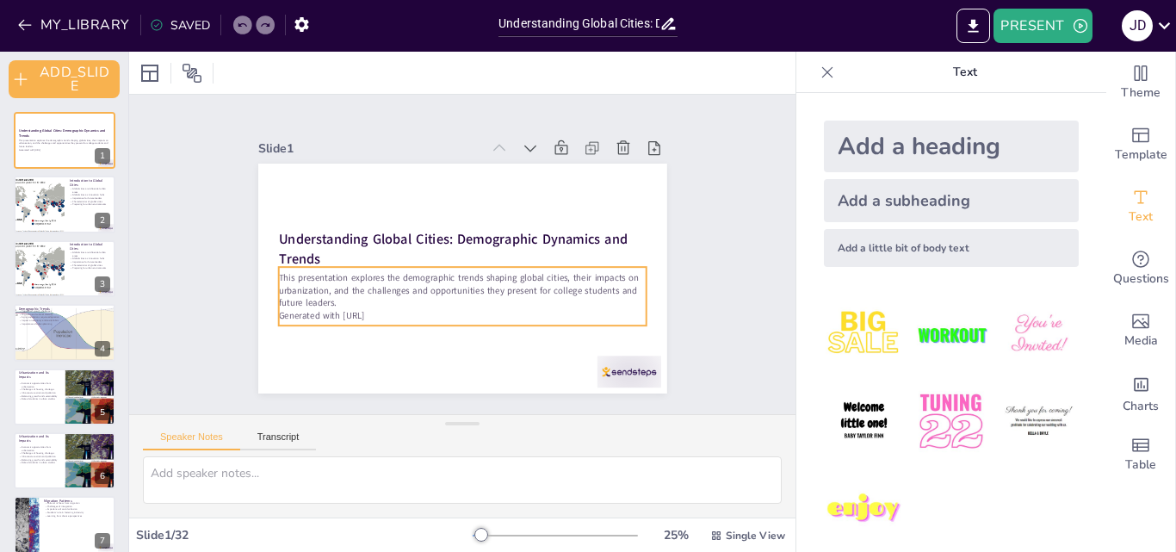
checkbox input "true"
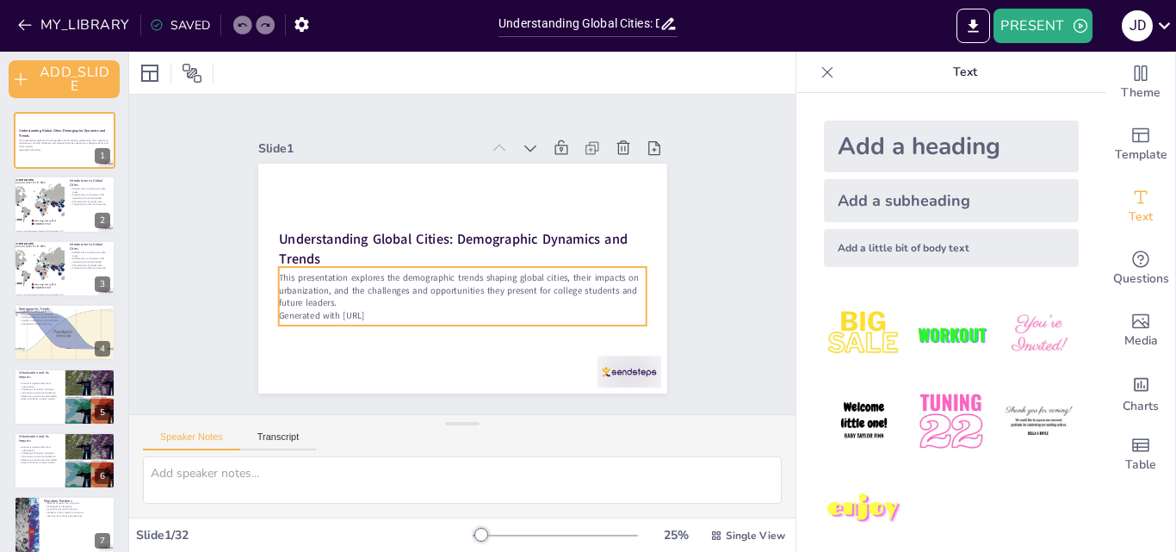
checkbox input "true"
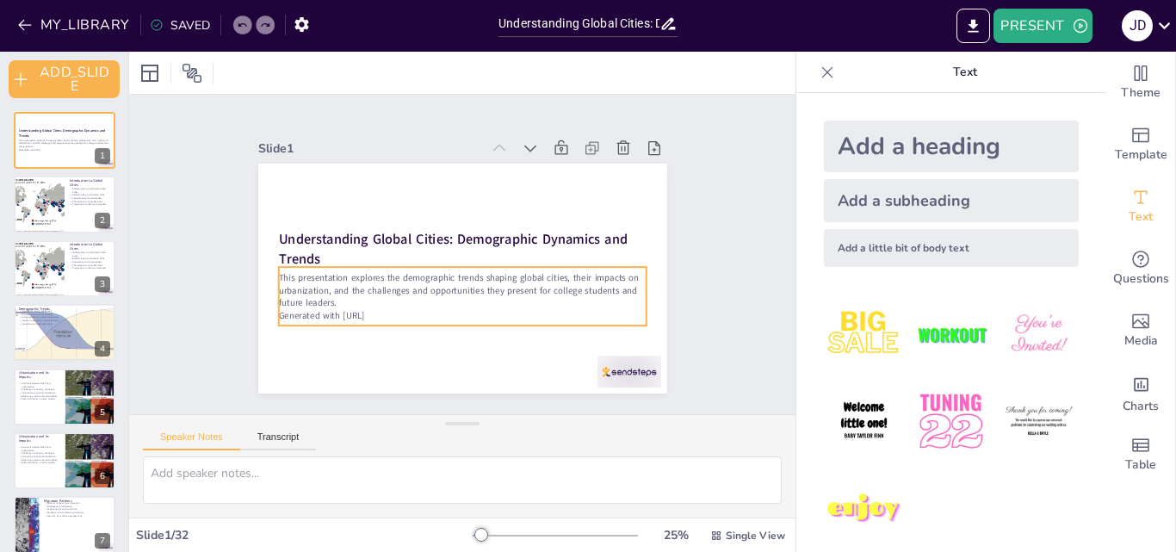
checkbox input "true"
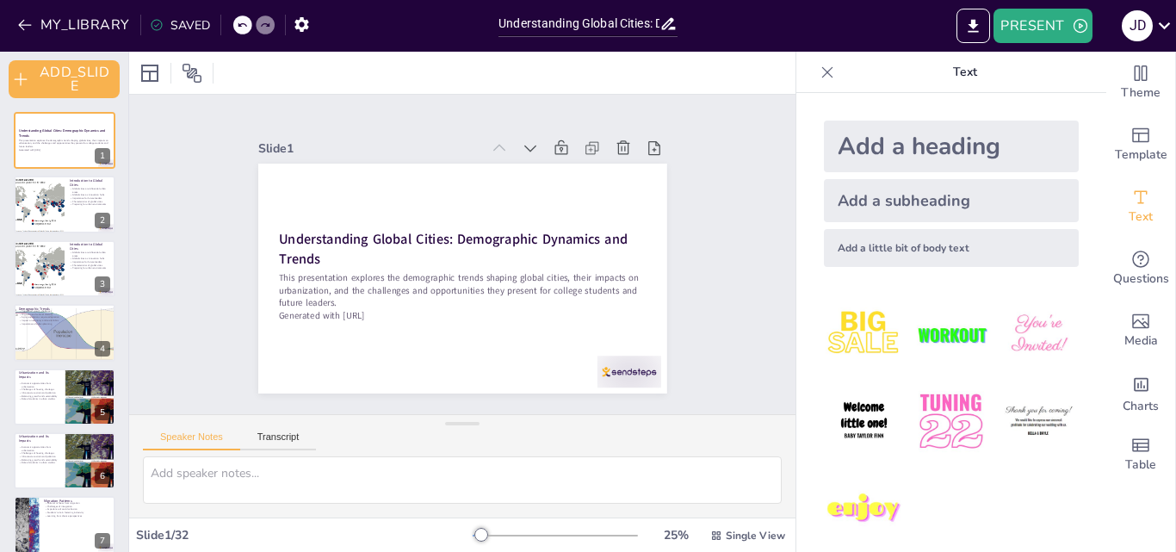
checkbox input "true"
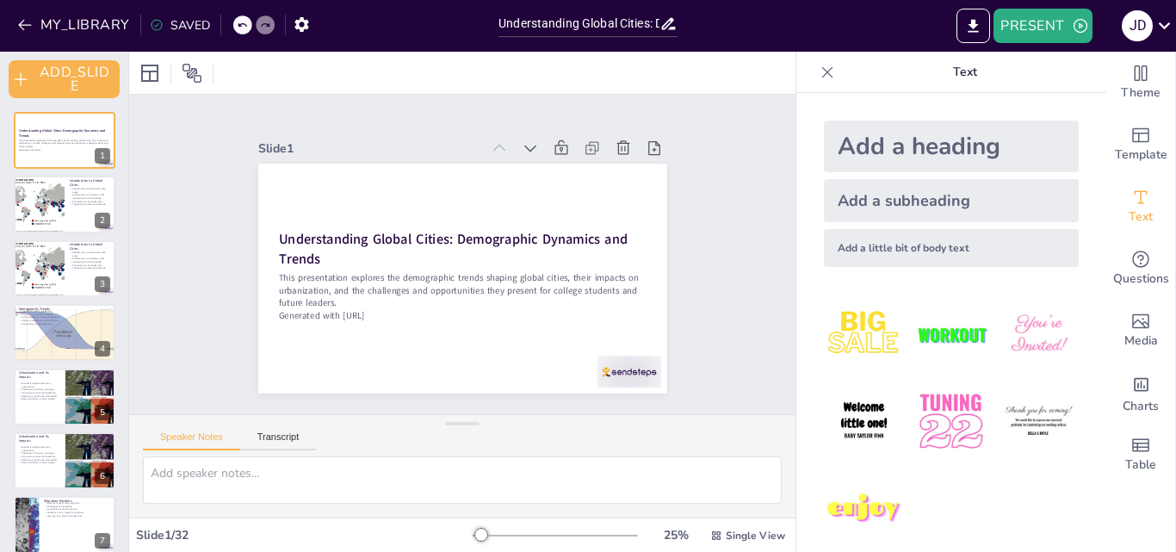
checkbox input "true"
